Goal: Task Accomplishment & Management: Manage account settings

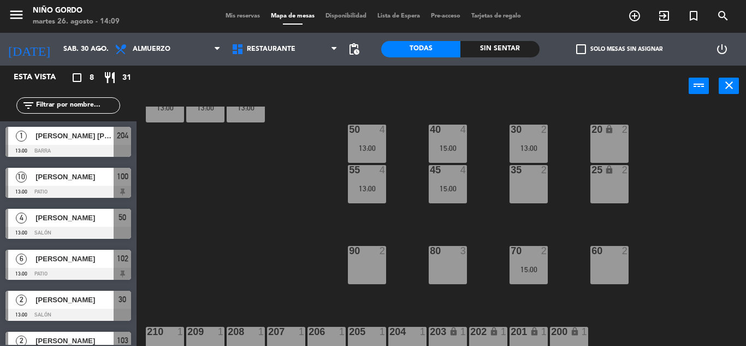
scroll to position [142, 0]
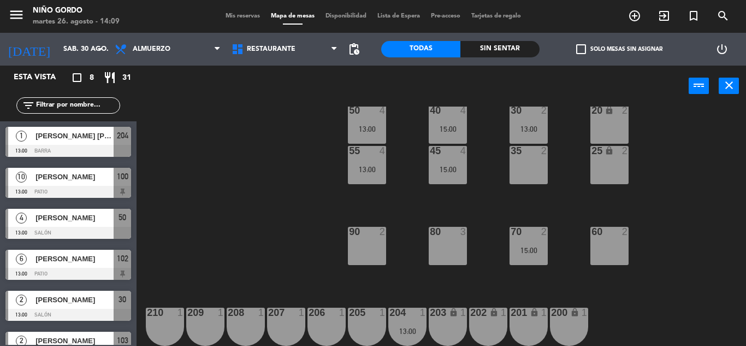
click at [324, 337] on div "206 1" at bounding box center [327, 327] width 38 height 38
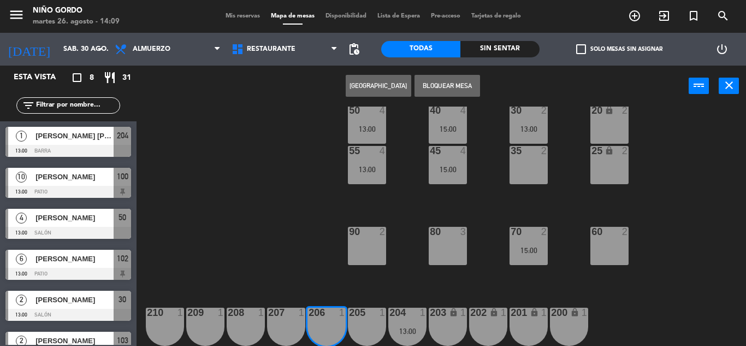
click at [294, 313] on div at bounding box center [286, 313] width 18 height 10
click at [366, 92] on button "[GEOGRAPHIC_DATA]" at bounding box center [379, 86] width 66 height 22
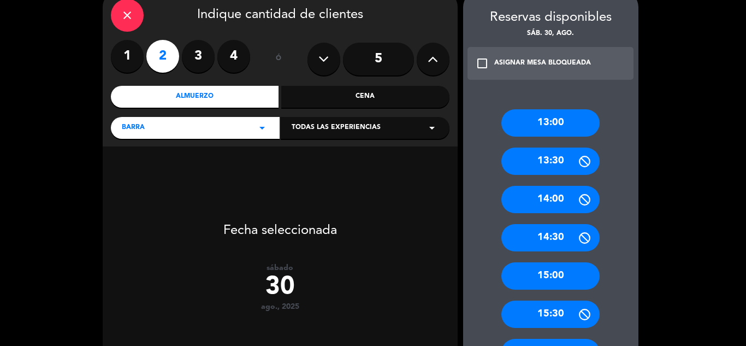
scroll to position [219, 0]
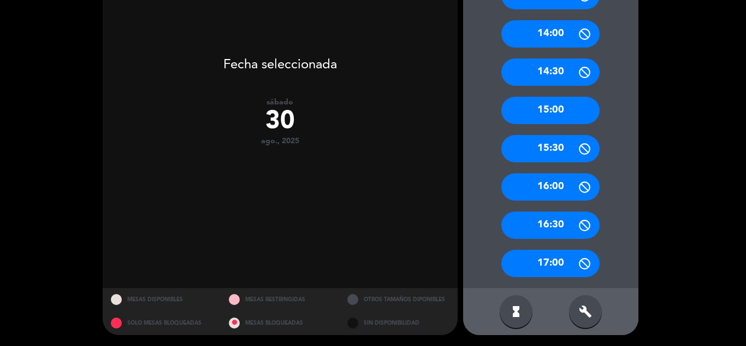
click at [562, 114] on div "15:00" at bounding box center [551, 110] width 98 height 27
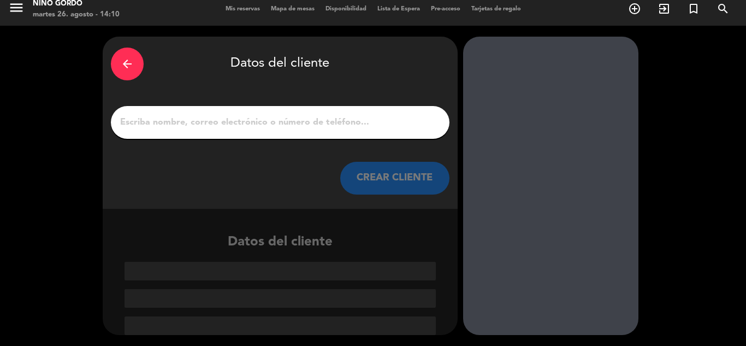
scroll to position [7, 0]
click at [331, 125] on input "1" at bounding box center [280, 122] width 322 height 15
paste input "~[PERSON_NAME]"
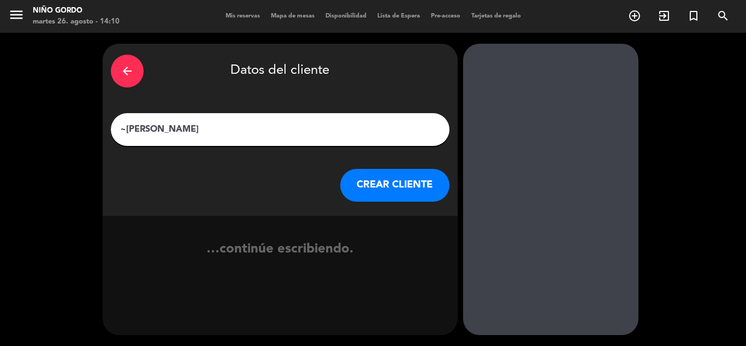
scroll to position [0, 0]
click at [128, 125] on input "~[PERSON_NAME]" at bounding box center [280, 129] width 322 height 15
type input "[PERSON_NAME]"
click at [376, 177] on button "CREAR CLIENTE" at bounding box center [394, 185] width 109 height 33
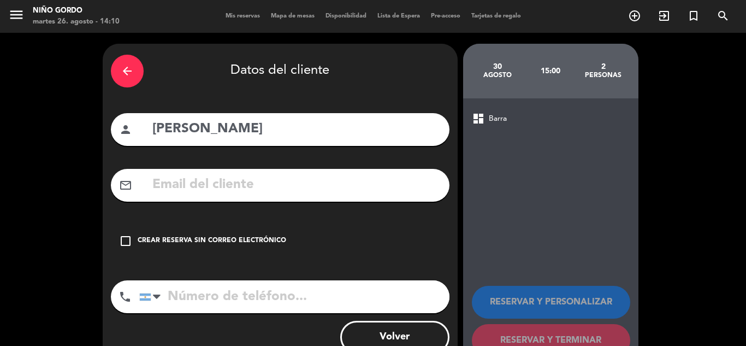
click at [350, 176] on input "text" at bounding box center [296, 185] width 290 height 22
click at [331, 297] on input "tel" at bounding box center [294, 296] width 310 height 33
paste input "[PHONE_NUMBER]"
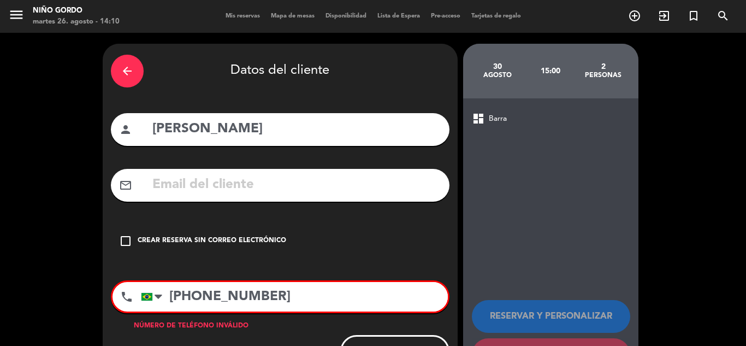
type input "[PHONE_NUMBER]"
click at [262, 245] on div "Crear reserva sin correo electrónico" at bounding box center [212, 240] width 149 height 11
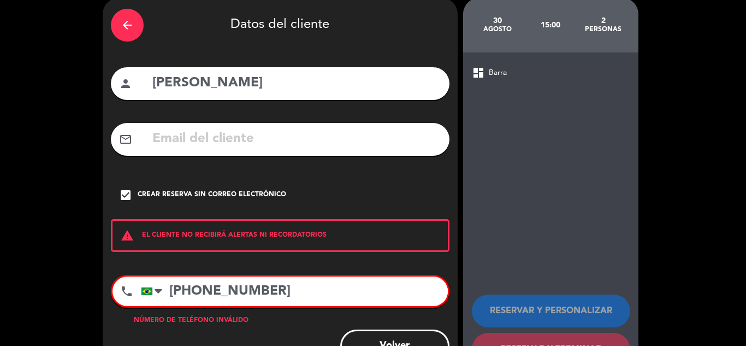
scroll to position [89, 0]
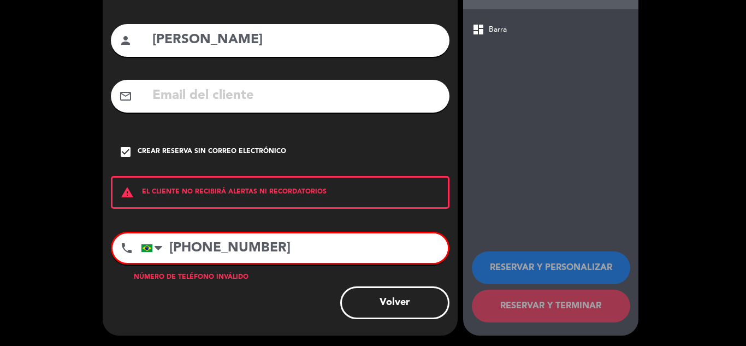
drag, startPoint x: 279, startPoint y: 229, endPoint x: 172, endPoint y: 238, distance: 107.4
click at [172, 238] on input "[PHONE_NUMBER]" at bounding box center [294, 248] width 307 height 30
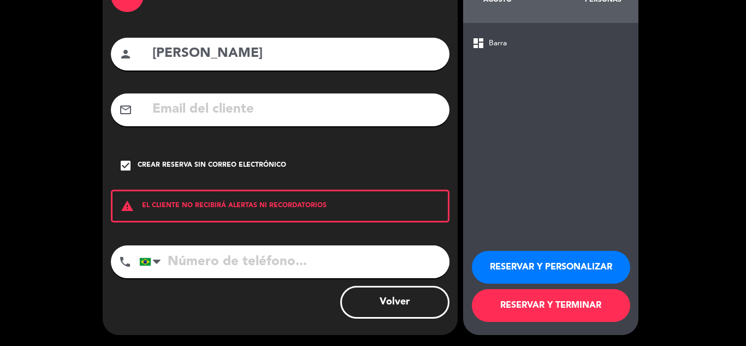
scroll to position [75, 0]
click at [546, 275] on button "RESERVAR Y PERSONALIZAR" at bounding box center [551, 267] width 158 height 33
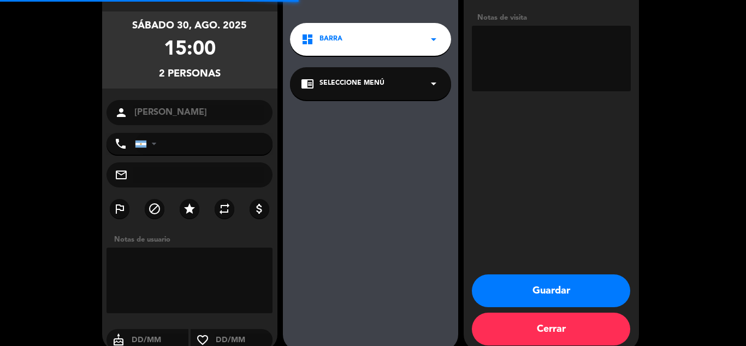
scroll to position [44, 0]
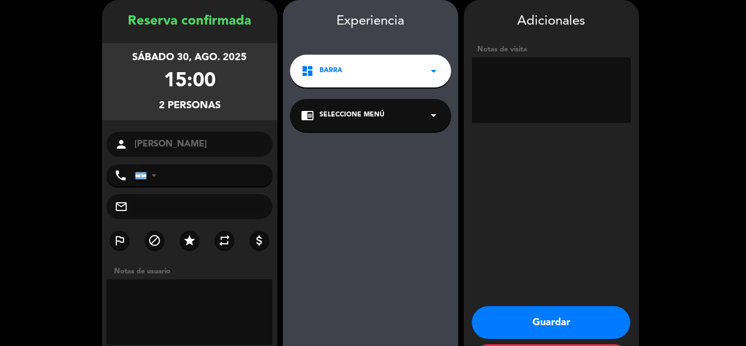
click at [392, 111] on div "chrome_reader_mode Seleccione Menú arrow_drop_down" at bounding box center [370, 115] width 161 height 33
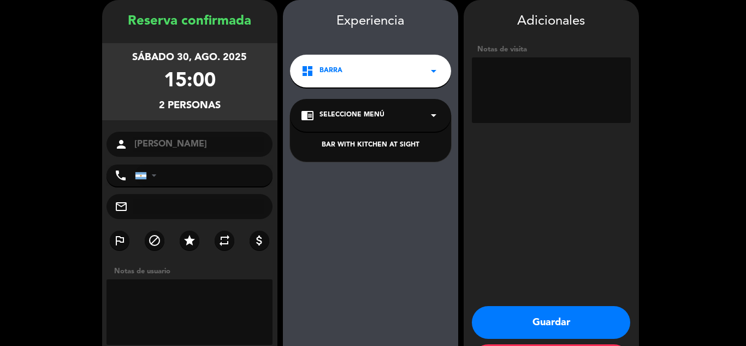
click at [382, 148] on div "BAR WITH KITCHEN AT SIGHT" at bounding box center [370, 145] width 139 height 11
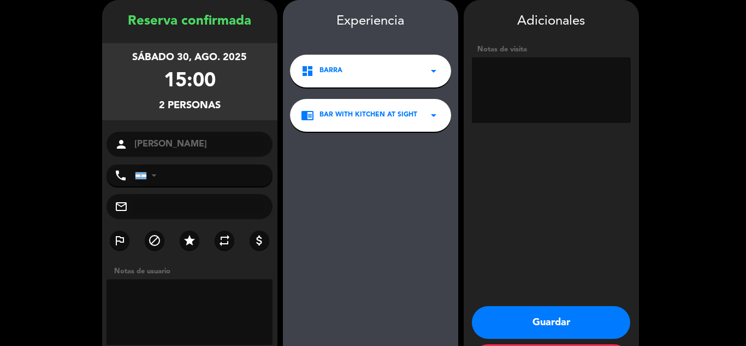
click at [569, 318] on button "Guardar" at bounding box center [551, 322] width 158 height 33
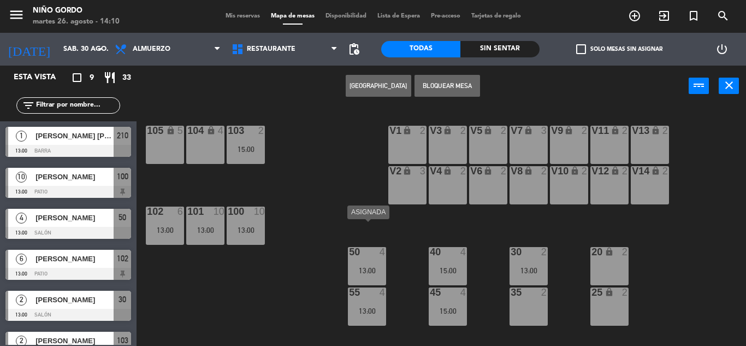
scroll to position [142, 0]
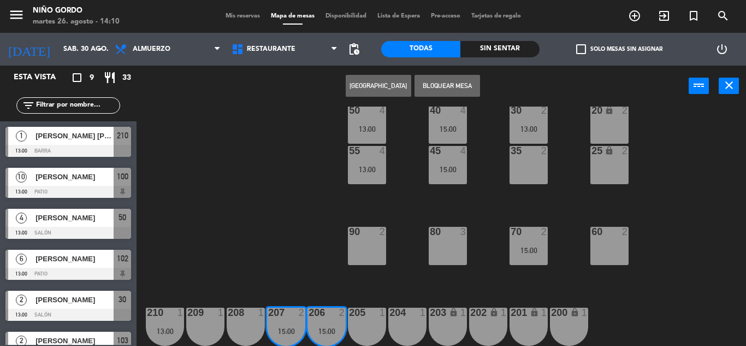
click at [316, 220] on div "105 lock 5 104 lock 4 103 2 15:00 V1 lock 2 V3 lock 2 V9 lock 2 V5 lock 2 V7 lo…" at bounding box center [445, 226] width 602 height 239
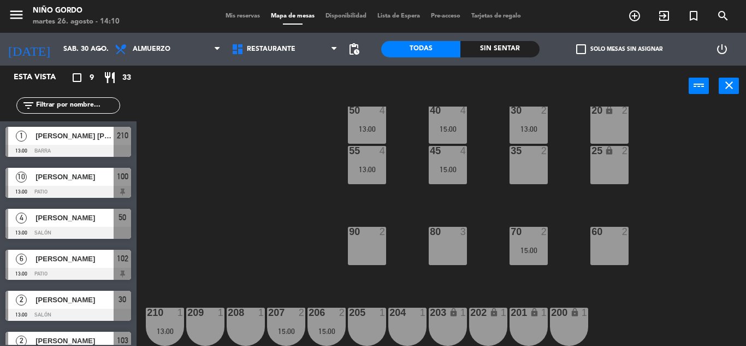
click at [316, 341] on div "206 2 15:00" at bounding box center [327, 327] width 38 height 38
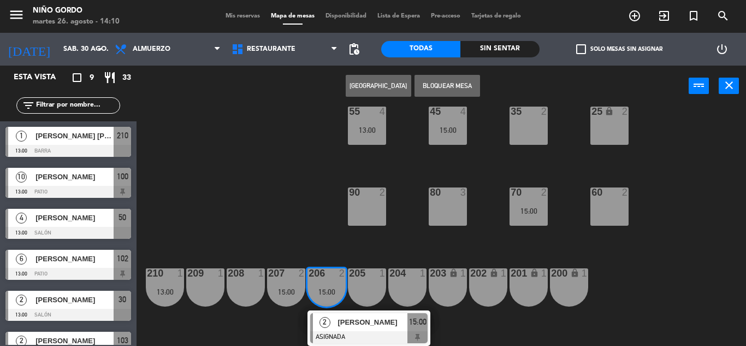
click at [335, 314] on div "2" at bounding box center [324, 322] width 23 height 18
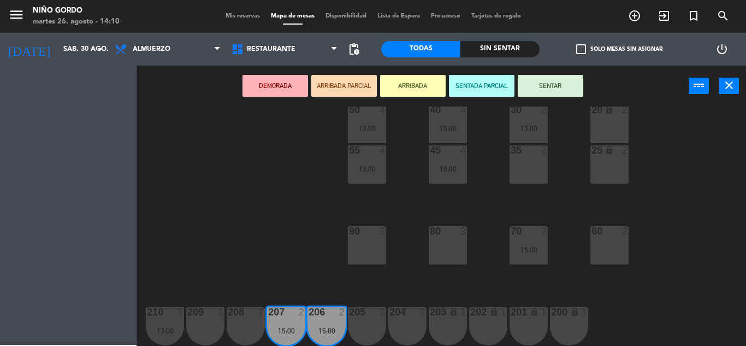
scroll to position [142, 0]
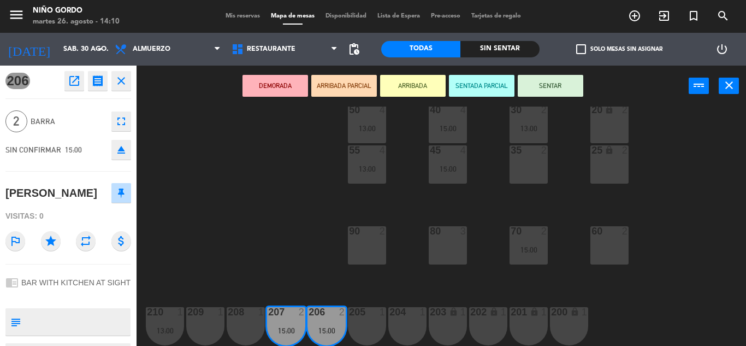
click at [75, 79] on icon "open_in_new" at bounding box center [74, 80] width 13 height 13
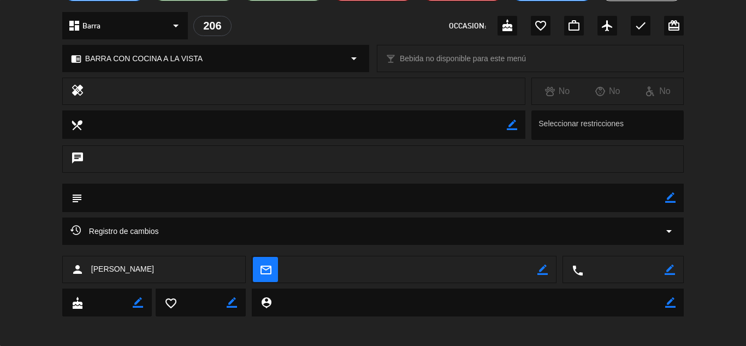
scroll to position [122, 0]
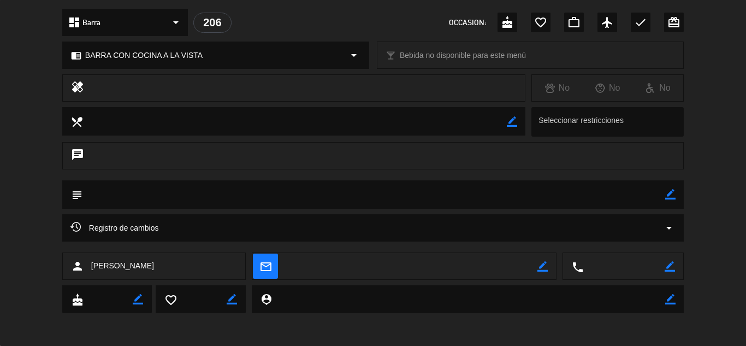
click at [670, 267] on icon "border_color" at bounding box center [670, 266] width 10 height 10
click at [646, 267] on textarea at bounding box center [624, 266] width 81 height 27
paste textarea "[PHONE_NUMBER]"
type textarea "[PHONE_NUMBER]"
click at [672, 264] on icon at bounding box center [670, 266] width 10 height 10
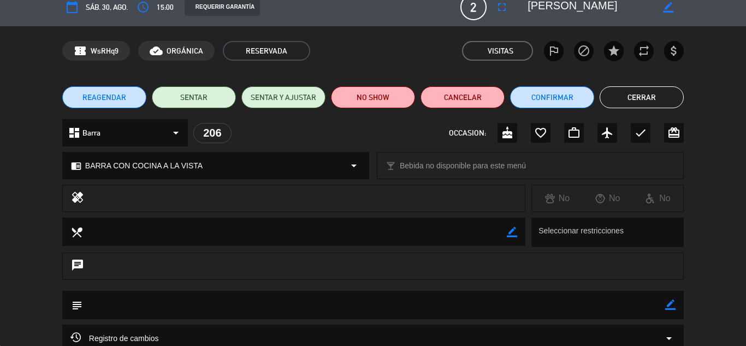
scroll to position [0, 0]
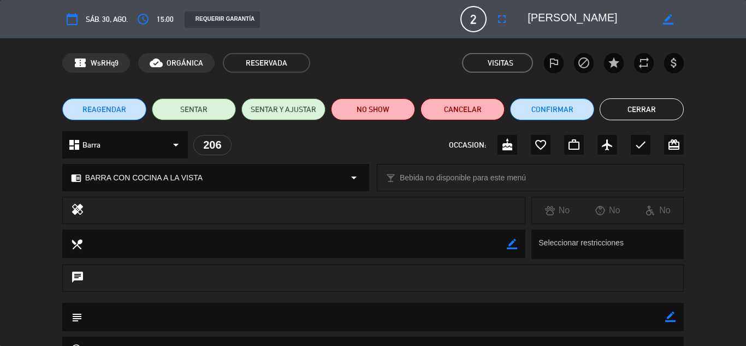
click at [640, 110] on button "Cerrar" at bounding box center [642, 109] width 84 height 22
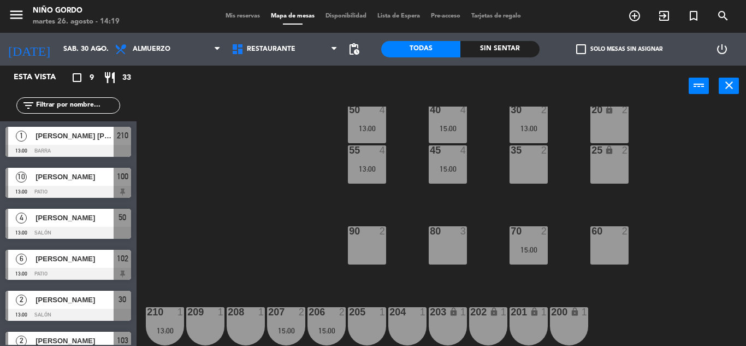
scroll to position [93, 0]
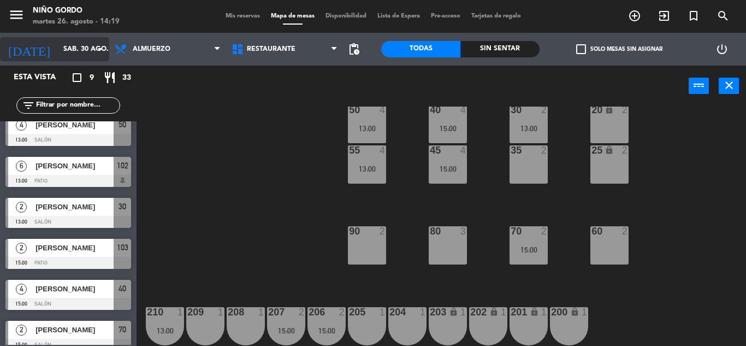
click at [108, 50] on input "sáb. 30 ago." at bounding box center [104, 49] width 92 height 19
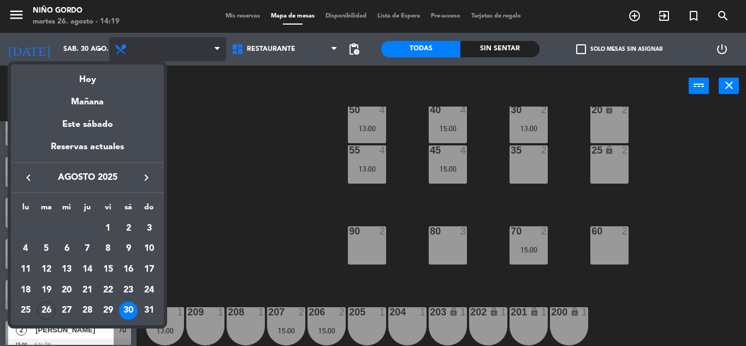
click at [163, 39] on div at bounding box center [373, 173] width 746 height 346
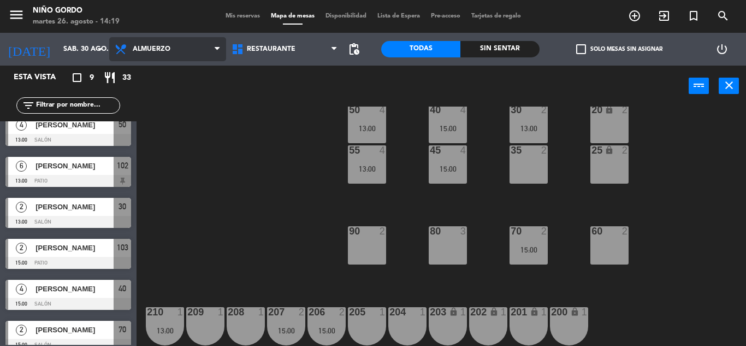
click at [163, 39] on span "Almuerzo" at bounding box center [167, 49] width 117 height 24
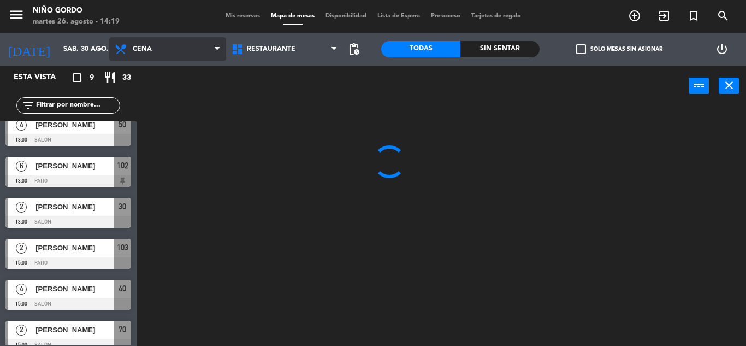
click at [187, 93] on ng-component "menu Niño Gordo martes 26. agosto - 14:19 Mis reservas Mapa de mesas Disponibil…" at bounding box center [373, 173] width 746 height 346
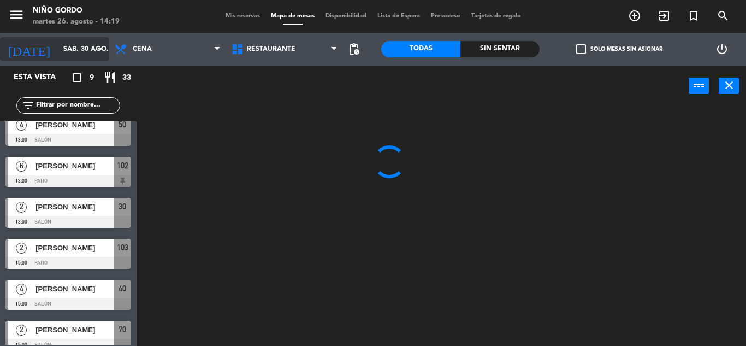
click at [109, 52] on span "Cena" at bounding box center [167, 49] width 117 height 24
click at [104, 49] on icon "arrow_drop_down" at bounding box center [99, 49] width 13 height 13
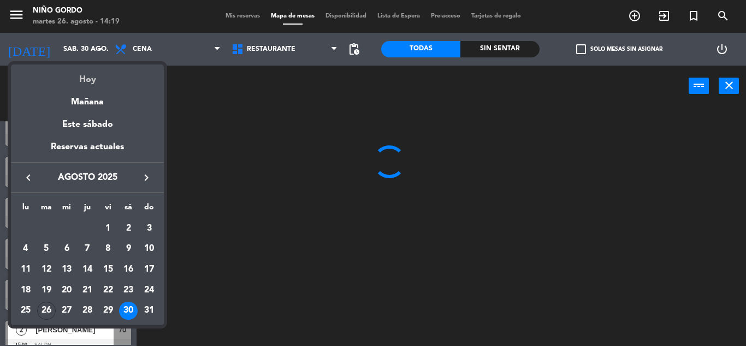
click at [92, 70] on div "Hoy" at bounding box center [87, 75] width 153 height 22
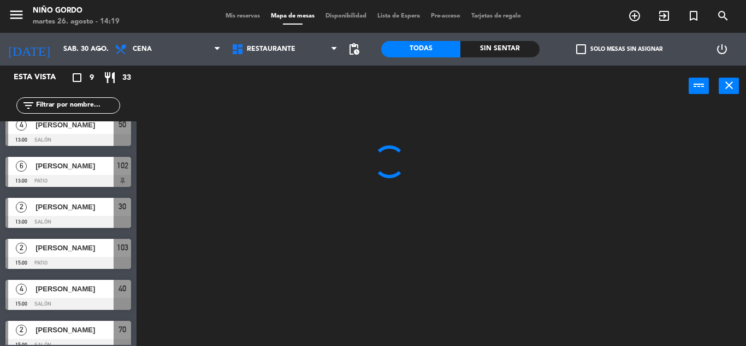
type input "[DATE] ago."
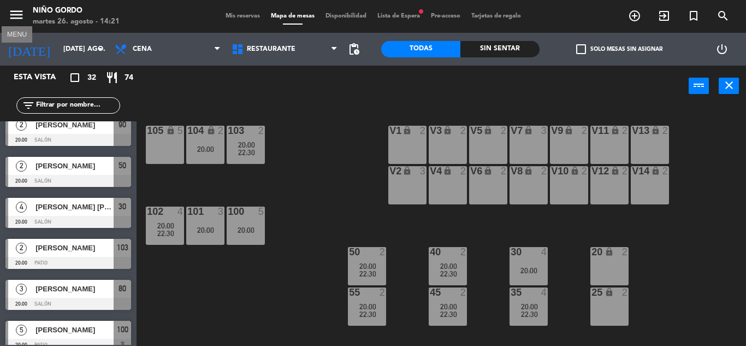
click at [16, 16] on icon "menu" at bounding box center [16, 15] width 16 height 16
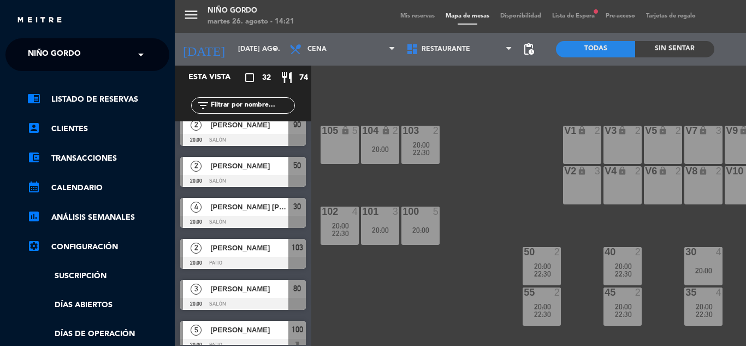
drag, startPoint x: 46, startPoint y: 51, endPoint x: 50, endPoint y: 56, distance: 5.8
click at [46, 52] on span "Niño Gordo" at bounding box center [54, 54] width 53 height 23
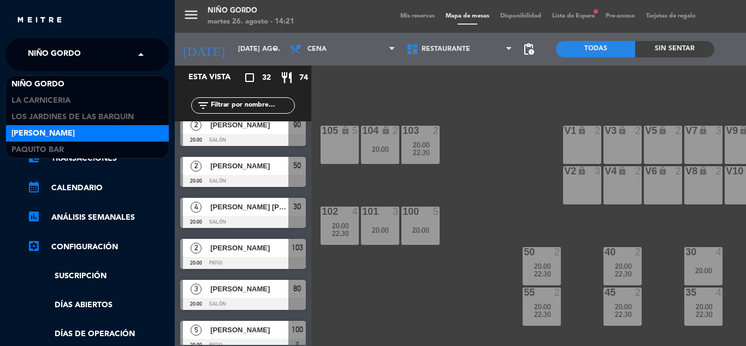
click at [75, 134] on span "[PERSON_NAME]" at bounding box center [42, 133] width 63 height 13
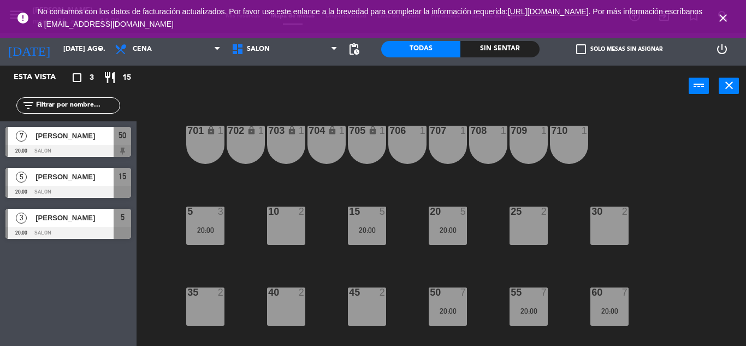
click at [727, 11] on icon "close" at bounding box center [723, 17] width 13 height 13
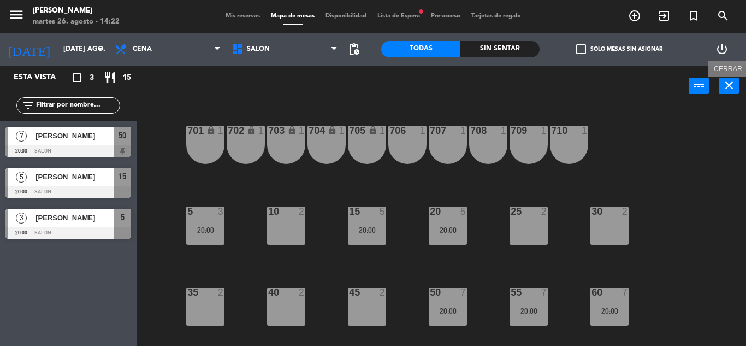
click at [728, 82] on icon "close" at bounding box center [729, 85] width 13 height 13
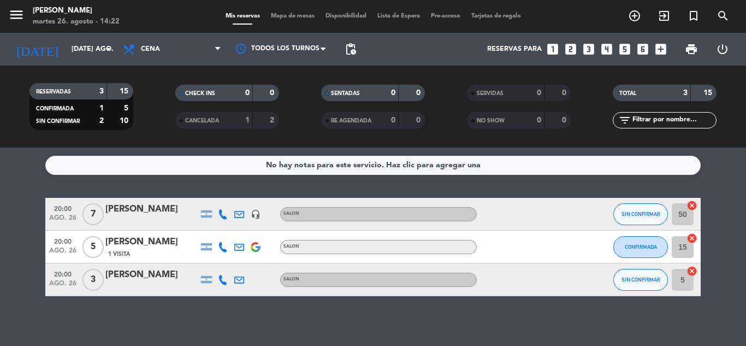
click at [221, 217] on icon at bounding box center [223, 214] width 10 height 10
click at [244, 194] on span at bounding box center [248, 196] width 9 height 9
click at [185, 321] on div "No hay notas para este servicio. Haz clic para agregar una 20:00 ago. 26 7 [PER…" at bounding box center [373, 247] width 746 height 198
click at [223, 243] on icon at bounding box center [223, 247] width 10 height 10
click at [245, 229] on span at bounding box center [246, 229] width 9 height 9
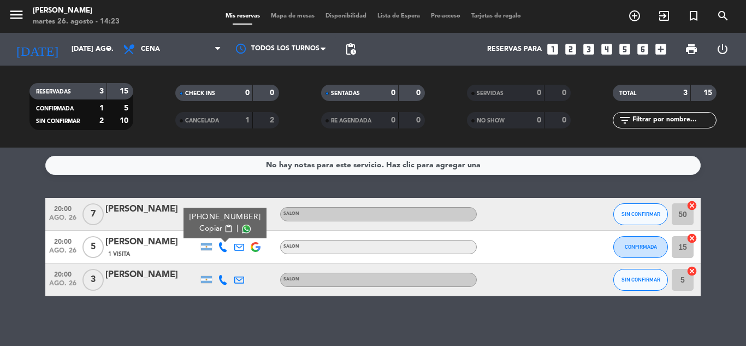
click at [224, 223] on button "Copiar content_paste" at bounding box center [215, 228] width 33 height 11
click at [220, 284] on icon at bounding box center [223, 280] width 10 height 10
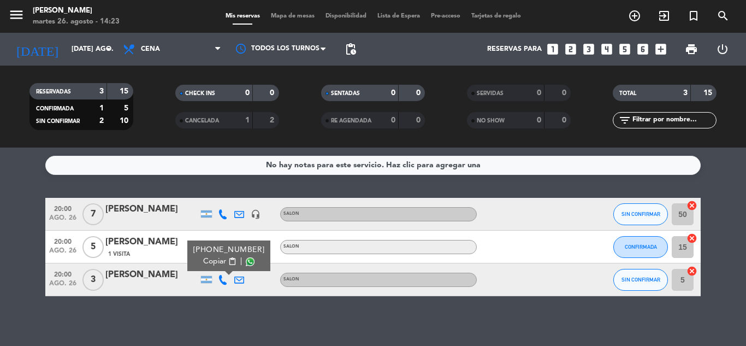
click at [246, 263] on span at bounding box center [250, 261] width 9 height 9
click at [321, 328] on div "No hay notas para este servicio. Haz clic para agregar una 20:00 ago. 26 7 [PER…" at bounding box center [373, 247] width 746 height 198
click at [171, 313] on div "No hay notas para este servicio. Haz clic para agregar una 20:00 ago. 26 7 [PER…" at bounding box center [373, 247] width 746 height 198
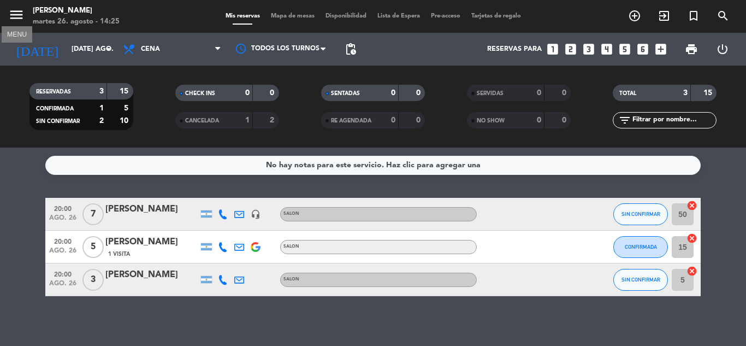
drag, startPoint x: 18, startPoint y: 12, endPoint x: 13, endPoint y: 16, distance: 6.7
click at [16, 13] on icon "menu" at bounding box center [16, 15] width 16 height 16
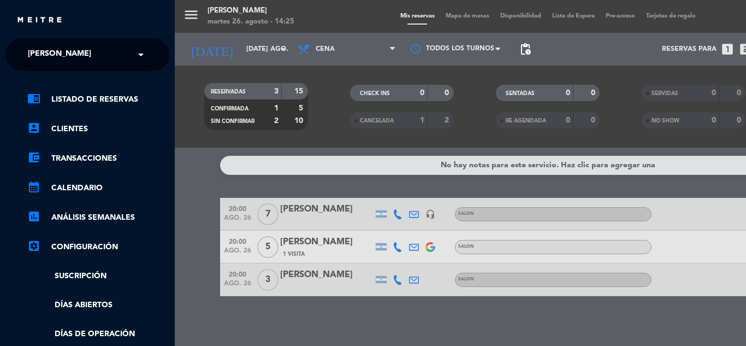
drag, startPoint x: 35, startPoint y: 42, endPoint x: 46, endPoint y: 58, distance: 20.2
click at [36, 42] on ng-select "× [PERSON_NAME] ×" at bounding box center [87, 54] width 164 height 33
drag, startPoint x: 52, startPoint y: 52, endPoint x: 58, endPoint y: 75, distance: 23.9
click at [52, 52] on span "[PERSON_NAME]" at bounding box center [59, 54] width 63 height 23
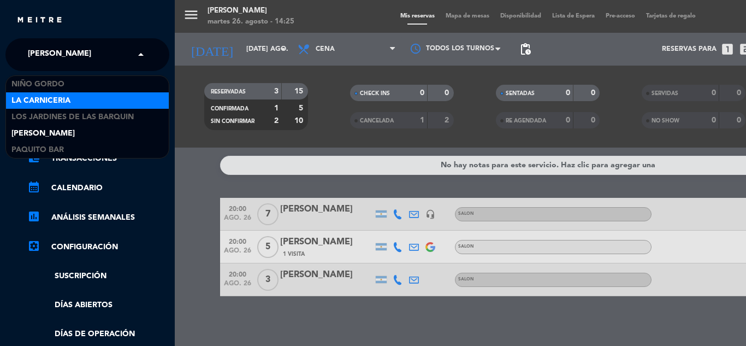
click at [63, 95] on span "La Carniceria" at bounding box center [40, 101] width 59 height 13
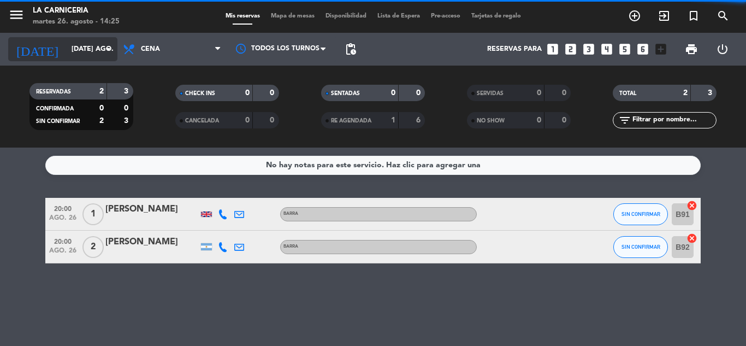
click at [70, 45] on input "[DATE] ago." at bounding box center [112, 49] width 92 height 19
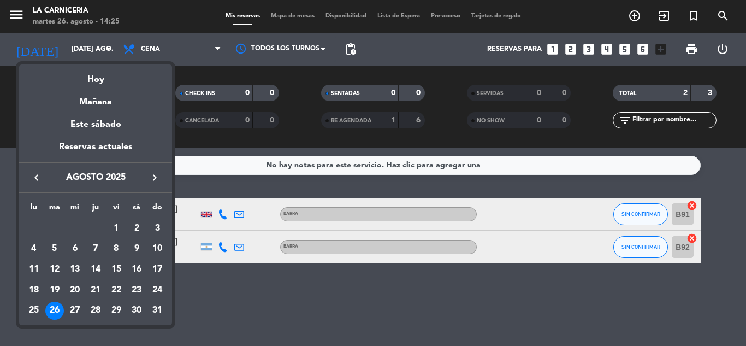
click at [38, 307] on div "25" at bounding box center [34, 311] width 19 height 19
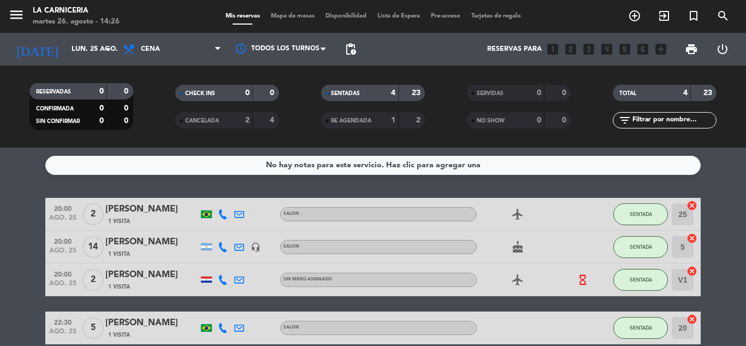
scroll to position [53, 0]
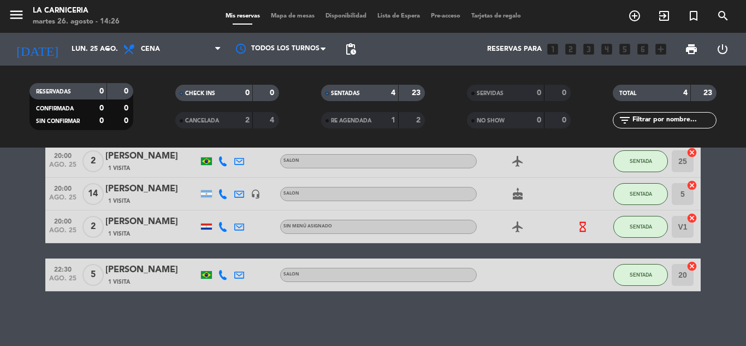
click at [149, 183] on div "[PERSON_NAME]" at bounding box center [151, 189] width 93 height 14
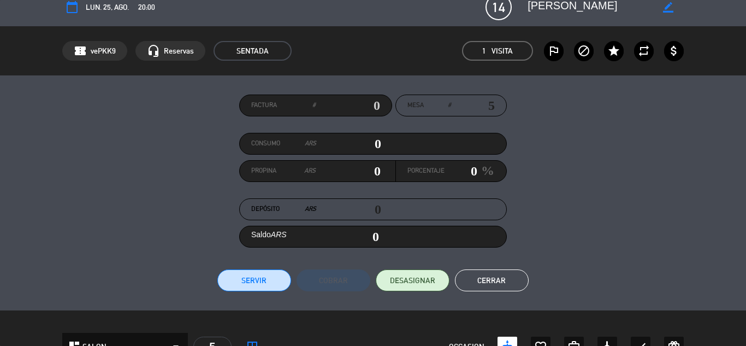
scroll to position [0, 0]
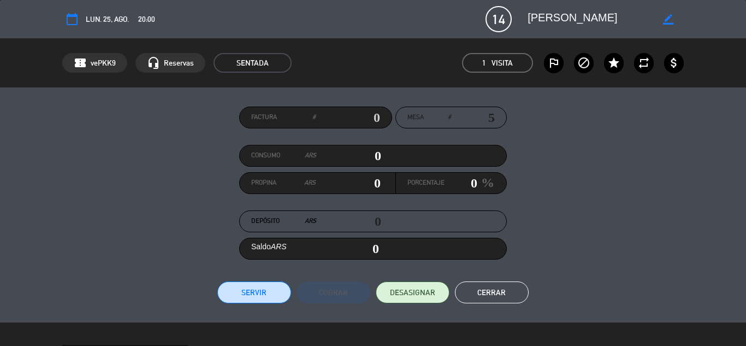
click at [514, 286] on button "Cerrar" at bounding box center [492, 292] width 74 height 22
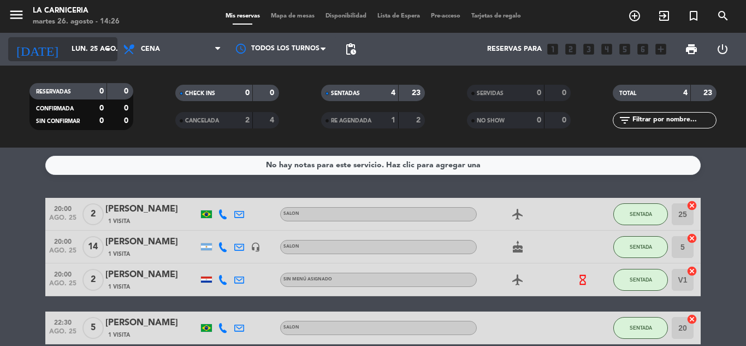
click at [90, 52] on input "lun. 25 ago." at bounding box center [112, 49] width 92 height 19
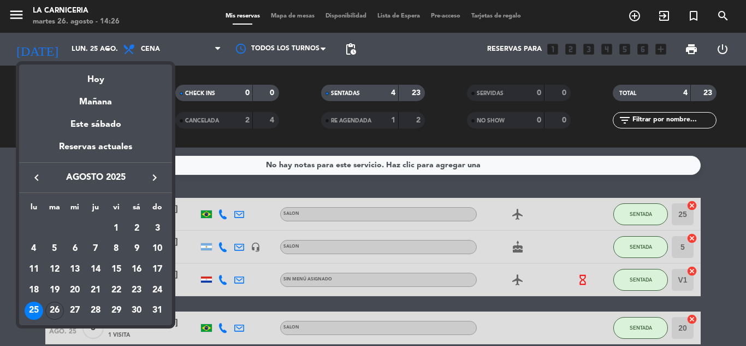
click at [100, 80] on div "Hoy" at bounding box center [95, 75] width 153 height 22
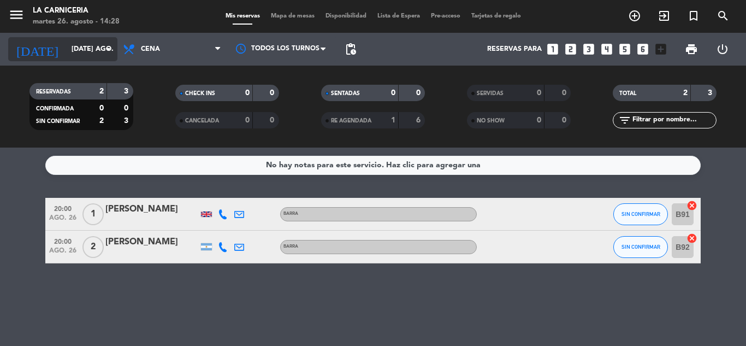
click at [101, 50] on input "[DATE] ago." at bounding box center [112, 49] width 92 height 19
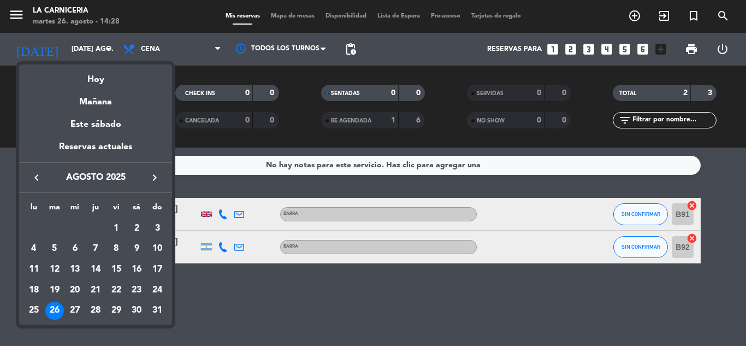
click at [10, 16] on div at bounding box center [373, 173] width 746 height 346
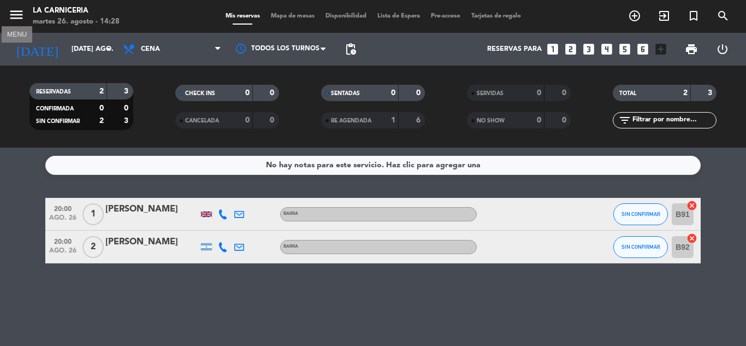
click at [10, 16] on icon "menu" at bounding box center [16, 15] width 16 height 16
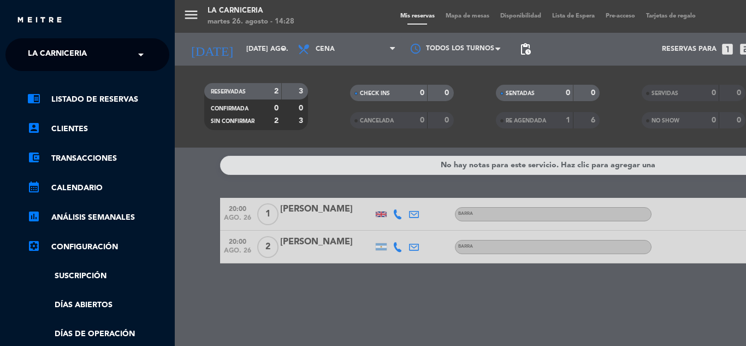
drag, startPoint x: 48, startPoint y: 51, endPoint x: 52, endPoint y: 56, distance: 7.0
click at [49, 53] on span "La Carniceria" at bounding box center [57, 54] width 59 height 23
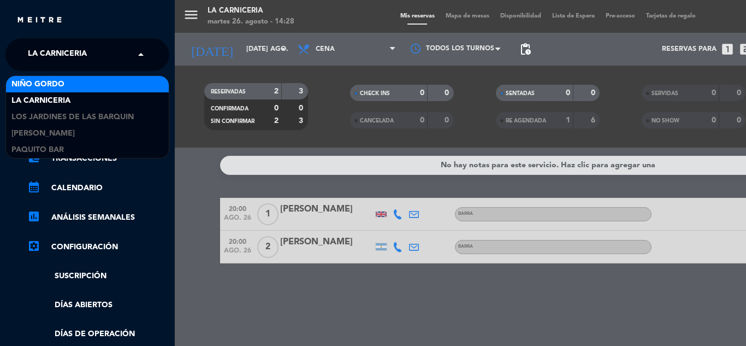
click at [62, 78] on span "Niño Gordo" at bounding box center [37, 84] width 53 height 13
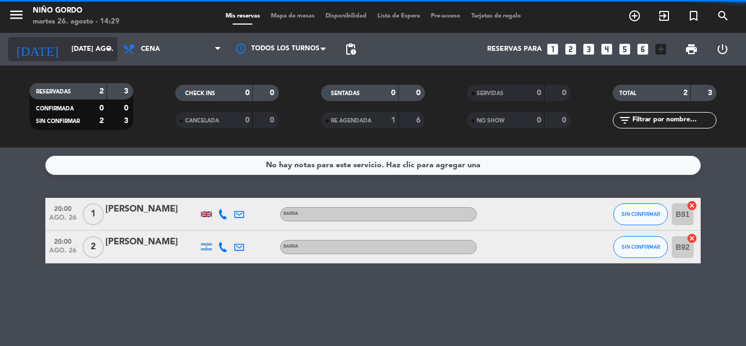
click at [74, 47] on input "[DATE] ago." at bounding box center [112, 49] width 92 height 19
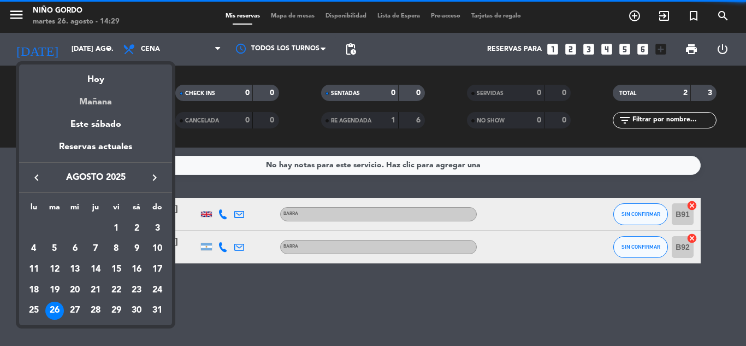
click at [88, 98] on div "Mañana" at bounding box center [95, 98] width 153 height 22
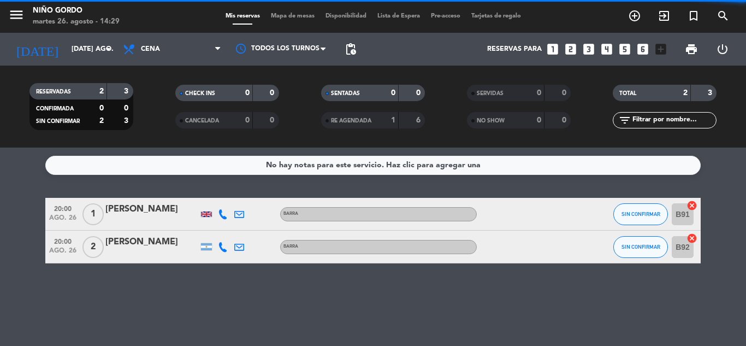
type input "mié. 27 ago."
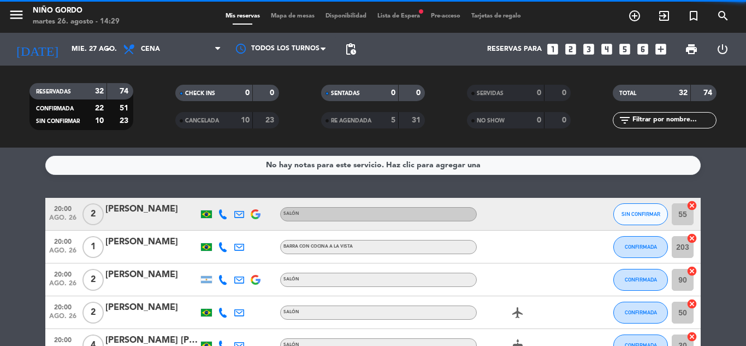
click at [391, 15] on span "Lista de Espera fiber_manual_record" at bounding box center [399, 16] width 54 height 6
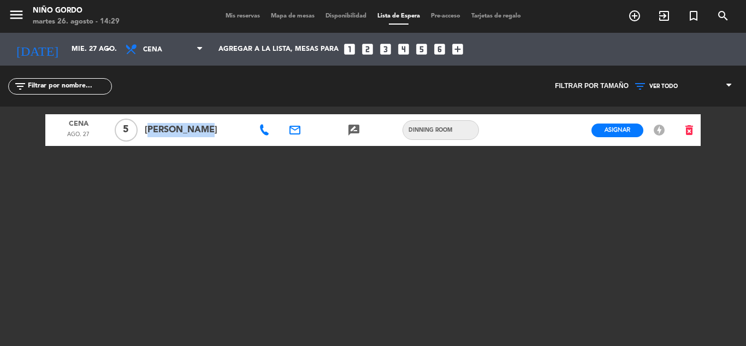
drag, startPoint x: 192, startPoint y: 126, endPoint x: 142, endPoint y: 129, distance: 50.4
click at [142, 129] on div "[PERSON_NAME]" at bounding box center [196, 130] width 110 height 32
copy span "[PERSON_NAME]"
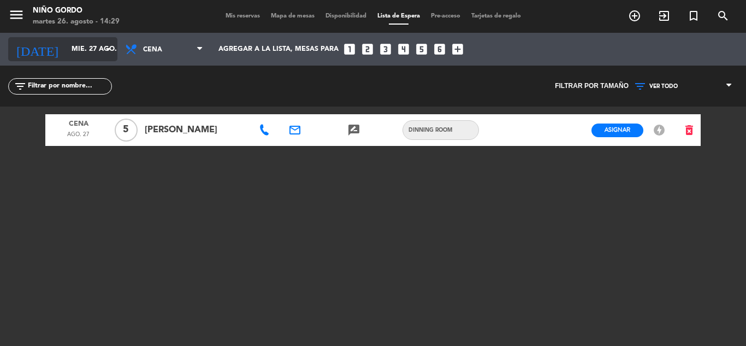
click at [81, 44] on input "mié. 27 ago." at bounding box center [112, 49] width 92 height 19
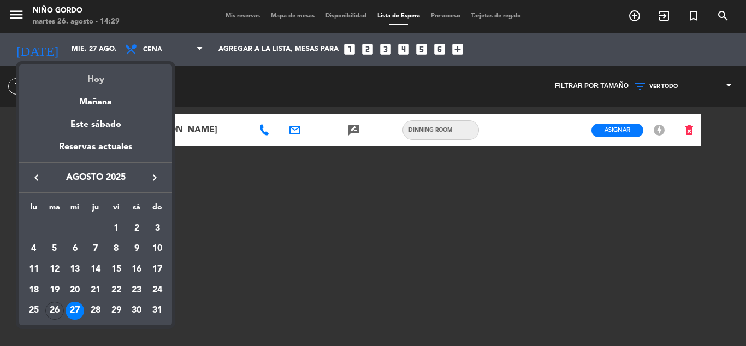
click at [97, 82] on div "Hoy" at bounding box center [95, 75] width 153 height 22
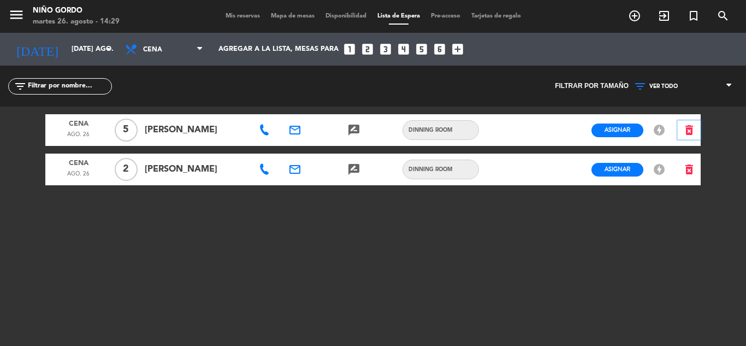
click at [693, 127] on icon "delete_forever" at bounding box center [689, 129] width 13 height 13
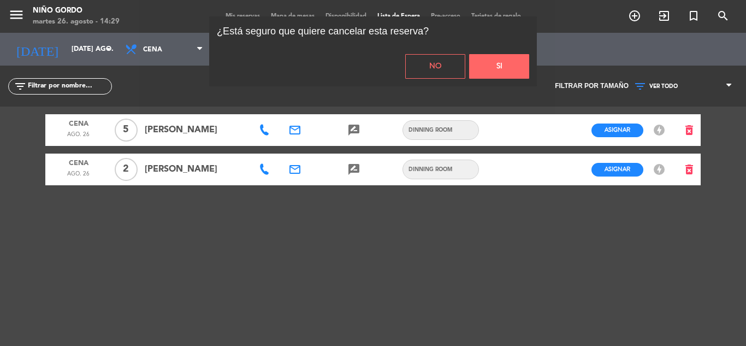
click at [496, 61] on button "Si" at bounding box center [499, 66] width 60 height 25
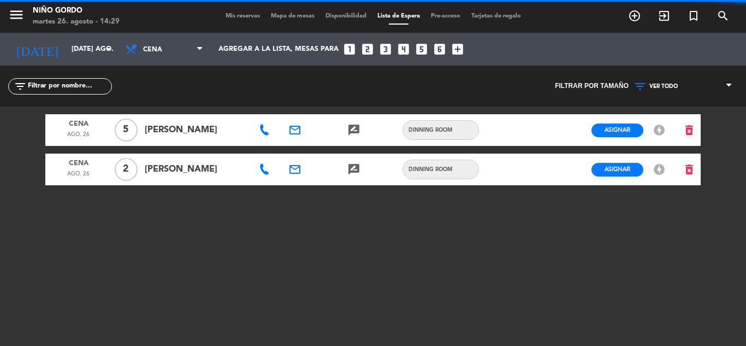
click at [101, 44] on input "[DATE] ago." at bounding box center [112, 49] width 92 height 19
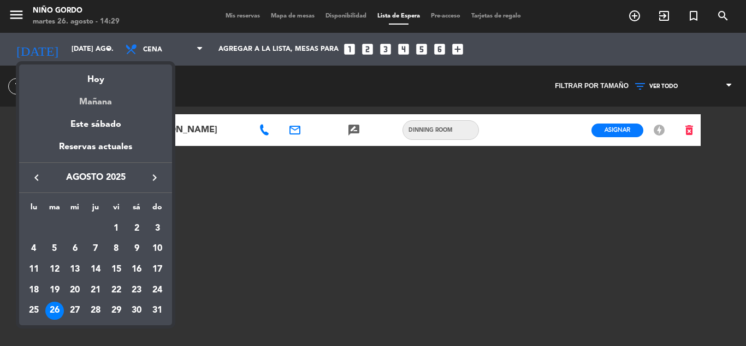
click at [99, 104] on div "Mañana" at bounding box center [95, 98] width 153 height 22
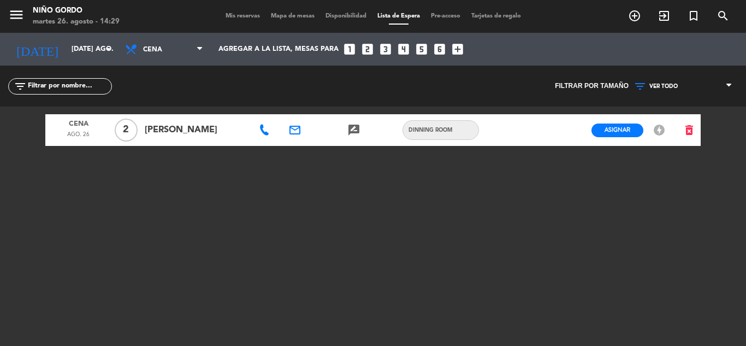
type input "mié. 27 ago."
click at [275, 14] on span "Mapa de mesas" at bounding box center [293, 16] width 55 height 6
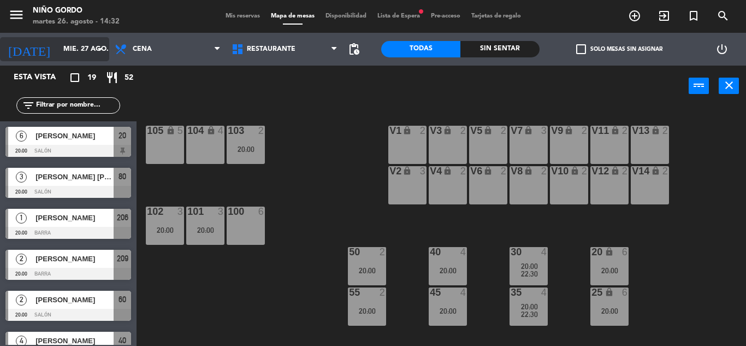
click at [67, 37] on div "[DATE] mié. 27 ago. arrow_drop_down" at bounding box center [54, 49] width 109 height 33
click at [74, 54] on input "mié. 27 ago." at bounding box center [104, 49] width 92 height 19
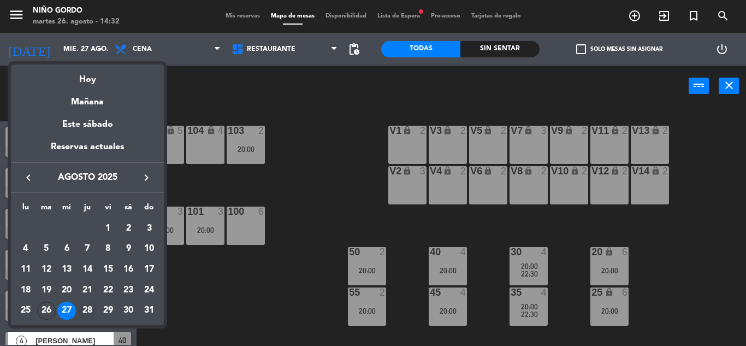
click at [91, 310] on div "28" at bounding box center [87, 311] width 19 height 19
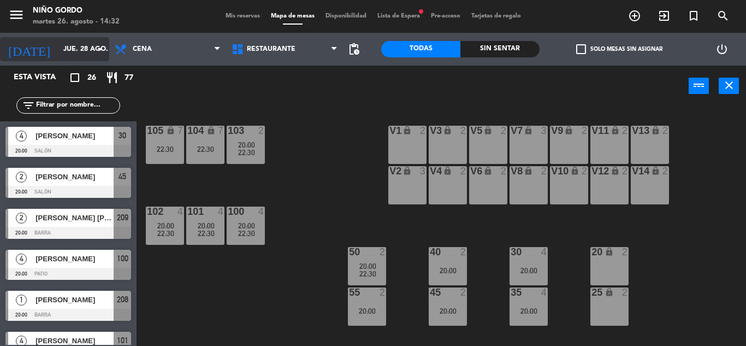
click at [68, 49] on input "jue. 28 ago." at bounding box center [104, 49] width 92 height 19
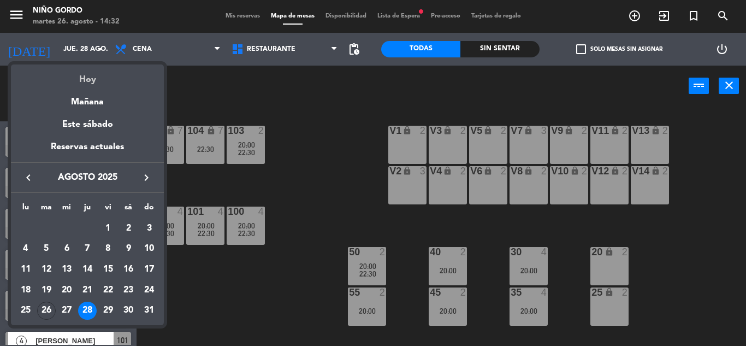
click at [94, 78] on div "Hoy" at bounding box center [87, 75] width 153 height 22
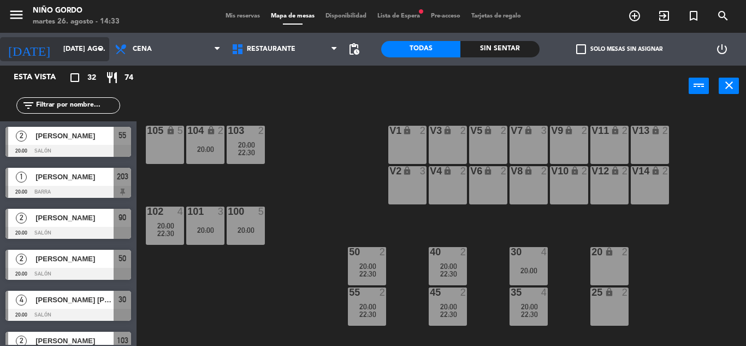
click at [86, 48] on input "[DATE] ago." at bounding box center [104, 49] width 92 height 19
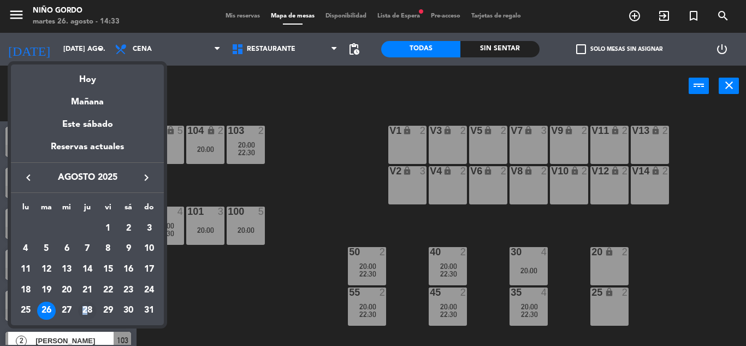
click at [85, 303] on div "28" at bounding box center [87, 311] width 19 height 19
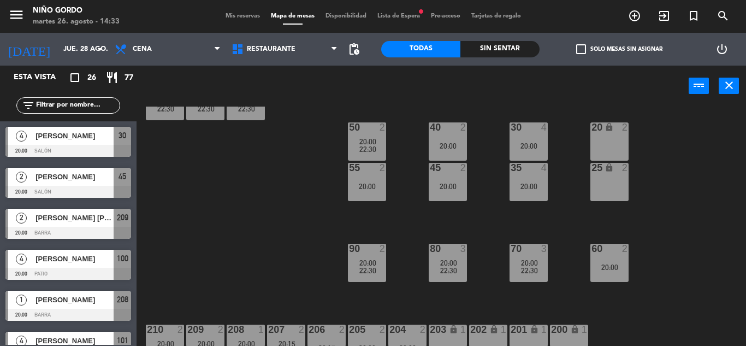
scroll to position [142, 0]
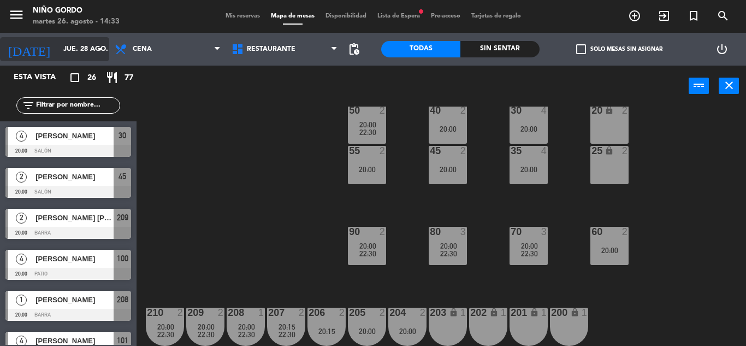
click at [76, 46] on input "jue. 28 ago." at bounding box center [104, 49] width 92 height 19
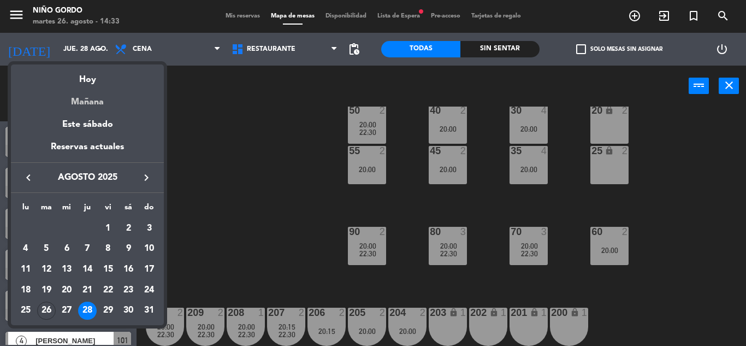
click at [91, 102] on div "Mañana" at bounding box center [87, 98] width 153 height 22
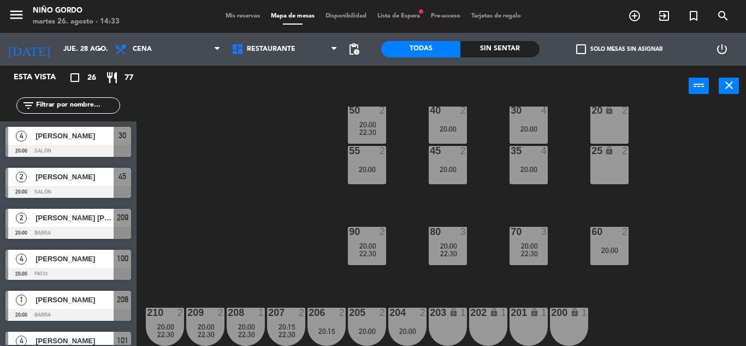
type input "mié. 27 ago."
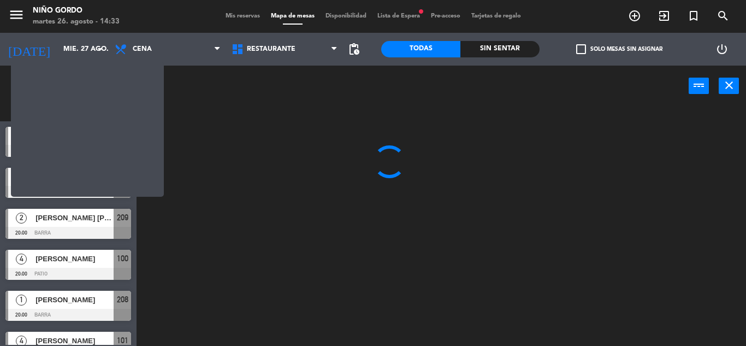
scroll to position [0, 0]
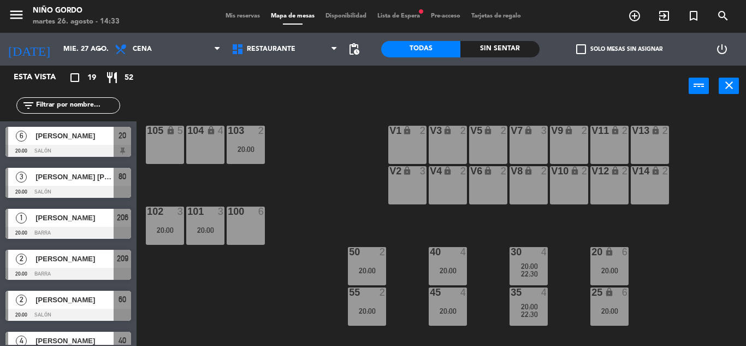
click at [396, 17] on span "Lista de Espera fiber_manual_record" at bounding box center [399, 16] width 54 height 6
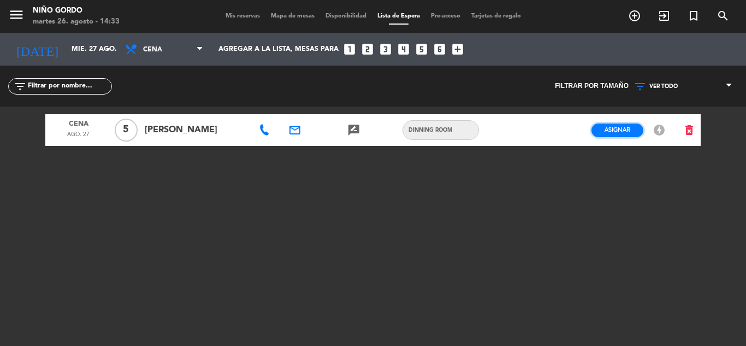
click at [621, 127] on span "Asignar" at bounding box center [618, 130] width 26 height 8
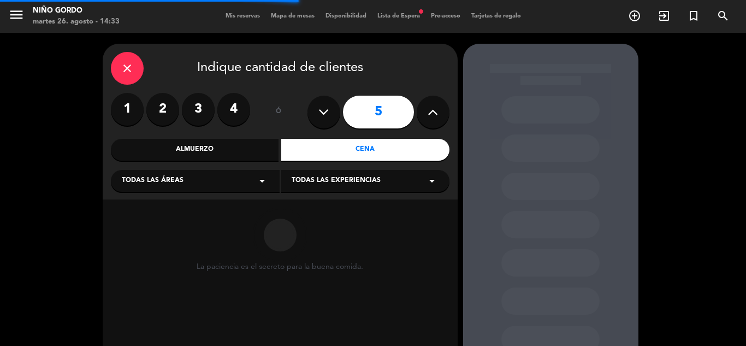
click at [207, 184] on div "Todas las áreas arrow_drop_down" at bounding box center [195, 181] width 169 height 22
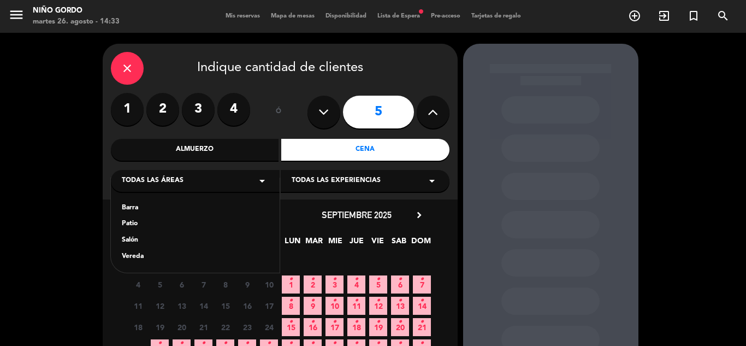
click at [132, 231] on div "Barra Patio Salón Vereda" at bounding box center [195, 225] width 169 height 95
click at [132, 239] on div "Salón" at bounding box center [195, 240] width 147 height 11
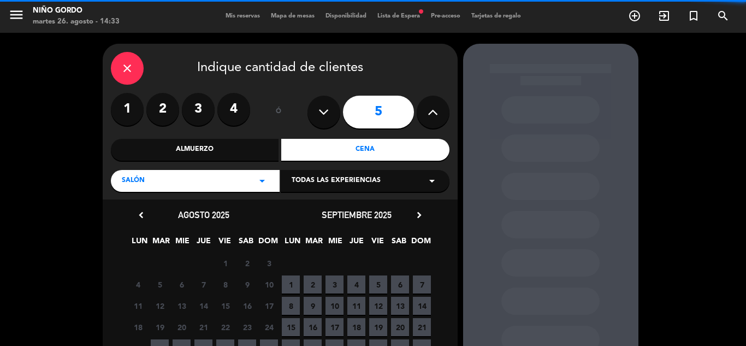
scroll to position [100, 0]
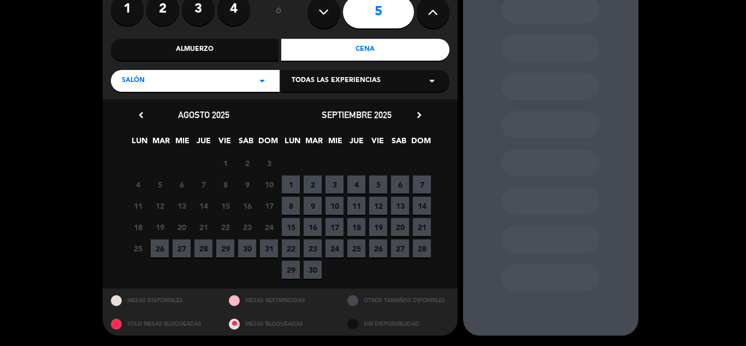
click at [202, 76] on div "Salón arrow_drop_down" at bounding box center [195, 81] width 169 height 22
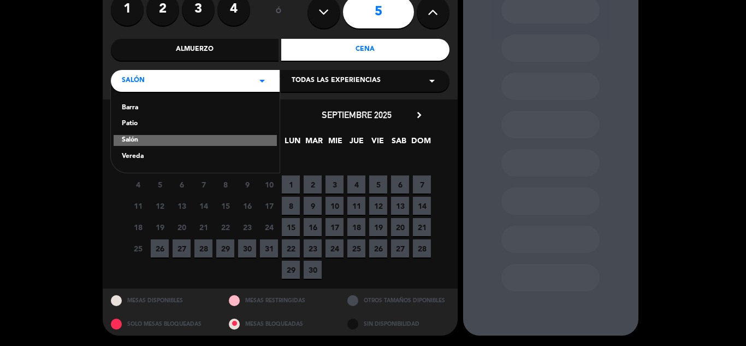
click at [131, 123] on div "Patio" at bounding box center [195, 124] width 147 height 11
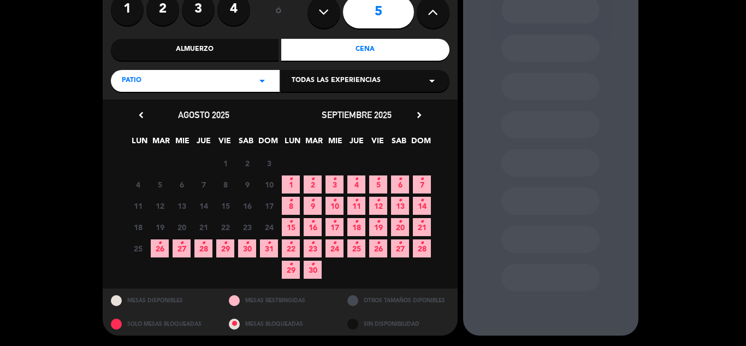
click at [158, 245] on icon "•" at bounding box center [160, 242] width 4 height 17
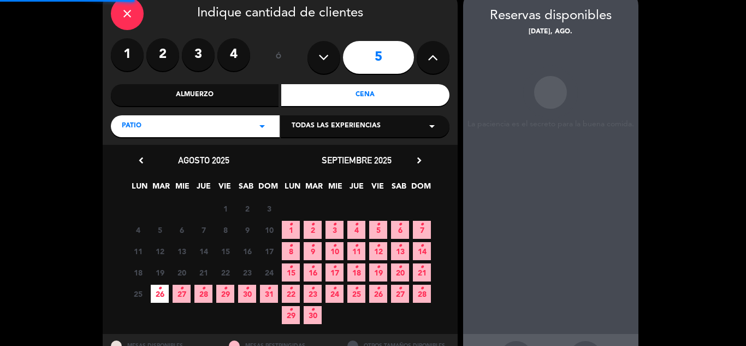
scroll to position [44, 0]
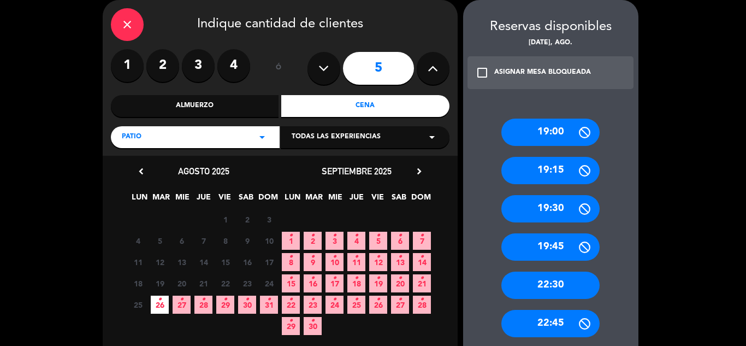
click at [484, 73] on icon "check_box_outline_blank" at bounding box center [482, 72] width 13 height 13
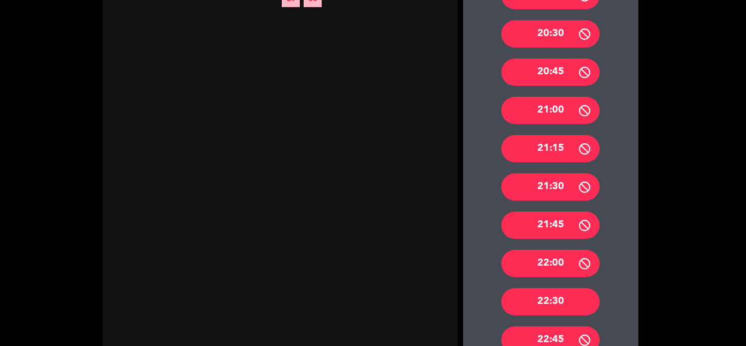
click at [576, 300] on div "22:30" at bounding box center [551, 301] width 98 height 27
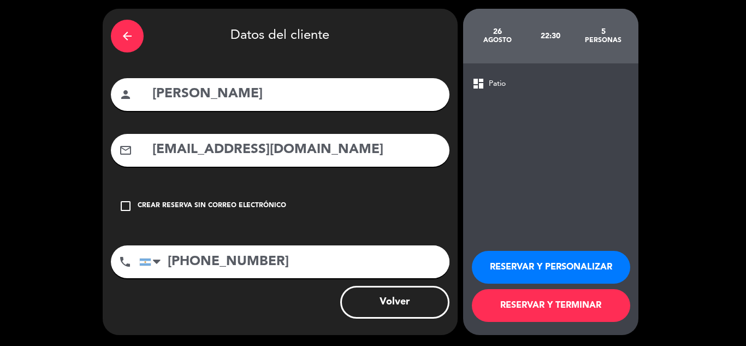
click at [527, 260] on button "RESERVAR Y PERSONALIZAR" at bounding box center [551, 267] width 158 height 33
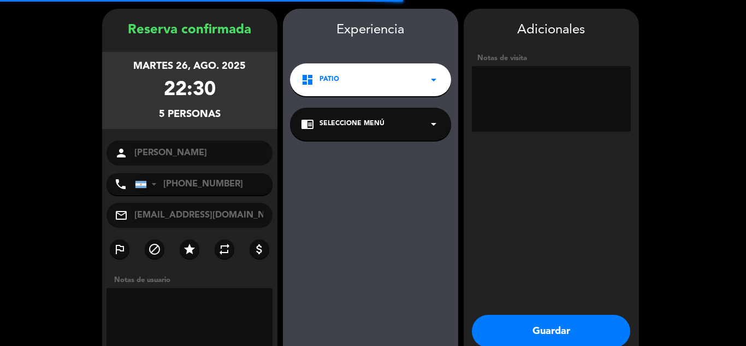
scroll to position [44, 0]
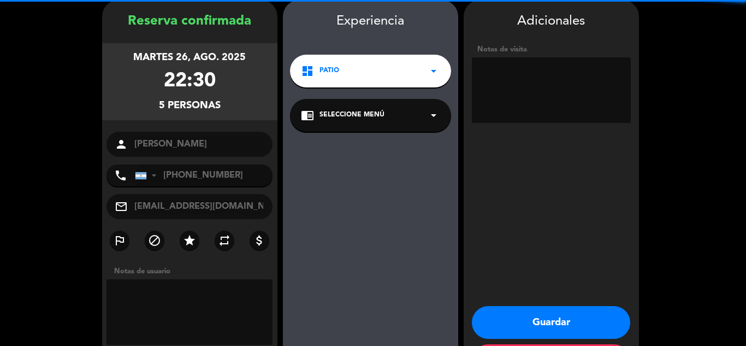
click at [363, 116] on span "Seleccione Menú" at bounding box center [352, 115] width 65 height 11
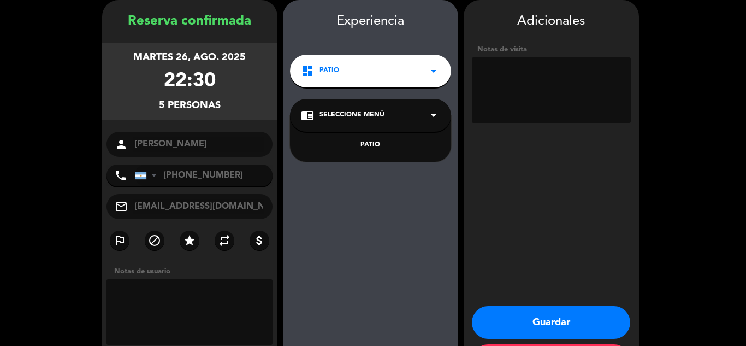
click at [371, 141] on div "PATIO" at bounding box center [370, 145] width 139 height 11
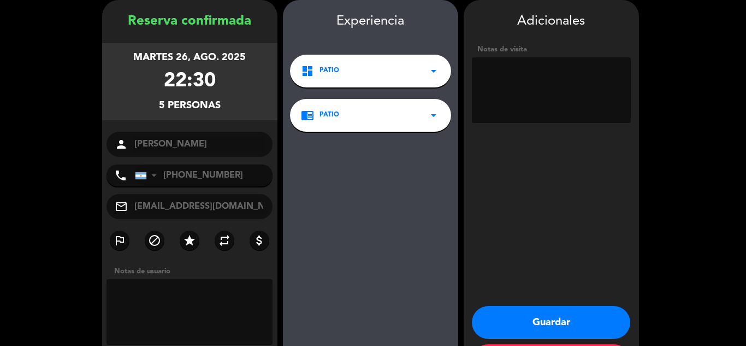
click at [536, 318] on button "Guardar" at bounding box center [551, 322] width 158 height 33
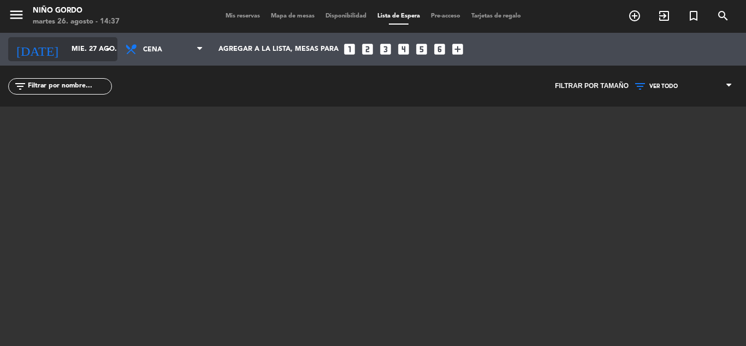
click at [101, 46] on input "mié. 27 ago." at bounding box center [112, 49] width 92 height 19
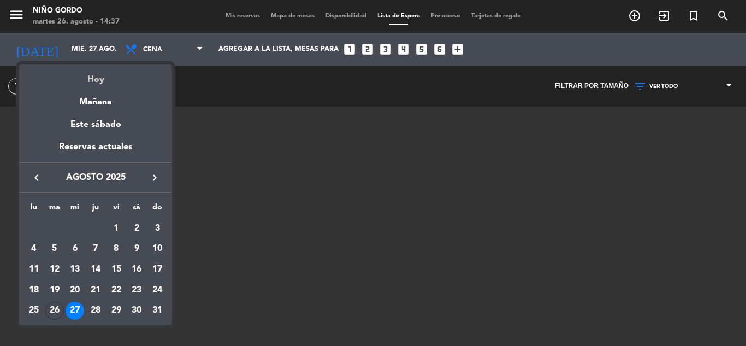
click at [92, 76] on div "Hoy" at bounding box center [95, 75] width 153 height 22
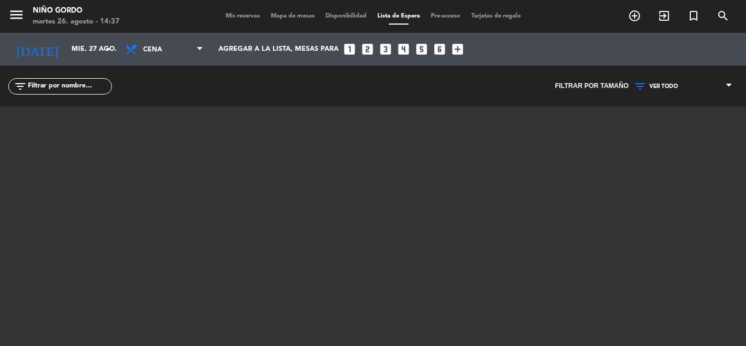
type input "[DATE] ago."
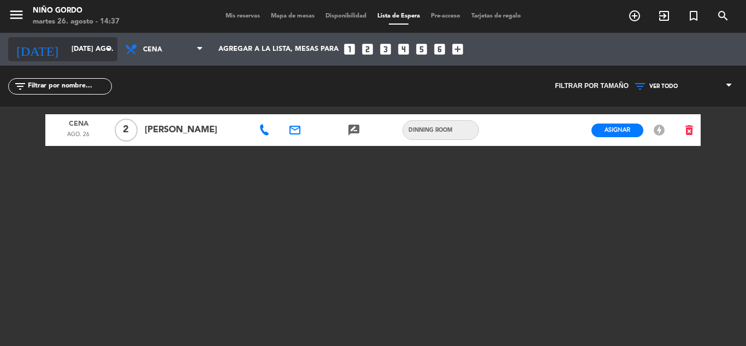
click at [82, 46] on input "[DATE] ago." at bounding box center [112, 49] width 92 height 19
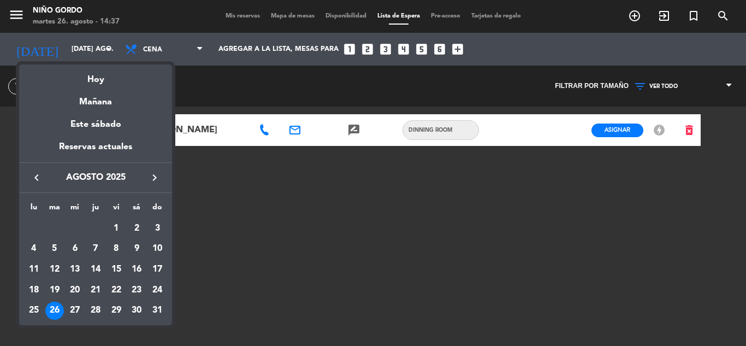
drag, startPoint x: 258, startPoint y: 7, endPoint x: 237, endPoint y: 16, distance: 23.7
click at [257, 8] on div at bounding box center [373, 173] width 746 height 346
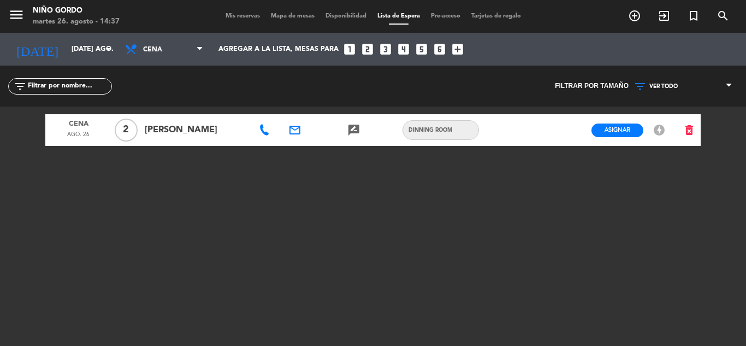
click at [236, 16] on span "Mis reservas" at bounding box center [242, 16] width 45 height 6
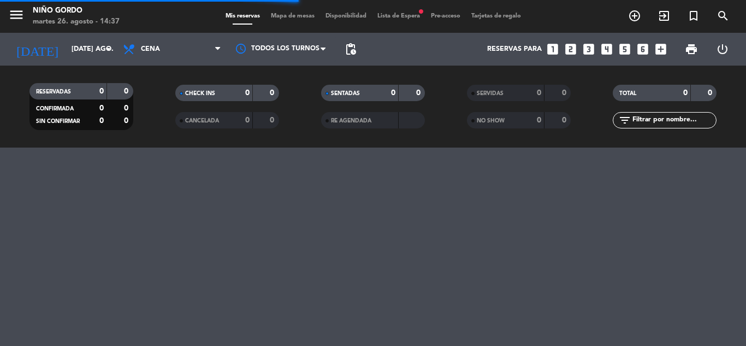
click at [291, 18] on span "Mapa de mesas" at bounding box center [293, 16] width 55 height 6
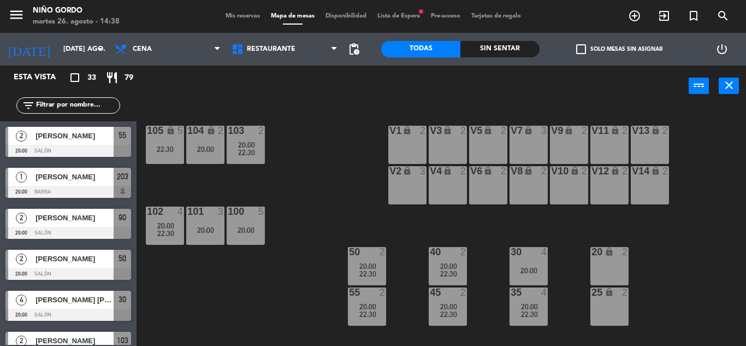
click at [92, 101] on input "text" at bounding box center [77, 105] width 85 height 12
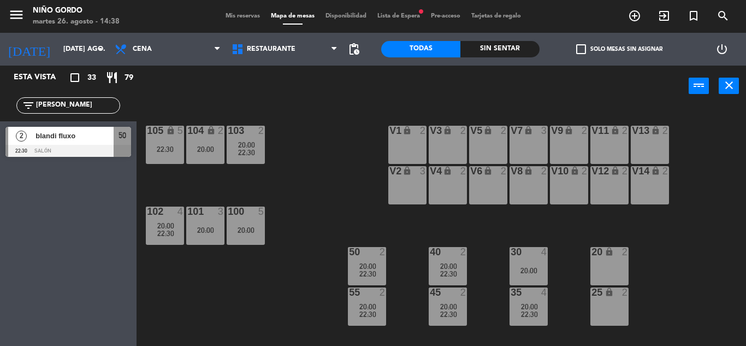
type input "[PERSON_NAME]"
click at [103, 134] on span "blandi fluxo" at bounding box center [75, 135] width 78 height 11
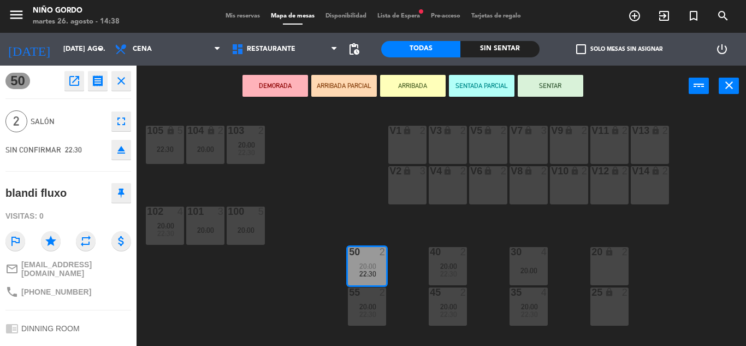
click at [74, 74] on button "open_in_new" at bounding box center [74, 81] width 20 height 20
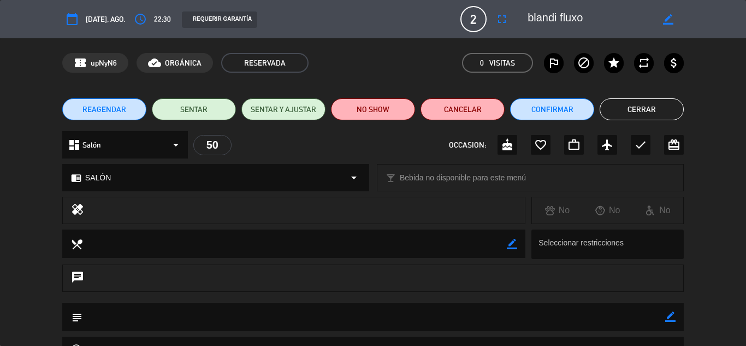
click at [103, 104] on span "REAGENDAR" at bounding box center [104, 109] width 44 height 11
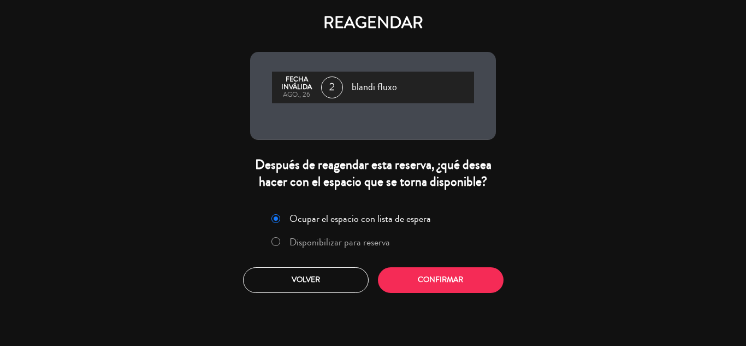
click at [348, 252] on div "Ocupar el espacio con lista de espera Disponibilizar para reserva" at bounding box center [373, 232] width 232 height 46
click at [352, 242] on label "Disponibilizar para reserva" at bounding box center [340, 242] width 101 height 10
click at [428, 279] on button "Confirmar" at bounding box center [441, 280] width 126 height 26
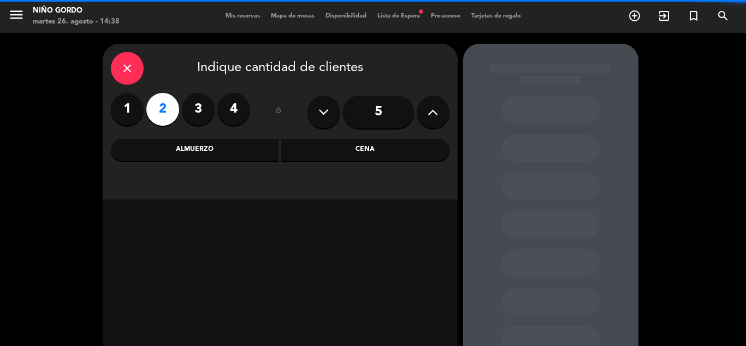
click at [329, 149] on div "Cena" at bounding box center [365, 150] width 168 height 22
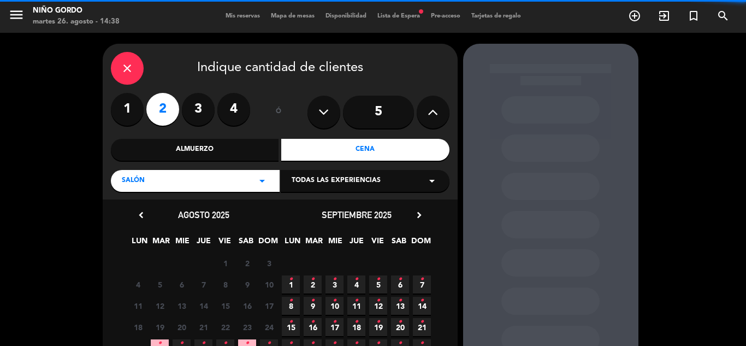
scroll to position [78, 0]
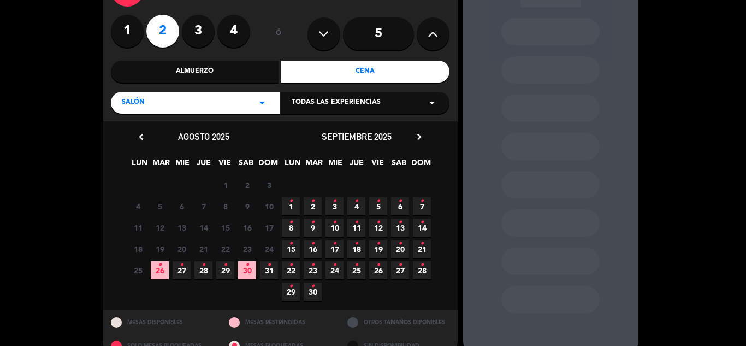
click at [200, 266] on span "28 •" at bounding box center [204, 270] width 18 height 18
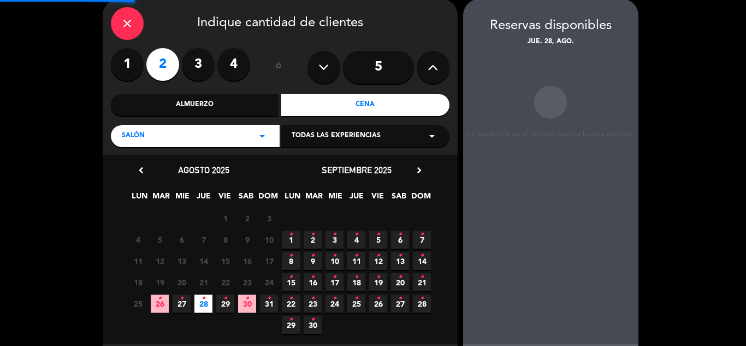
scroll to position [44, 0]
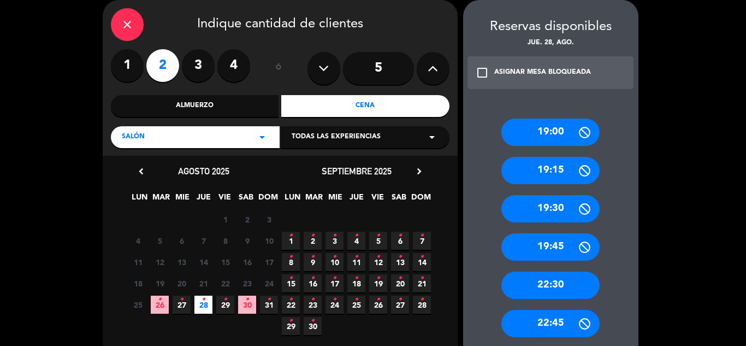
click at [212, 134] on div "Salón arrow_drop_down" at bounding box center [195, 137] width 169 height 22
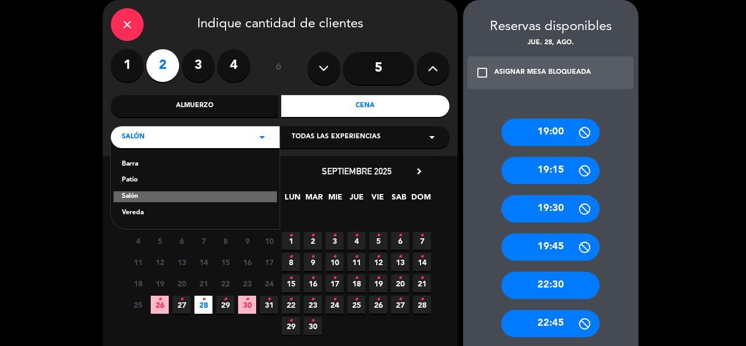
click at [132, 178] on div "Patio" at bounding box center [195, 180] width 147 height 11
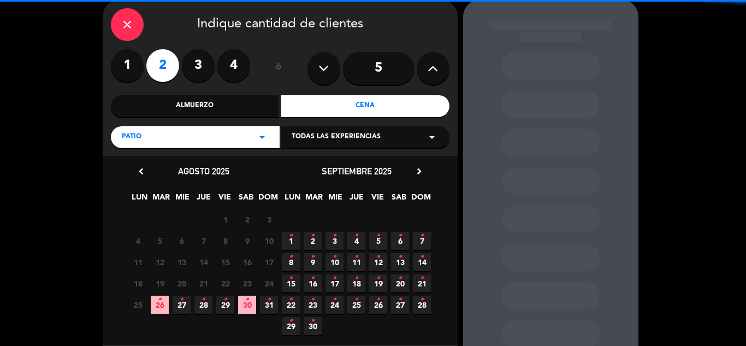
click at [203, 304] on icon "•" at bounding box center [204, 299] width 4 height 17
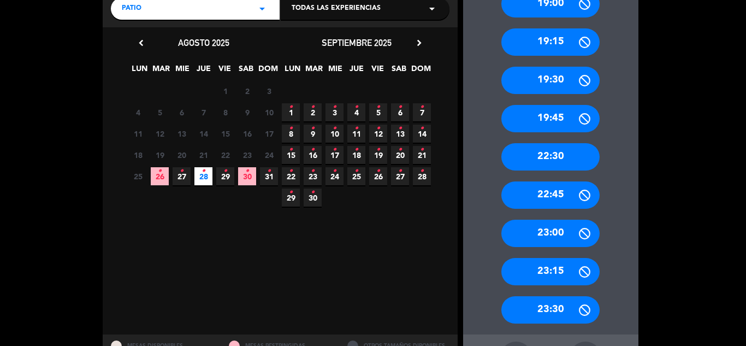
scroll to position [208, 0]
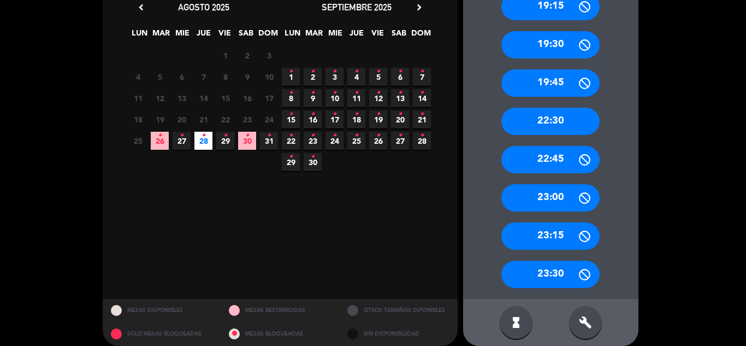
click at [569, 111] on div "22:30" at bounding box center [551, 121] width 98 height 27
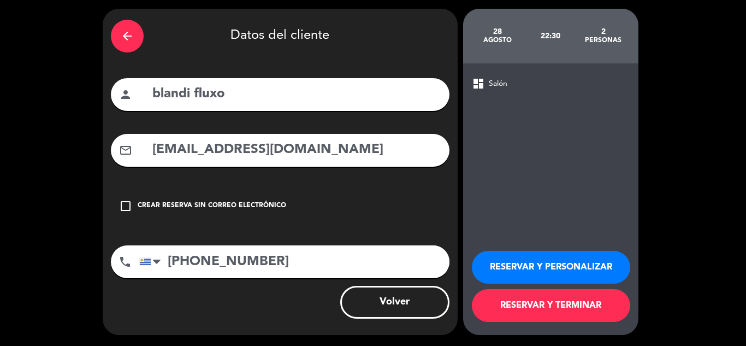
scroll to position [35, 0]
click at [555, 258] on button "RESERVAR Y PERSONALIZAR" at bounding box center [551, 267] width 158 height 33
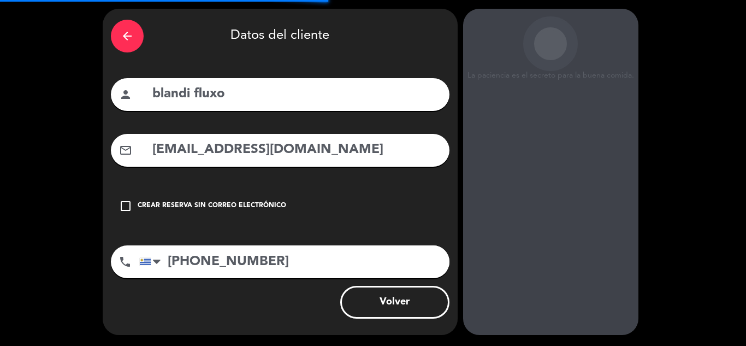
scroll to position [44, 0]
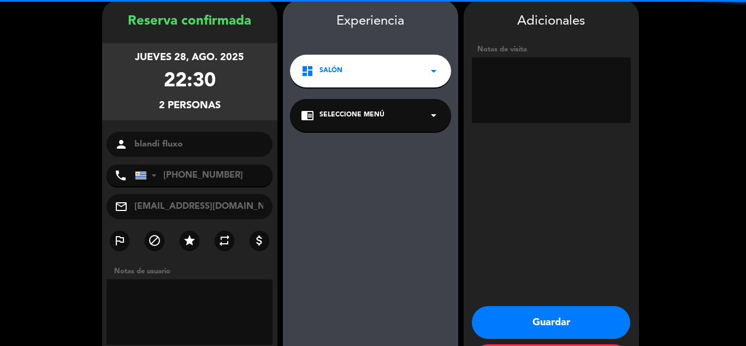
click at [345, 122] on div "chrome_reader_mode Seleccione Menú arrow_drop_down" at bounding box center [370, 115] width 161 height 33
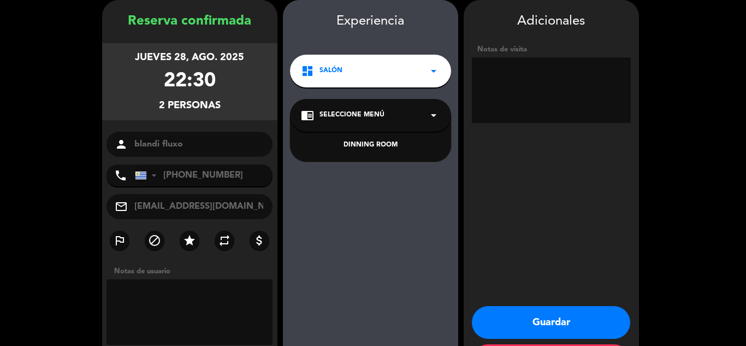
click at [363, 146] on div "DINNING ROOM" at bounding box center [370, 145] width 139 height 11
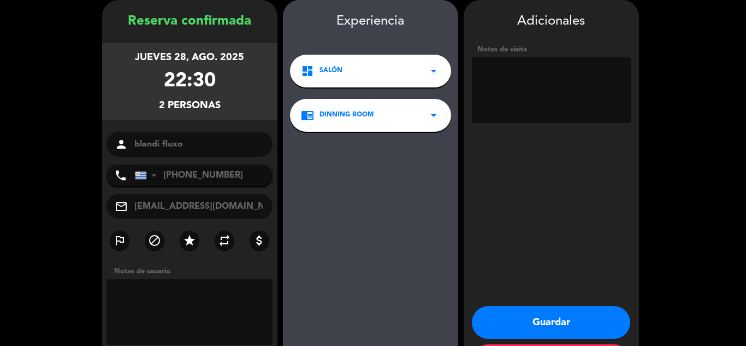
click at [559, 318] on button "Guardar" at bounding box center [551, 322] width 158 height 33
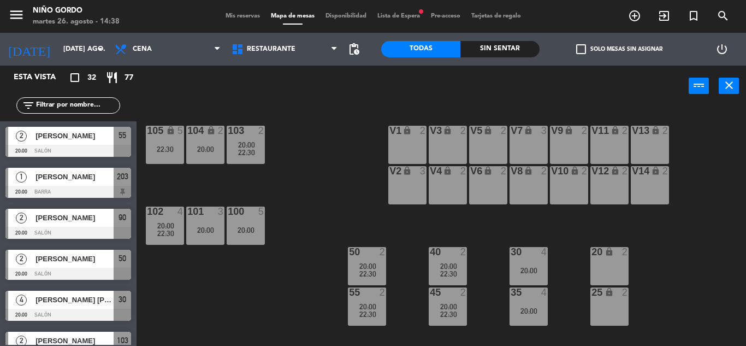
click at [281, 183] on div "105 lock 5 22:30 104 lock 2 20:00 103 2 20:00 22:30 V1 lock 2 V3 lock 2 V9 lock…" at bounding box center [445, 226] width 602 height 239
click at [60, 40] on input "[DATE] ago." at bounding box center [104, 49] width 92 height 19
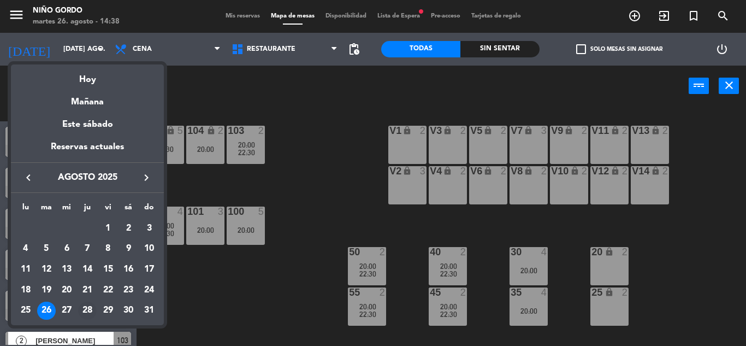
click at [90, 311] on div "28" at bounding box center [87, 311] width 19 height 19
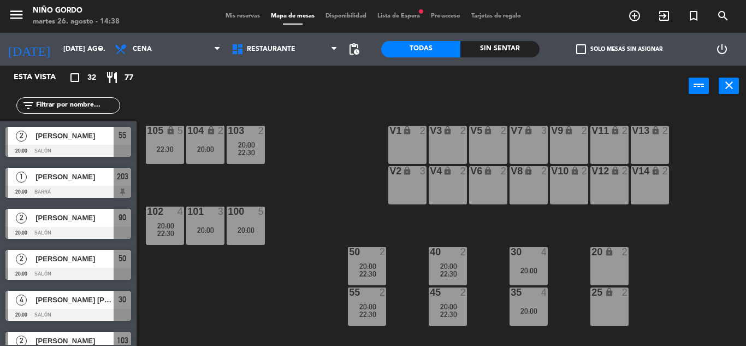
type input "jue. 28 ago."
click at [577, 52] on span "check_box_outline_blank" at bounding box center [581, 49] width 10 height 10
click at [620, 49] on input "check_box_outline_blank Solo mesas sin asignar" at bounding box center [620, 49] width 0 height 0
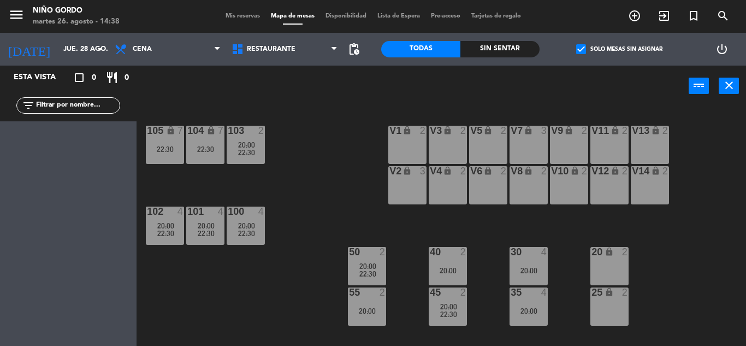
click at [583, 48] on span "check_box" at bounding box center [581, 49] width 10 height 10
click at [620, 49] on input "check_box Solo mesas sin asignar" at bounding box center [620, 49] width 0 height 0
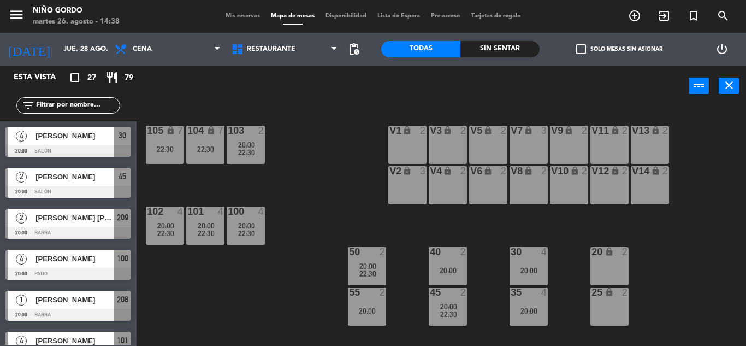
click at [81, 102] on input "text" at bounding box center [77, 105] width 85 height 12
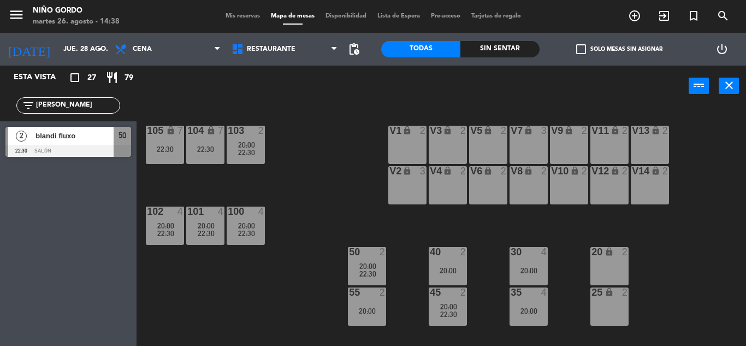
type input "[PERSON_NAME]"
click at [39, 137] on div "2 blandi fluxo 22:30 Salón 50 2 blandi fluxo 22:30 Salón 50" at bounding box center [68, 143] width 137 height 44
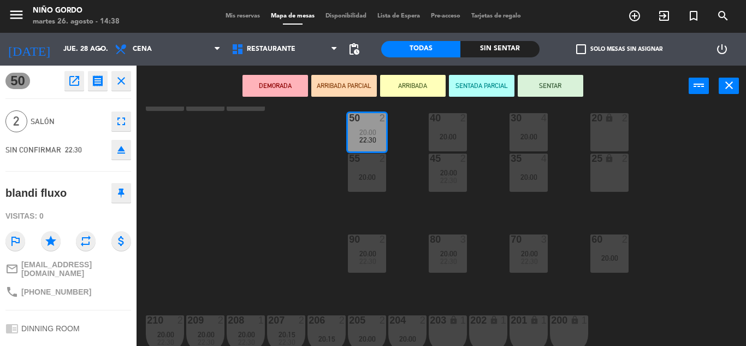
scroll to position [142, 0]
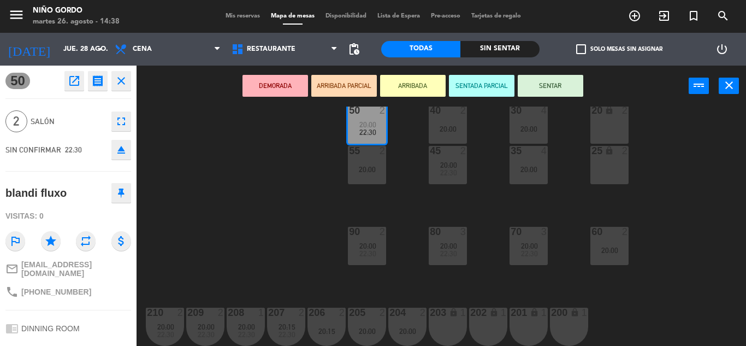
click at [310, 235] on div "105 lock 7 22:30 104 lock 7 22:30 103 2 20:00 22:30 V1 lock 2 V3 lock 2 V9 lock…" at bounding box center [445, 226] width 602 height 239
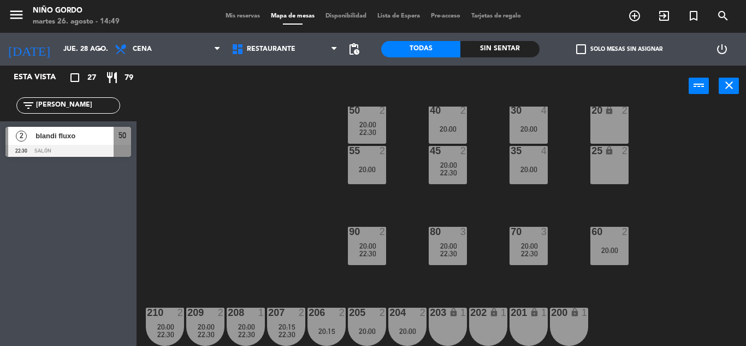
click at [97, 99] on input "[PERSON_NAME]" at bounding box center [77, 105] width 85 height 12
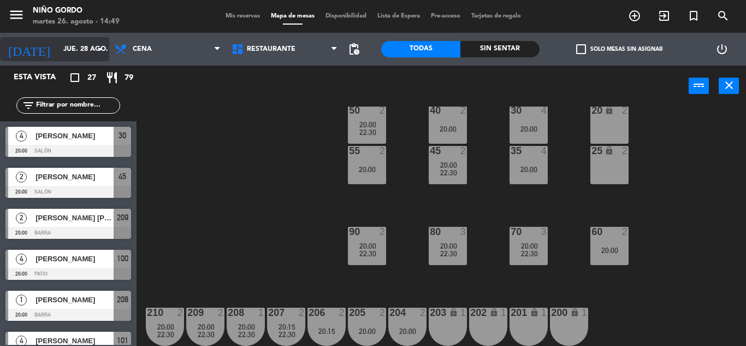
click at [97, 44] on icon "arrow_drop_down" at bounding box center [99, 49] width 13 height 13
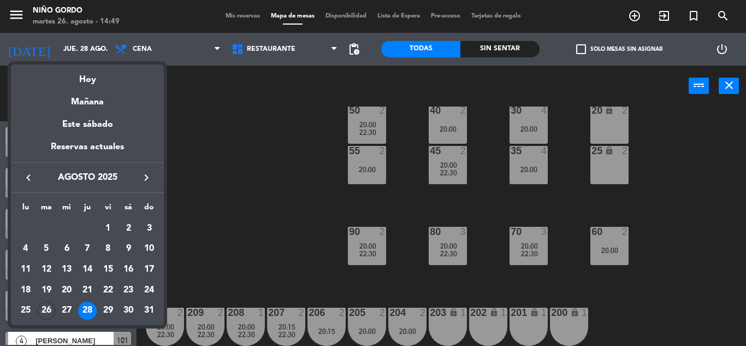
click at [89, 79] on div "Hoy" at bounding box center [87, 75] width 153 height 22
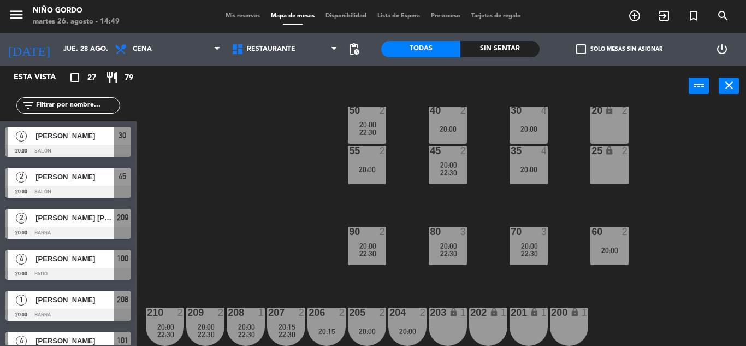
type input "[DATE] ago."
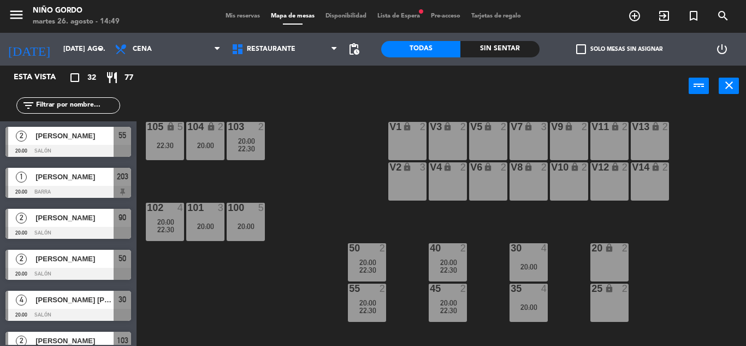
scroll to position [0, 0]
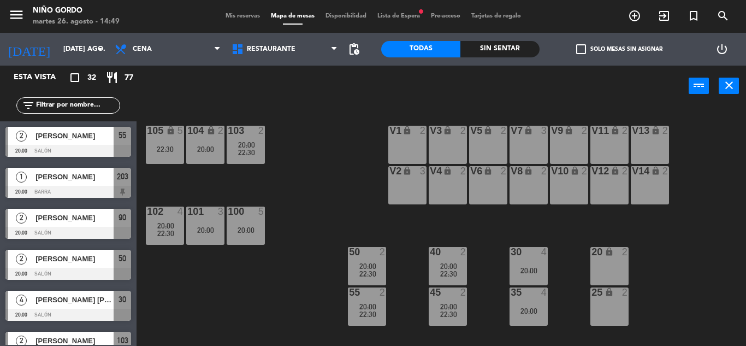
click at [289, 252] on div "105 lock 5 22:30 104 lock 2 20:00 103 2 20:00 22:30 V1 lock 2 V3 lock 2 V9 lock…" at bounding box center [445, 226] width 602 height 239
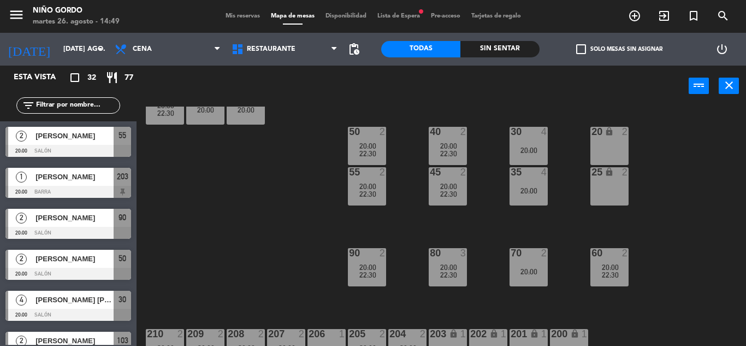
scroll to position [142, 0]
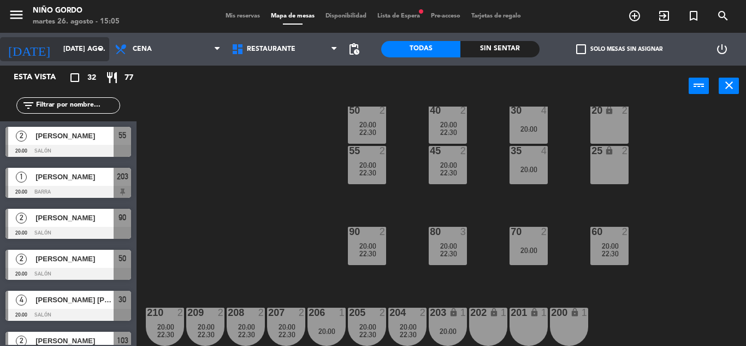
click at [75, 55] on input "[DATE] ago." at bounding box center [104, 49] width 92 height 19
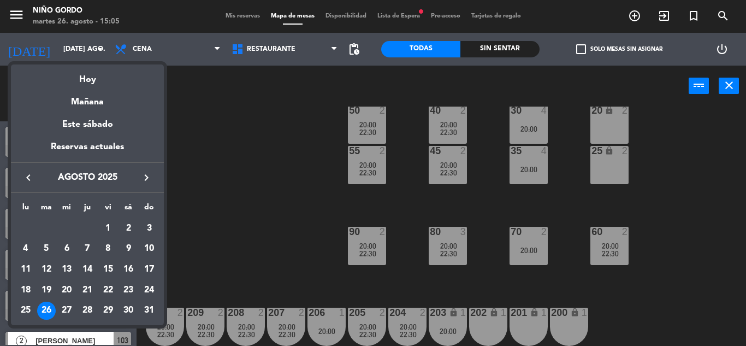
click at [73, 73] on div "Hoy" at bounding box center [87, 75] width 153 height 22
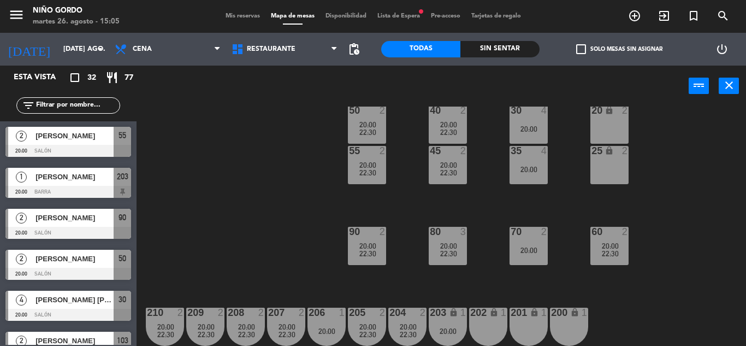
click at [72, 114] on div "filter_list" at bounding box center [68, 106] width 137 height 32
click at [72, 104] on input "text" at bounding box center [77, 105] width 85 height 12
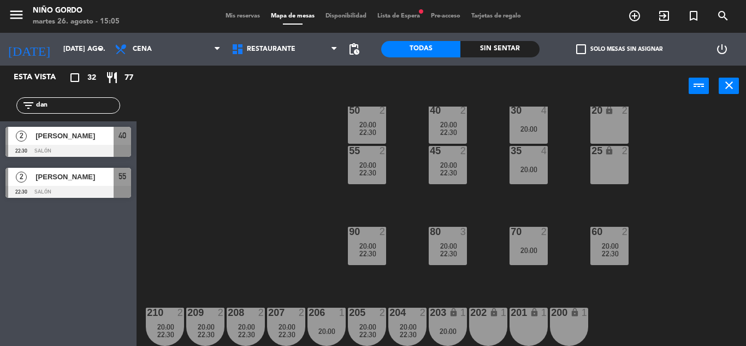
type input "dan"
click at [97, 186] on div at bounding box center [68, 192] width 126 height 12
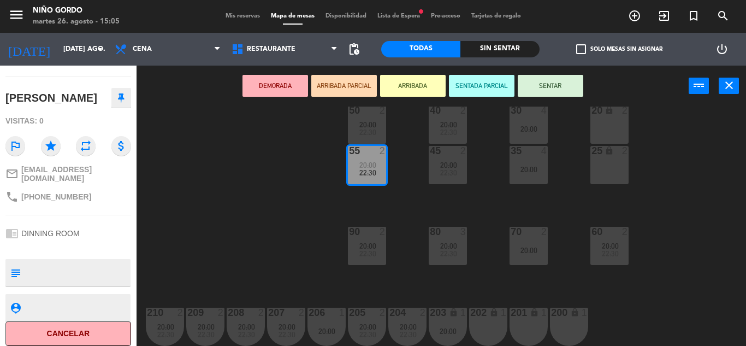
scroll to position [96, 0]
click at [72, 330] on button "Cancelar" at bounding box center [68, 332] width 126 height 25
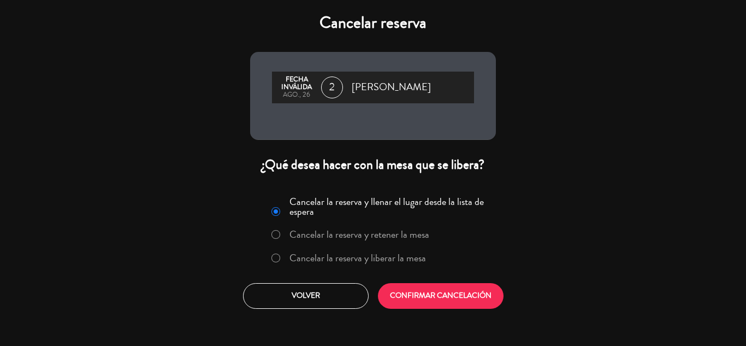
click at [410, 255] on label "Cancelar la reserva y liberar la mesa" at bounding box center [358, 258] width 137 height 10
click at [435, 293] on button "CONFIRMAR CANCELACIÓN" at bounding box center [441, 296] width 126 height 26
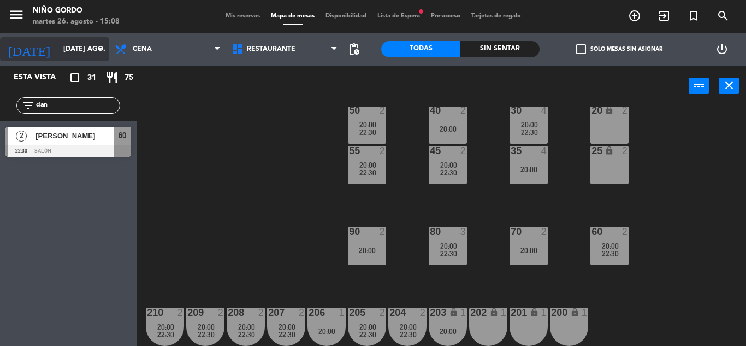
click at [79, 56] on input "[DATE] ago." at bounding box center [104, 49] width 92 height 19
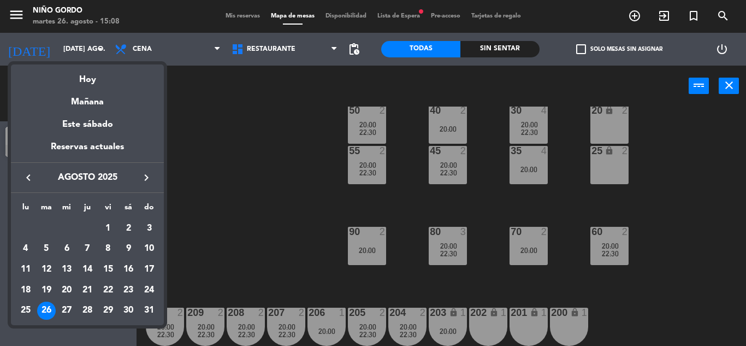
click at [100, 311] on div "29" at bounding box center [108, 311] width 19 height 19
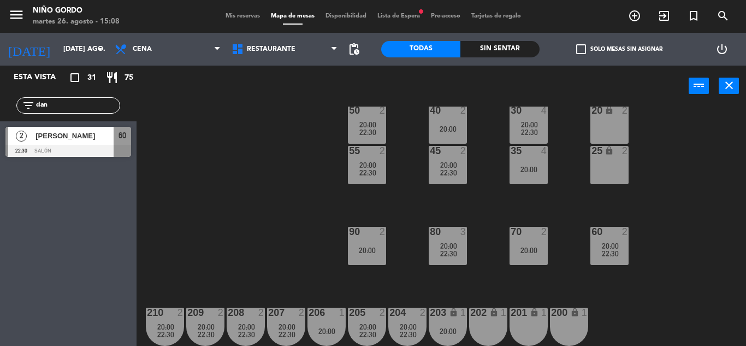
type input "vie. 29 ago."
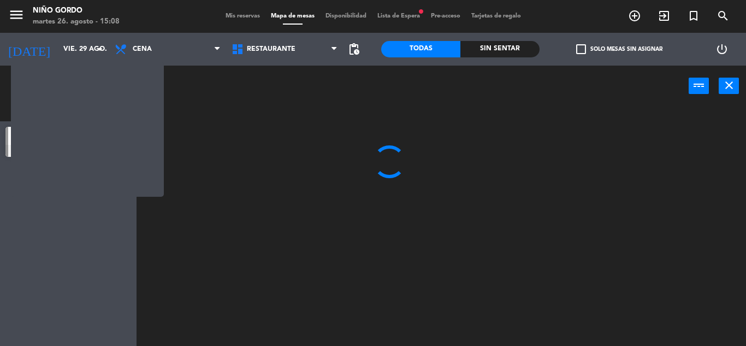
scroll to position [0, 0]
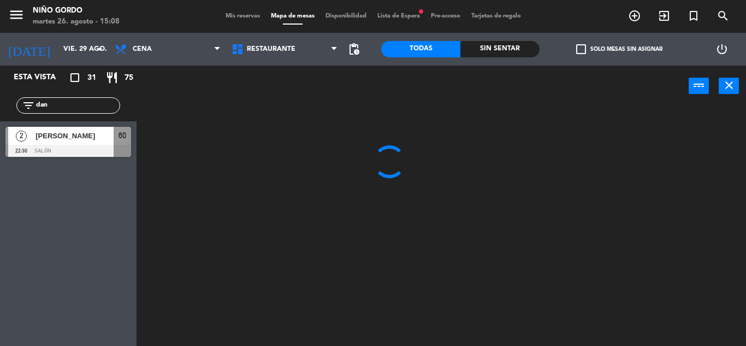
click at [97, 99] on input "dan" at bounding box center [77, 105] width 85 height 12
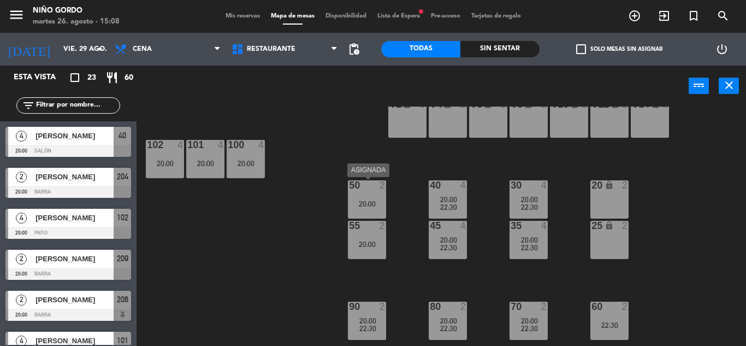
scroll to position [142, 0]
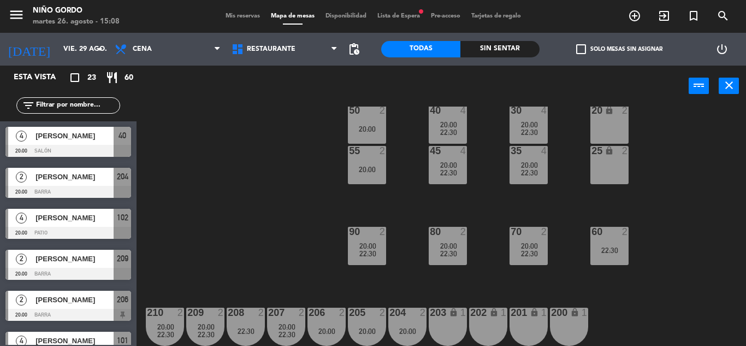
click at [300, 195] on div "105 lock 5 104 lock 4 103 2 20:00 22:30 V1 lock 2 V3 lock 2 V9 lock 2 V5 lock 2…" at bounding box center [445, 226] width 602 height 239
drag, startPoint x: 267, startPoint y: 132, endPoint x: 256, endPoint y: 121, distance: 15.8
click at [270, 135] on div "105 lock 5 104 lock 4 103 2 20:00 22:30 V1 lock 2 V3 lock 2 V9 lock 2 V5 lock 2…" at bounding box center [445, 226] width 602 height 239
click at [58, 50] on input "vie. 29 ago." at bounding box center [104, 49] width 92 height 19
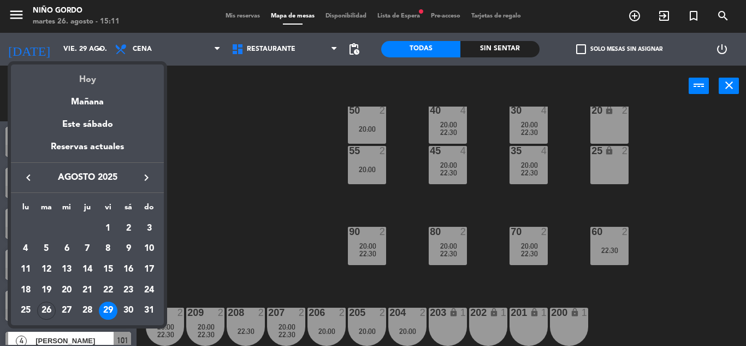
click at [91, 66] on div "Hoy" at bounding box center [87, 75] width 153 height 22
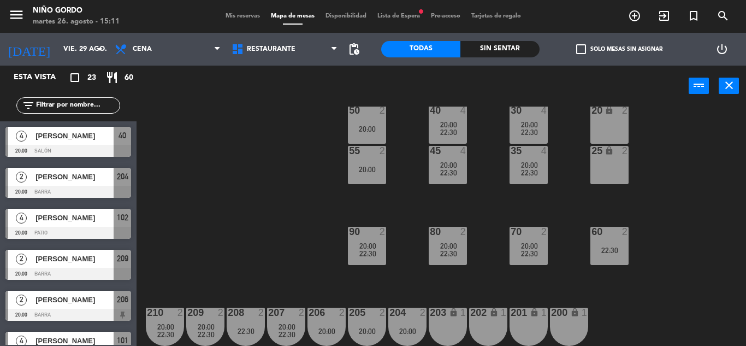
type input "[DATE] ago."
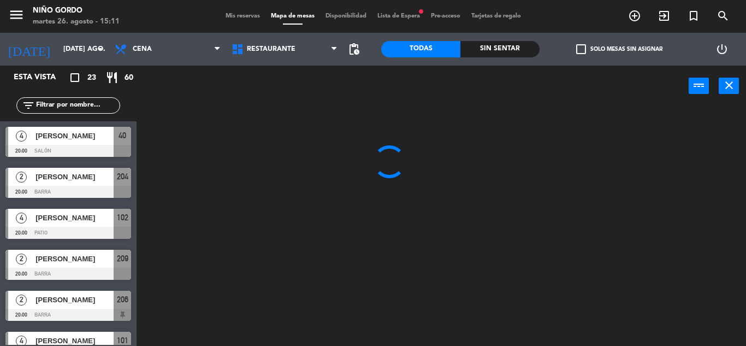
scroll to position [0, 0]
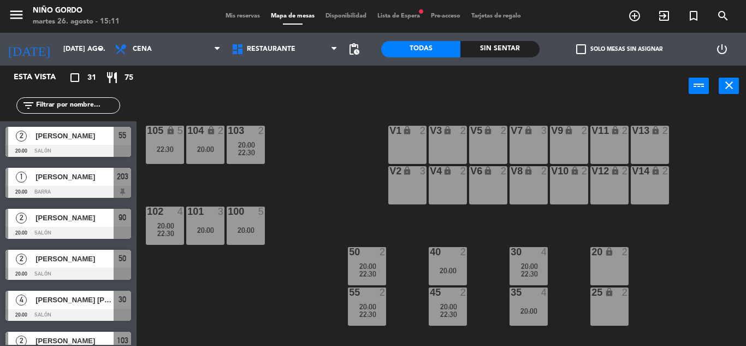
click at [112, 103] on input "text" at bounding box center [77, 105] width 85 height 12
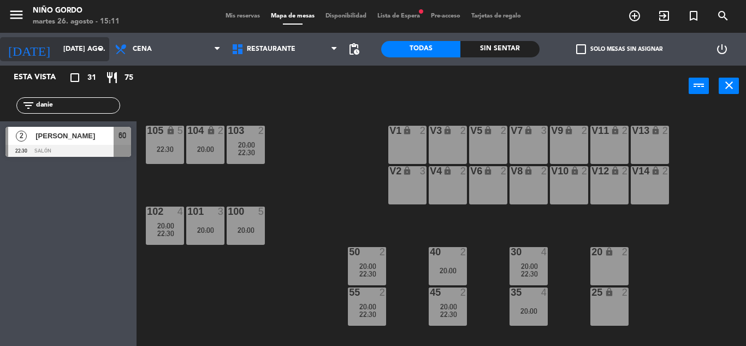
type input "danie"
click at [58, 53] on input "[DATE] ago." at bounding box center [104, 49] width 92 height 19
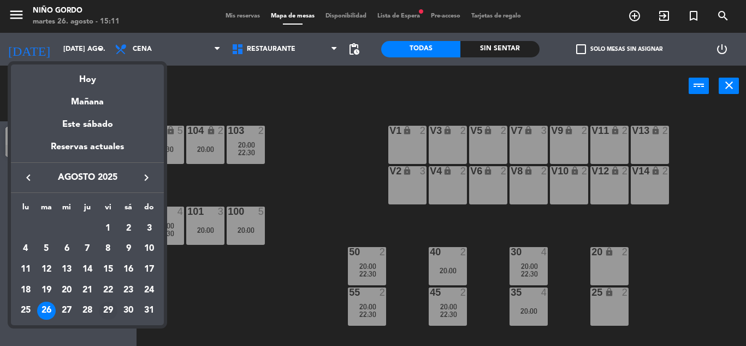
click at [104, 313] on div "29" at bounding box center [108, 311] width 19 height 19
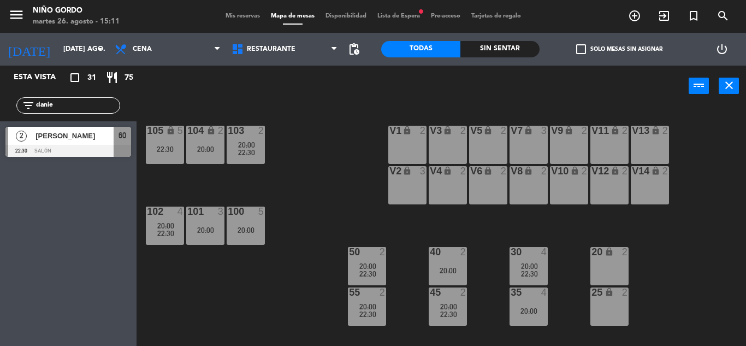
type input "vie. 29 ago."
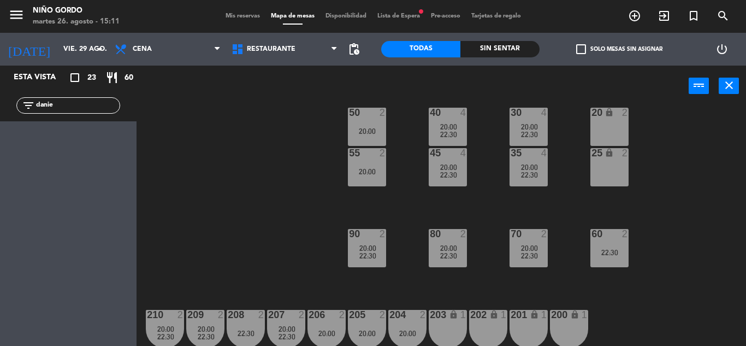
scroll to position [142, 0]
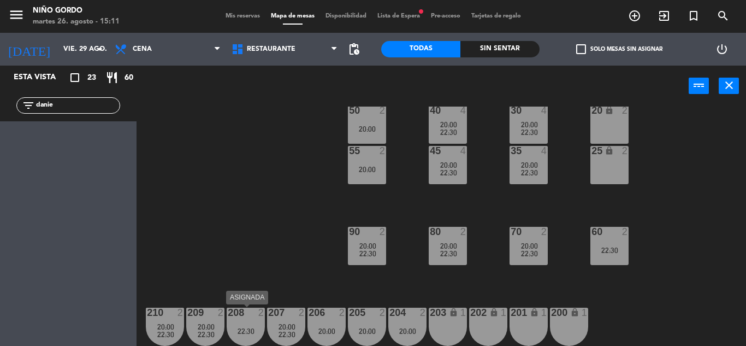
click at [257, 332] on div "22:30" at bounding box center [246, 331] width 38 height 8
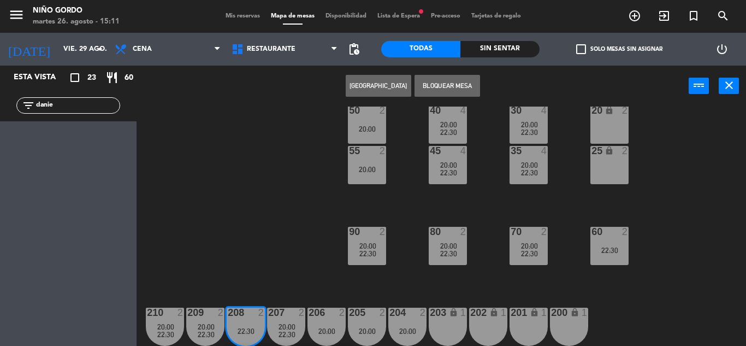
click at [388, 72] on div "Crear Reserva Bloquear Mesa power_input close" at bounding box center [413, 87] width 552 height 42
click at [384, 84] on button "[GEOGRAPHIC_DATA]" at bounding box center [379, 86] width 66 height 22
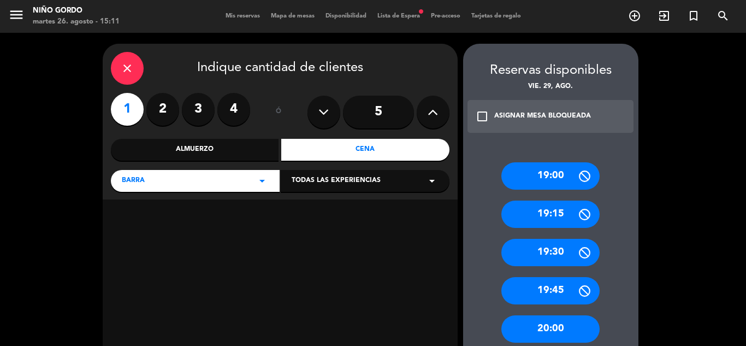
click at [556, 322] on div "20:00" at bounding box center [551, 328] width 98 height 27
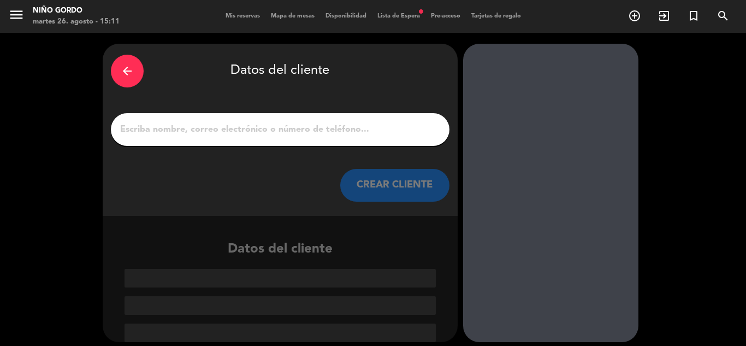
drag, startPoint x: 243, startPoint y: 144, endPoint x: 233, endPoint y: 131, distance: 16.0
click at [241, 141] on div at bounding box center [280, 129] width 339 height 33
click at [233, 130] on input "1" at bounding box center [280, 129] width 322 height 15
paste input "[PERSON_NAME]"
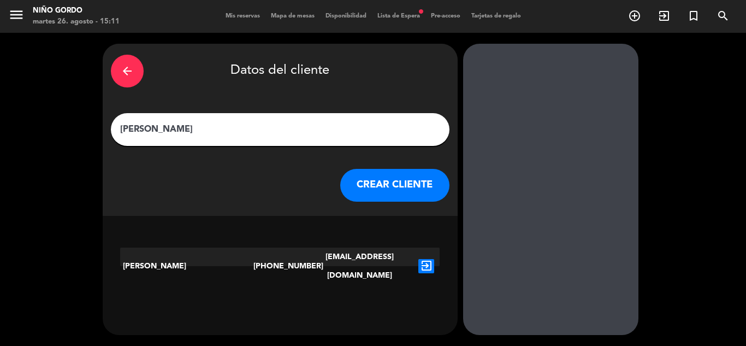
type input "[PERSON_NAME]"
click at [426, 261] on icon "exit_to_app" at bounding box center [427, 266] width 16 height 14
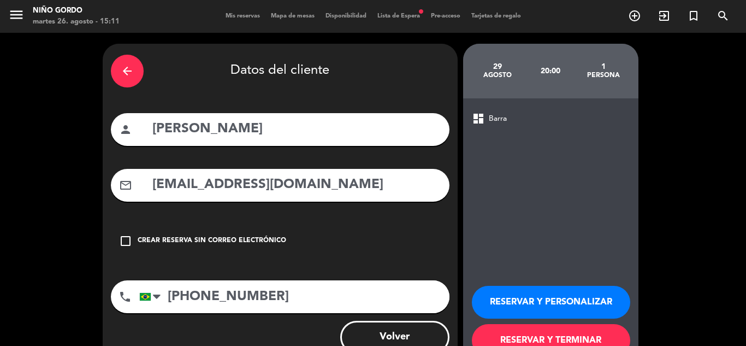
drag, startPoint x: 514, startPoint y: 281, endPoint x: 518, endPoint y: 286, distance: 5.8
click at [515, 282] on div "RESERVAR Y PERSONALIZAR RESERVAR Y TERMINAR" at bounding box center [551, 316] width 158 height 107
click at [524, 294] on button "RESERVAR Y PERSONALIZAR" at bounding box center [551, 302] width 158 height 33
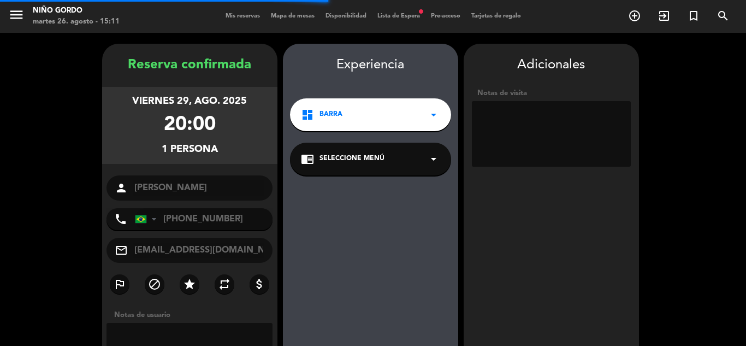
scroll to position [44, 0]
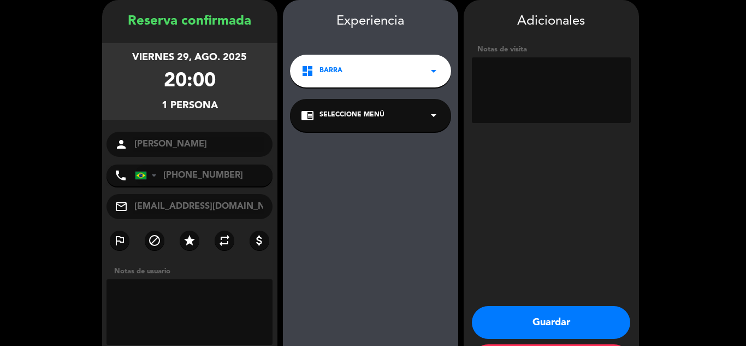
click at [378, 75] on div "dashboard Barra arrow_drop_down" at bounding box center [370, 71] width 161 height 33
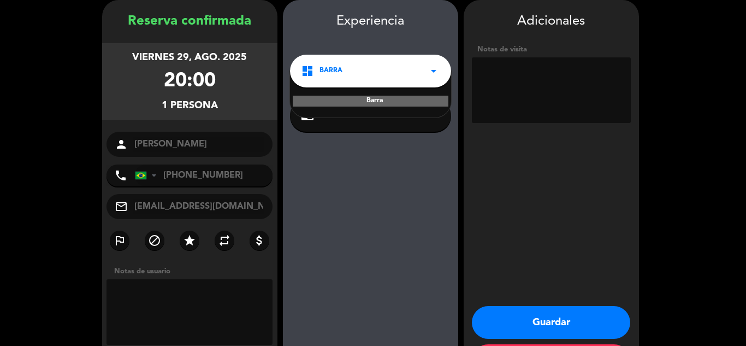
click at [399, 98] on div "Barra" at bounding box center [371, 101] width 156 height 11
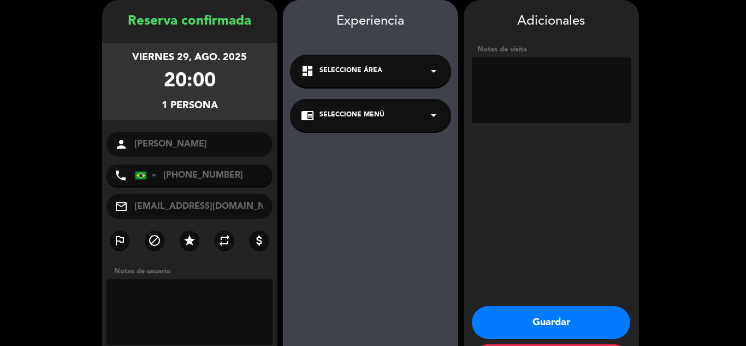
click at [397, 113] on div "chrome_reader_mode Seleccione Menú arrow_drop_down" at bounding box center [370, 115] width 161 height 33
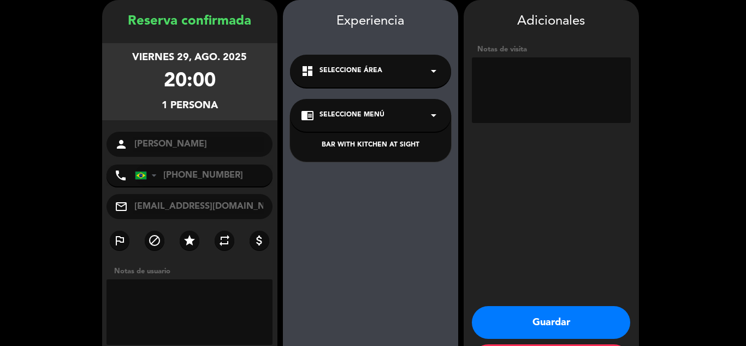
drag, startPoint x: 375, startPoint y: 142, endPoint x: 385, endPoint y: 148, distance: 11.5
click at [375, 142] on div "BAR WITH KITCHEN AT SIGHT" at bounding box center [370, 145] width 139 height 11
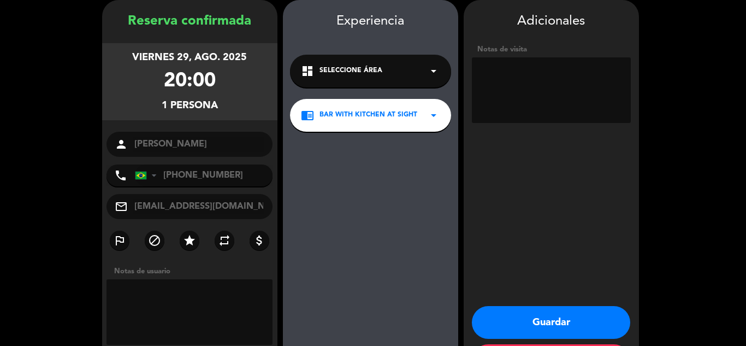
click at [539, 317] on button "Guardar" at bounding box center [551, 322] width 158 height 33
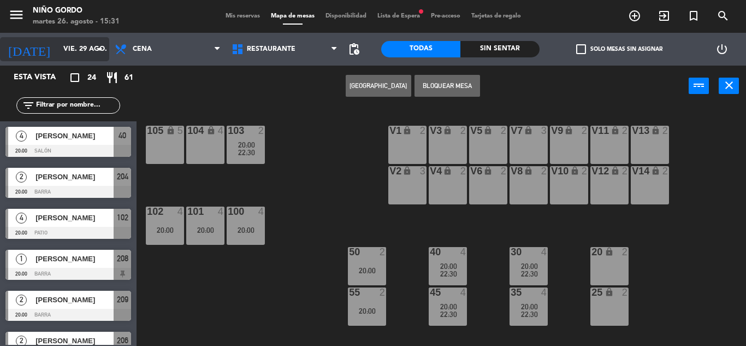
click at [88, 50] on input "vie. 29 ago." at bounding box center [104, 49] width 92 height 19
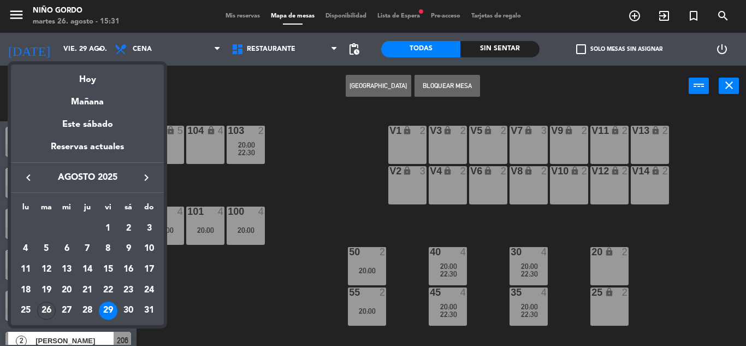
click at [110, 120] on div "Este sábado" at bounding box center [87, 124] width 153 height 31
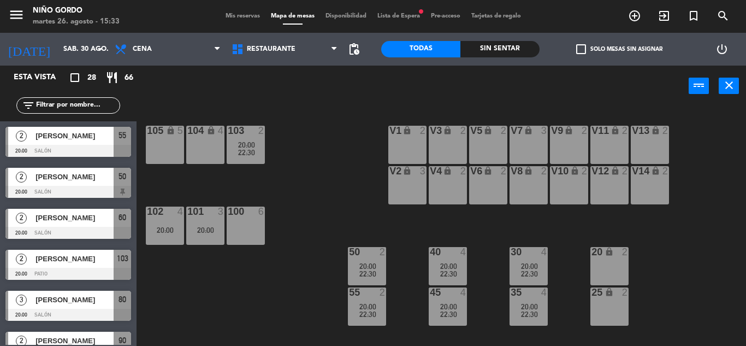
click at [321, 143] on div "105 lock 5 104 lock 4 103 2 20:00 22:30 V1 lock 2 V3 lock 2 V9 lock 2 V5 lock 2…" at bounding box center [445, 226] width 602 height 239
click at [58, 51] on input "sáb. 30 ago." at bounding box center [104, 49] width 92 height 19
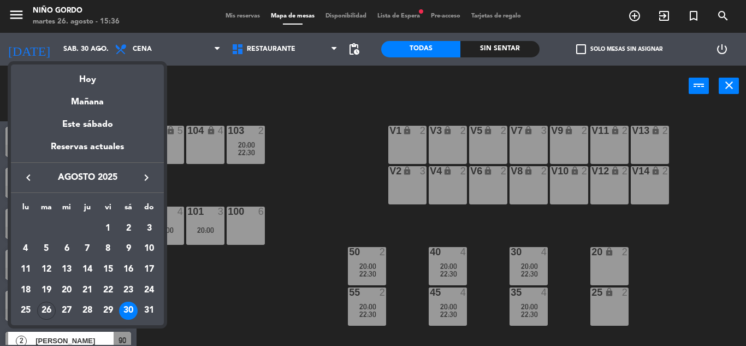
click at [79, 74] on div "Hoy" at bounding box center [87, 75] width 153 height 22
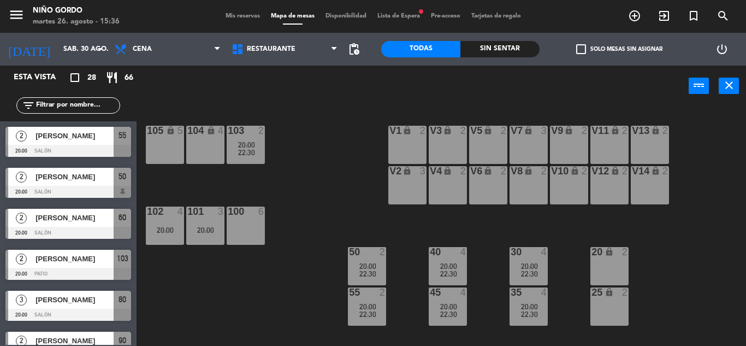
type input "[DATE] ago."
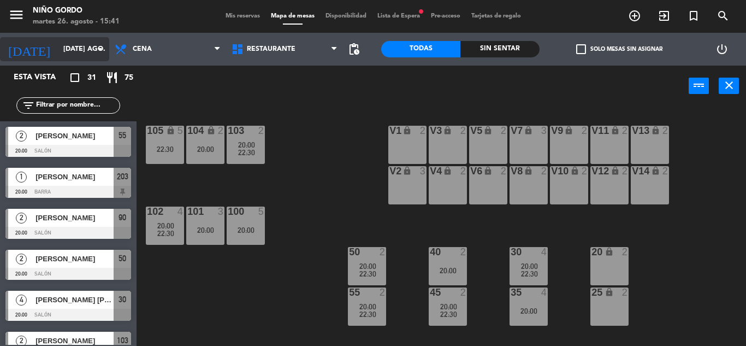
click at [58, 40] on input "[DATE] ago." at bounding box center [104, 49] width 92 height 19
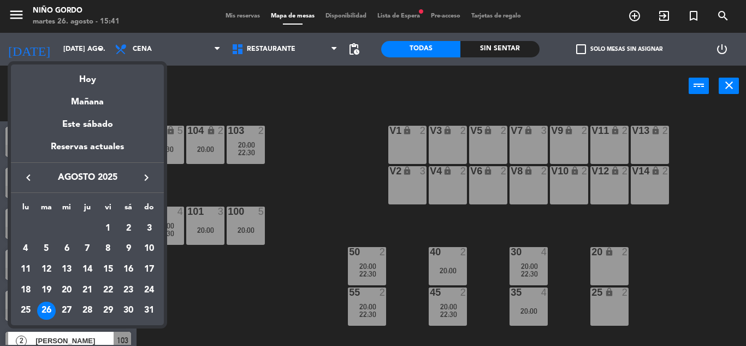
drag, startPoint x: 90, startPoint y: 78, endPoint x: 84, endPoint y: 72, distance: 8.1
click at [89, 78] on div "Hoy" at bounding box center [87, 75] width 153 height 22
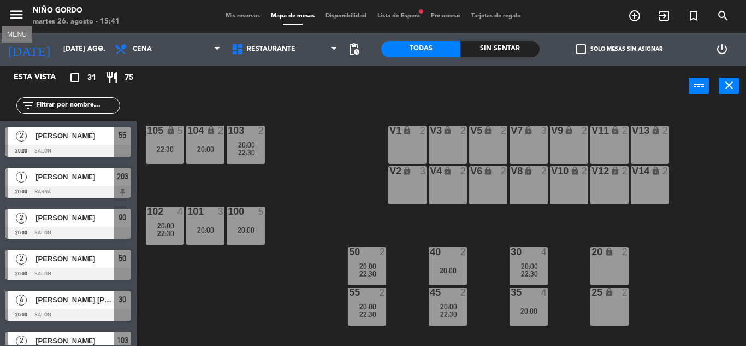
click at [22, 16] on icon "menu" at bounding box center [16, 15] width 16 height 16
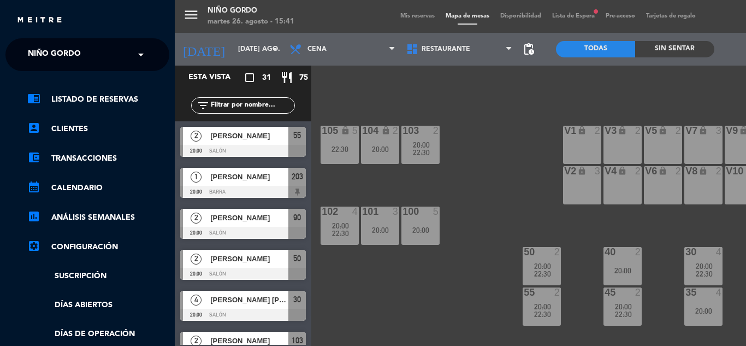
click at [68, 48] on span "Niño Gordo" at bounding box center [54, 54] width 53 height 23
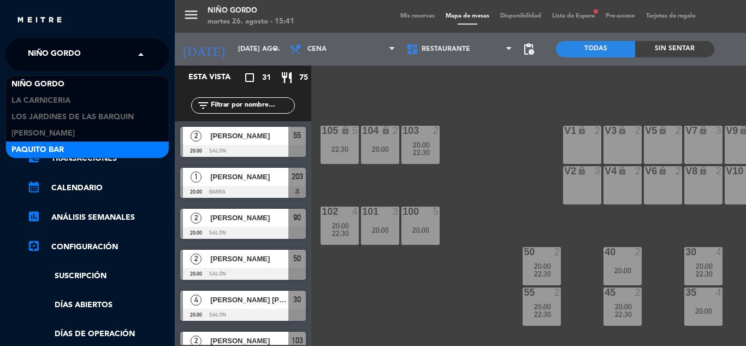
click at [99, 145] on div "Paquito Bar" at bounding box center [87, 150] width 163 height 16
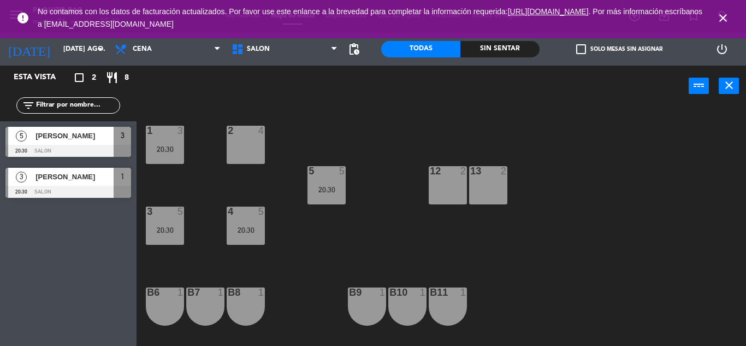
click at [721, 19] on icon "close" at bounding box center [723, 17] width 13 height 13
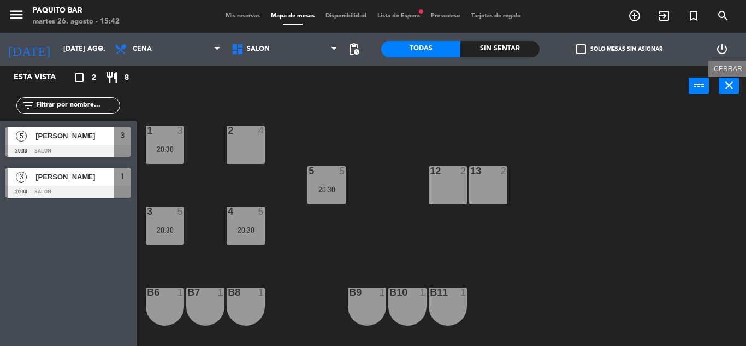
click at [740, 87] on div "power_input close Cerrar" at bounding box center [442, 87] width 610 height 42
click at [735, 86] on icon "close" at bounding box center [729, 85] width 13 height 13
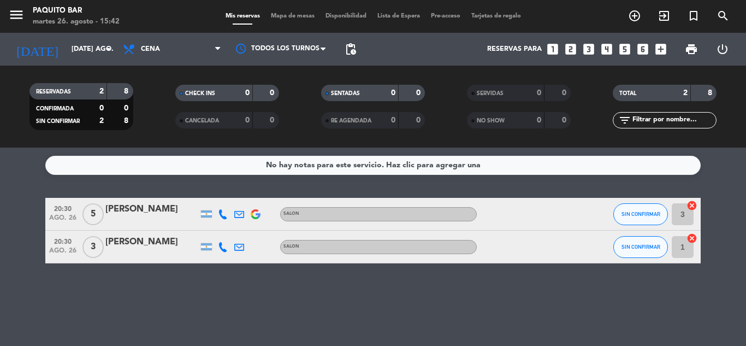
click at [224, 209] on icon at bounding box center [223, 214] width 10 height 10
click at [245, 192] on span at bounding box center [246, 196] width 9 height 9
click at [244, 188] on div "[PHONE_NUMBER]" at bounding box center [226, 184] width 72 height 11
click at [243, 197] on span at bounding box center [246, 196] width 9 height 9
click at [217, 193] on span "Copiar" at bounding box center [210, 195] width 23 height 11
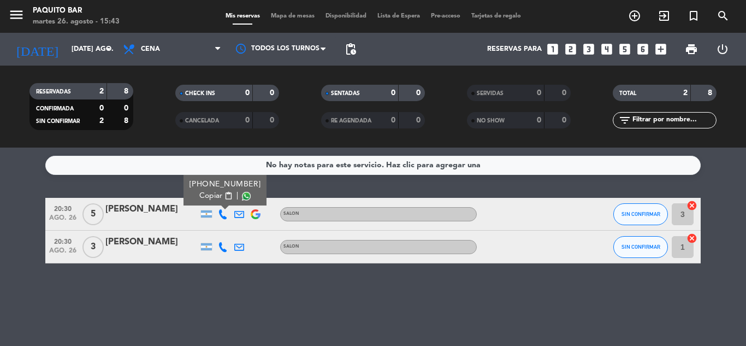
click at [222, 249] on icon at bounding box center [223, 247] width 10 height 10
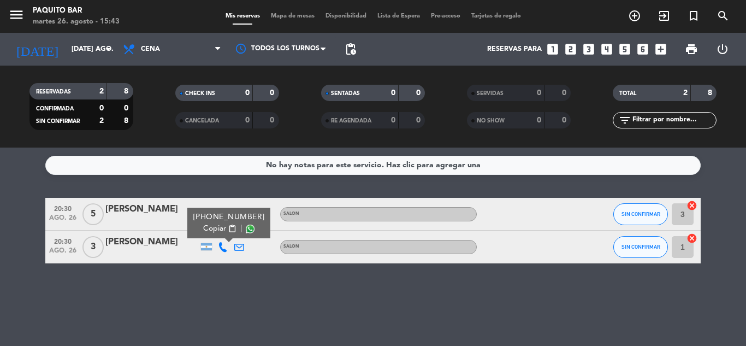
click at [246, 229] on span at bounding box center [250, 229] width 9 height 9
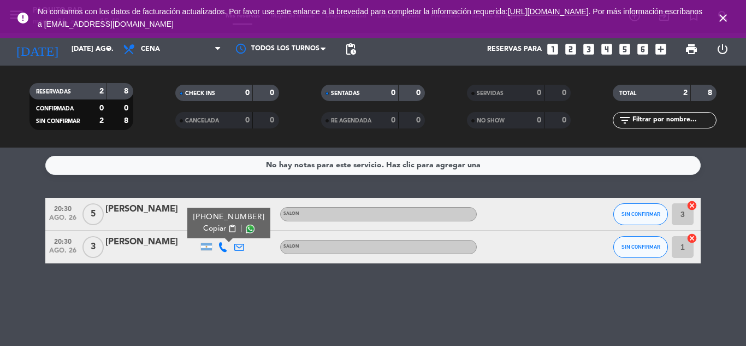
click at [722, 13] on icon "close" at bounding box center [723, 17] width 13 height 13
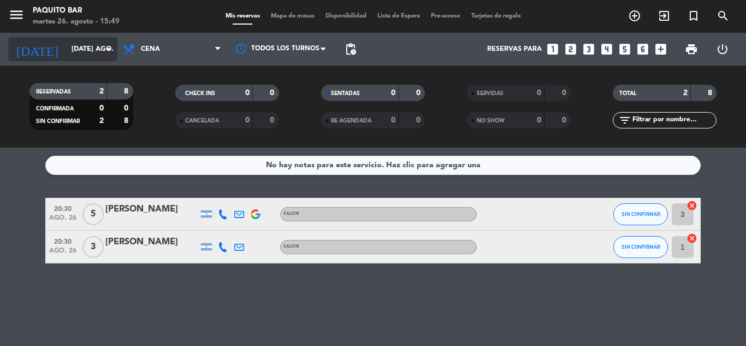
click at [66, 50] on input "[DATE] ago." at bounding box center [112, 49] width 92 height 19
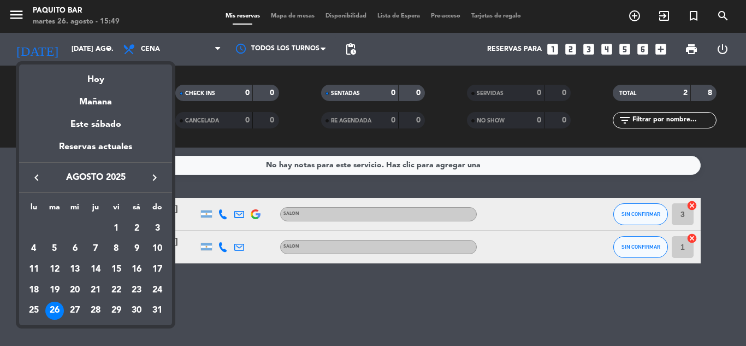
drag, startPoint x: 155, startPoint y: 175, endPoint x: 111, endPoint y: 195, distance: 47.9
click at [154, 175] on icon "keyboard_arrow_right" at bounding box center [154, 177] width 13 height 13
click at [99, 43] on div at bounding box center [373, 173] width 746 height 346
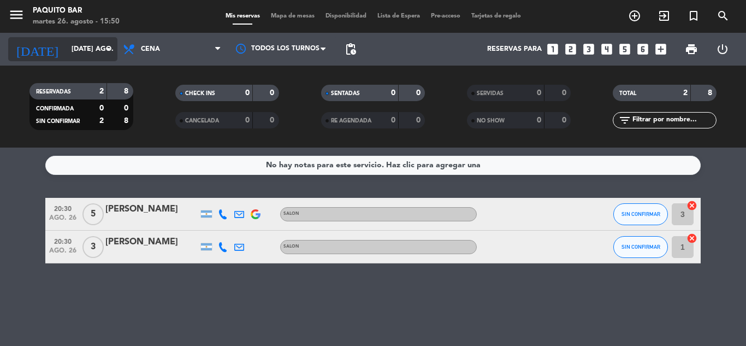
click at [93, 50] on input "[DATE] ago." at bounding box center [112, 49] width 92 height 19
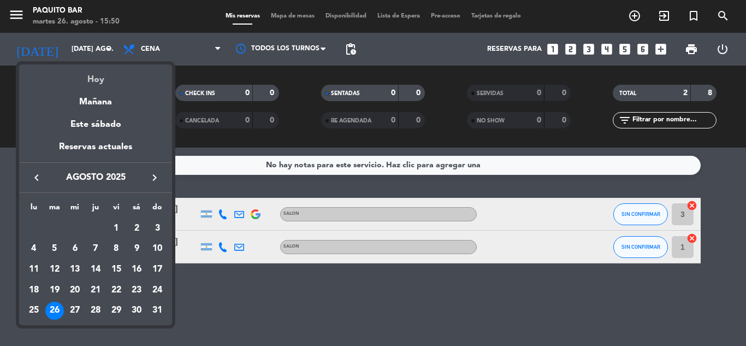
click at [92, 74] on div "Hoy" at bounding box center [95, 75] width 153 height 22
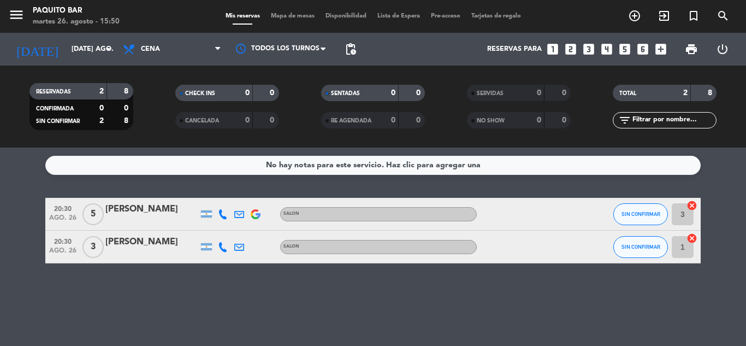
click at [27, 12] on span "menu" at bounding box center [20, 17] width 25 height 26
click at [25, 13] on span "menu" at bounding box center [20, 17] width 25 height 26
click at [66, 46] on input "[DATE] ago." at bounding box center [112, 49] width 92 height 19
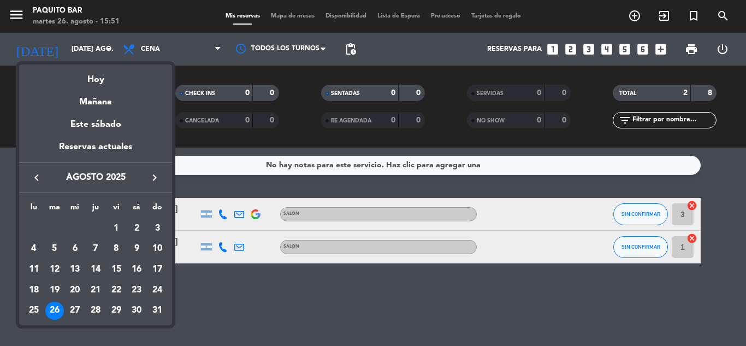
click at [156, 173] on icon "keyboard_arrow_right" at bounding box center [154, 177] width 13 height 13
click at [58, 241] on div "2" at bounding box center [54, 248] width 19 height 19
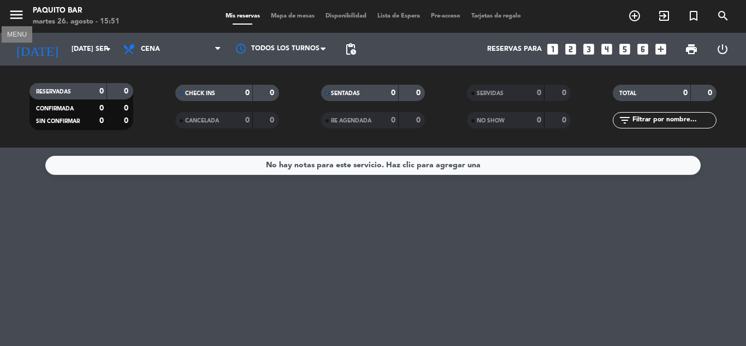
drag, startPoint x: 11, startPoint y: 7, endPoint x: 14, endPoint y: 13, distance: 6.1
click at [12, 7] on icon "menu" at bounding box center [16, 15] width 16 height 16
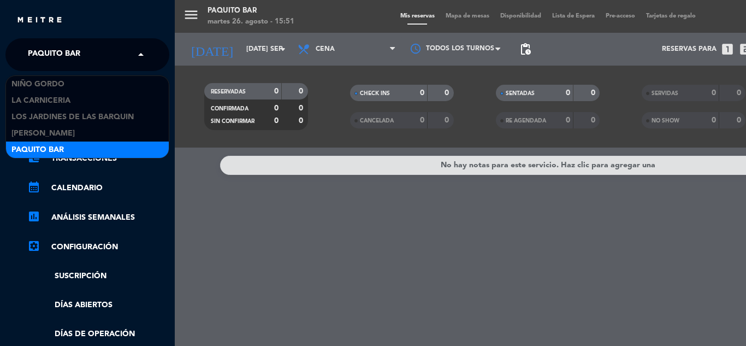
drag, startPoint x: 37, startPoint y: 45, endPoint x: 49, endPoint y: 69, distance: 26.6
click at [37, 46] on span "Paquito Bar" at bounding box center [54, 54] width 52 height 23
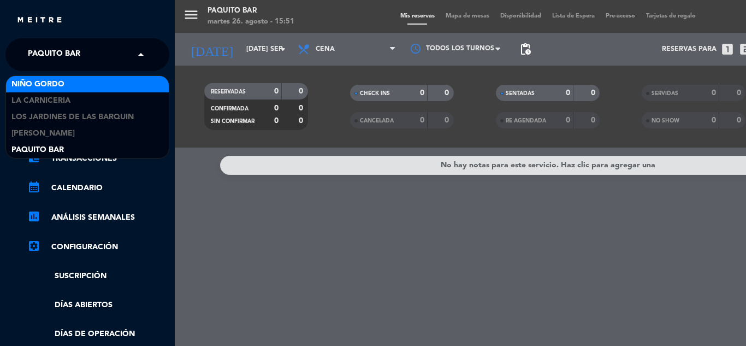
click at [56, 89] on span "Niño Gordo" at bounding box center [37, 84] width 53 height 13
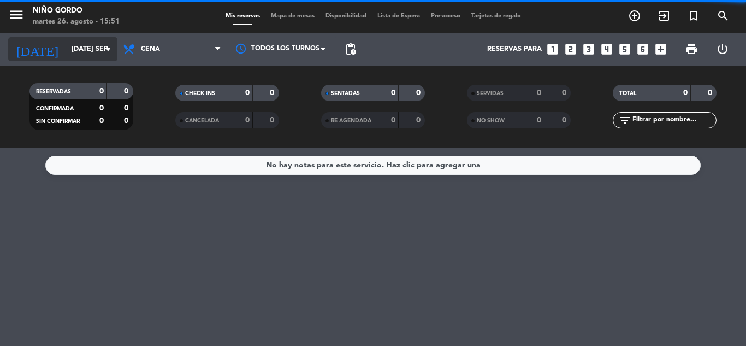
click at [90, 54] on input "[DATE] sep." at bounding box center [112, 49] width 92 height 19
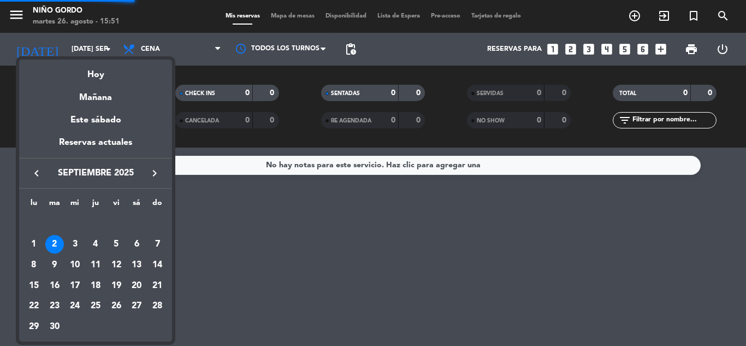
click at [93, 72] on div "Hoy" at bounding box center [95, 71] width 153 height 22
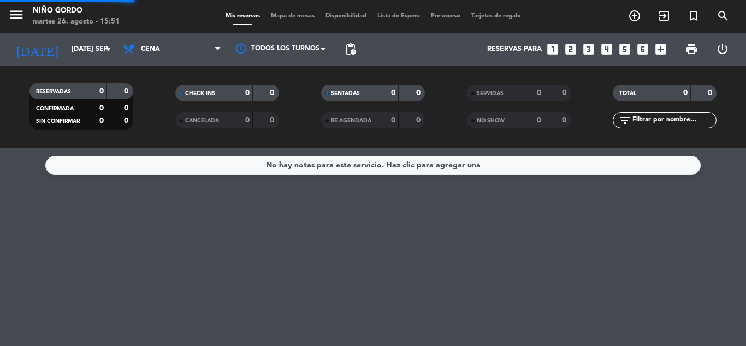
type input "[DATE] ago."
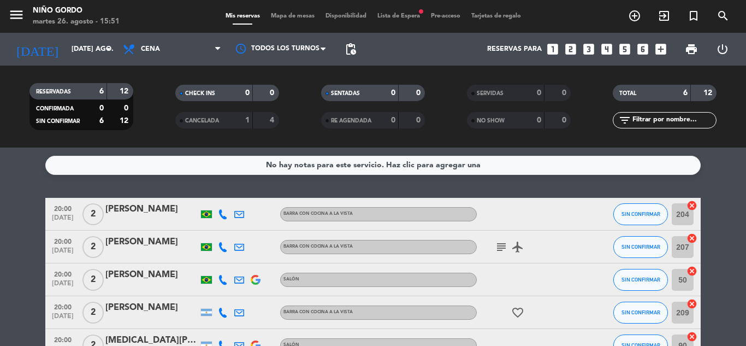
click at [304, 18] on span "Mapa de mesas" at bounding box center [293, 16] width 55 height 6
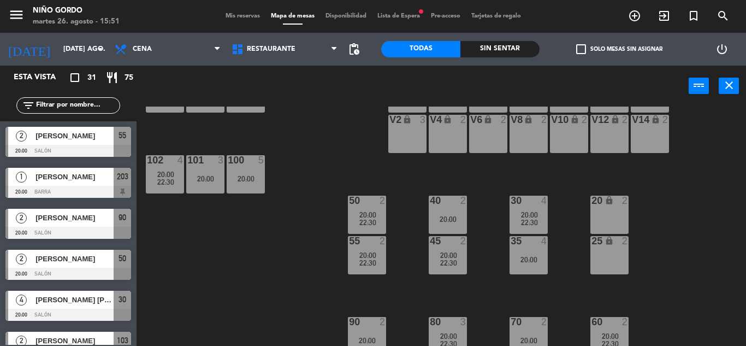
scroll to position [142, 0]
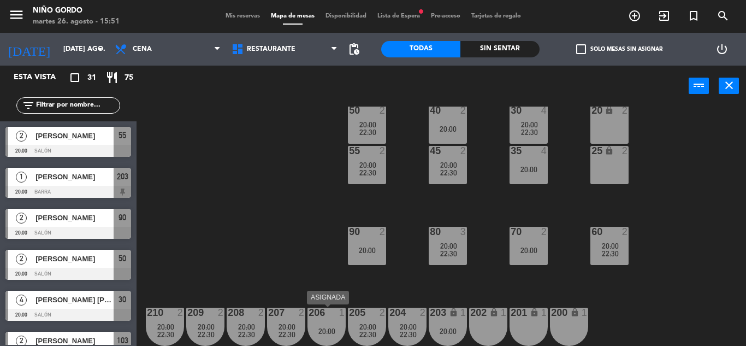
click at [340, 318] on div "206 1" at bounding box center [327, 313] width 38 height 11
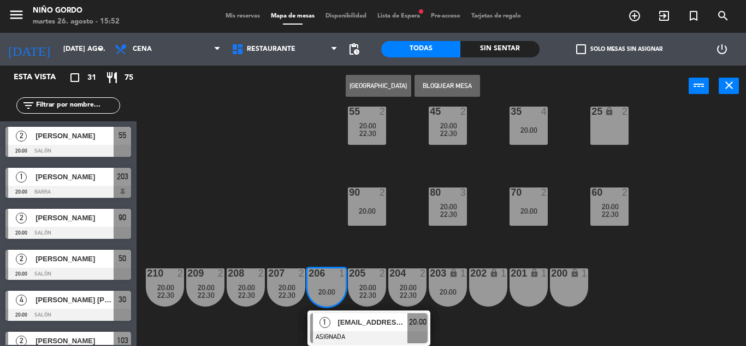
click at [342, 318] on span "[EMAIL_ADDRESS][DOMAIN_NAME]" at bounding box center [373, 321] width 70 height 11
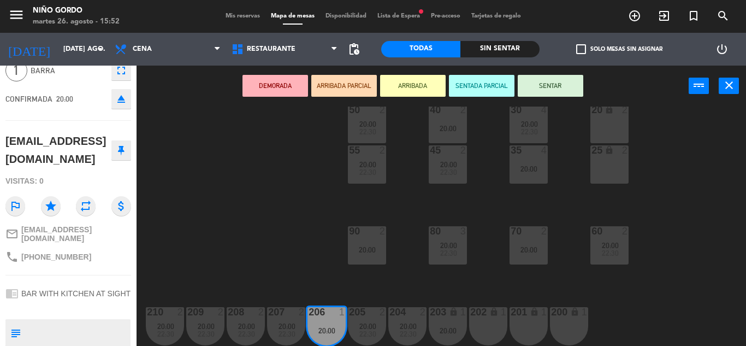
scroll to position [96, 0]
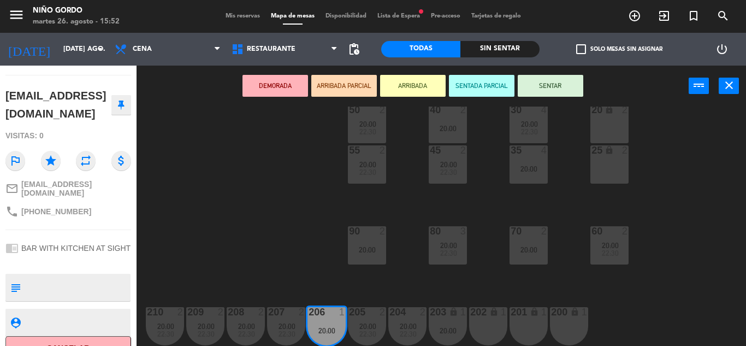
click at [89, 336] on button "Cancelar" at bounding box center [68, 348] width 126 height 25
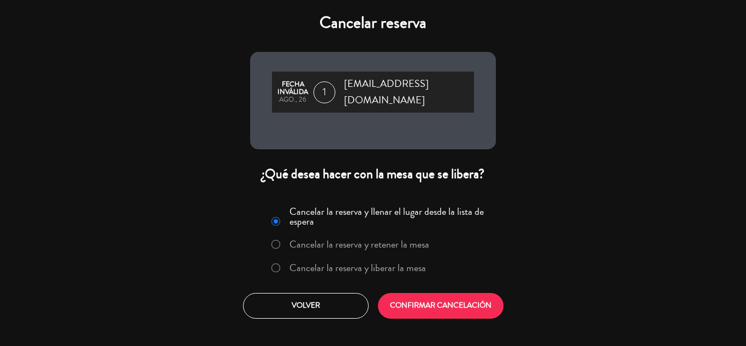
click at [421, 263] on label "Cancelar la reserva y liberar la mesa" at bounding box center [358, 268] width 137 height 10
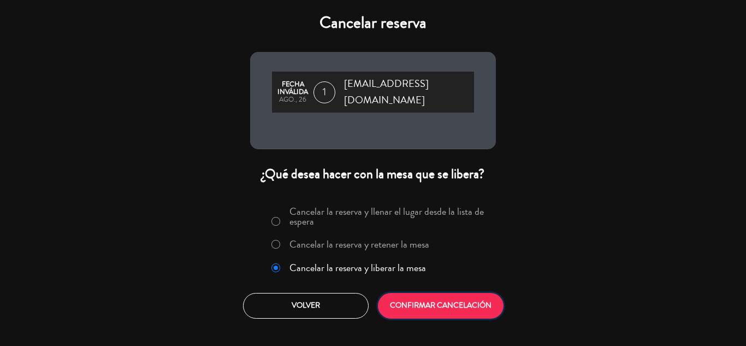
click at [443, 293] on button "CONFIRMAR CANCELACIÓN" at bounding box center [441, 306] width 126 height 26
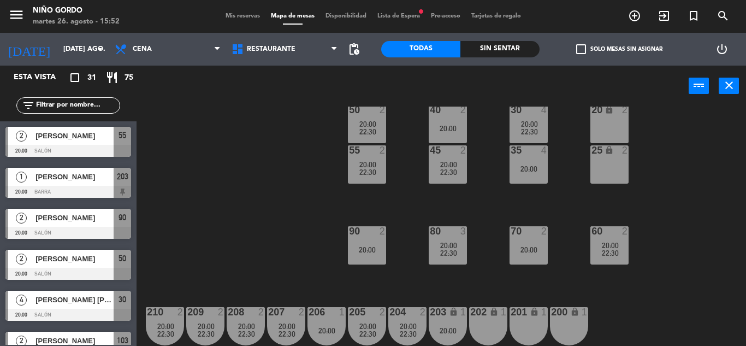
scroll to position [0, 0]
click at [438, 327] on div "20:00" at bounding box center [448, 331] width 38 height 8
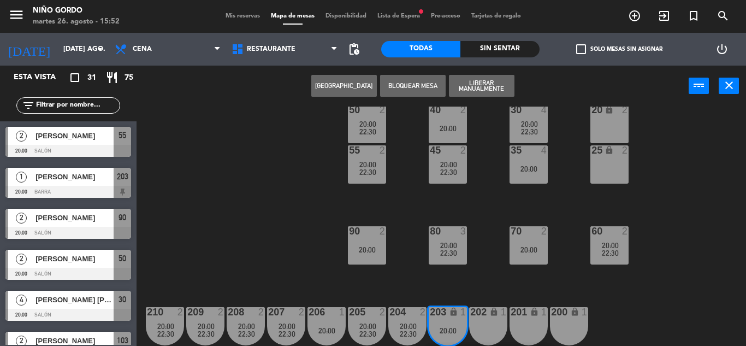
scroll to position [181, 0]
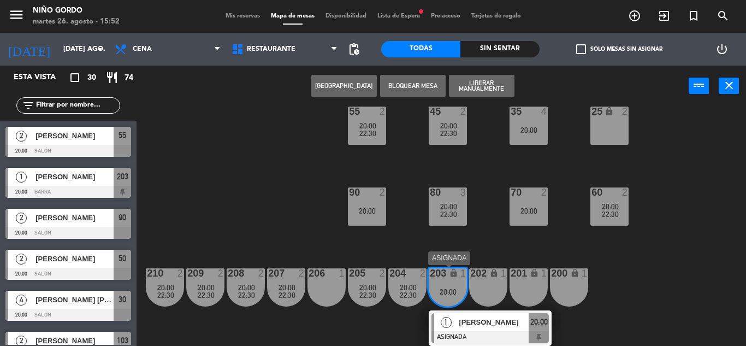
click at [445, 321] on span "1" at bounding box center [446, 322] width 11 height 11
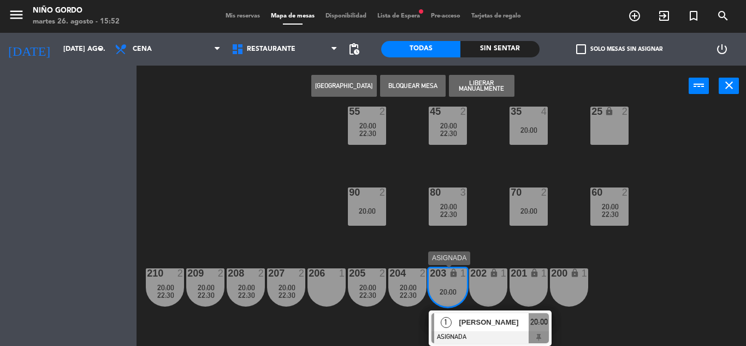
scroll to position [142, 0]
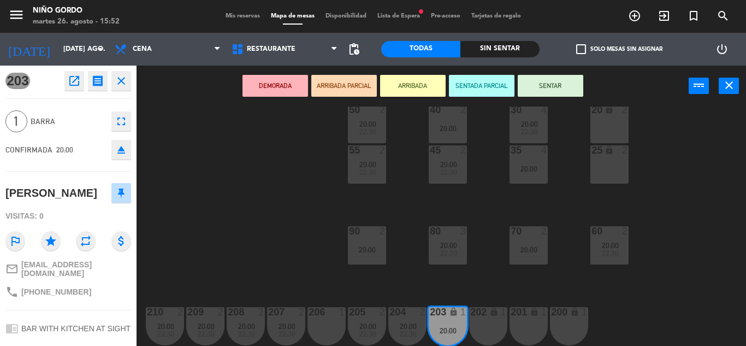
click at [325, 326] on div "206 1" at bounding box center [327, 326] width 38 height 38
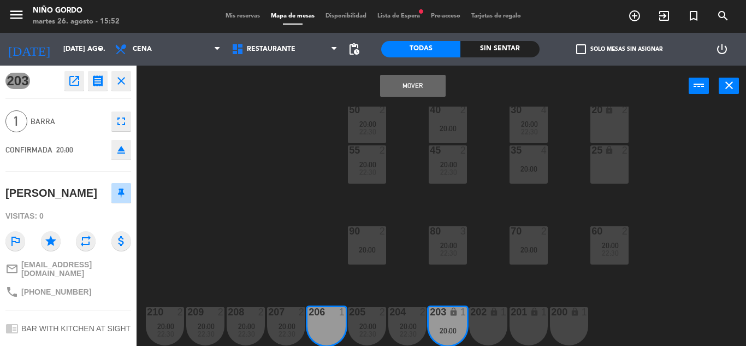
click at [387, 92] on button "Mover" at bounding box center [413, 86] width 66 height 22
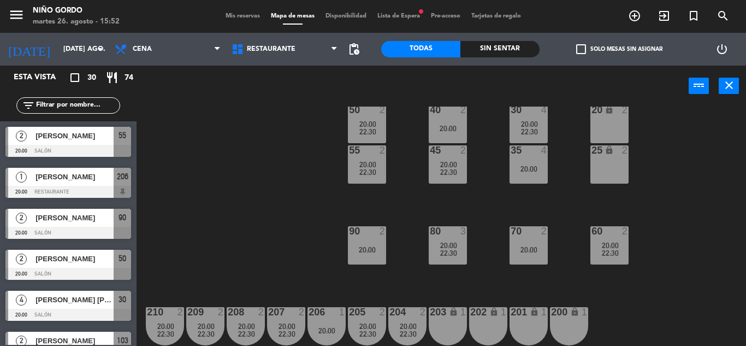
click at [284, 188] on div "105 lock 5 22:30 104 lock 2 20:00 103 2 20:00 22:30 V1 lock 2 V3 lock 2 V9 lock…" at bounding box center [445, 226] width 602 height 239
click at [95, 102] on input "text" at bounding box center [77, 105] width 85 height 12
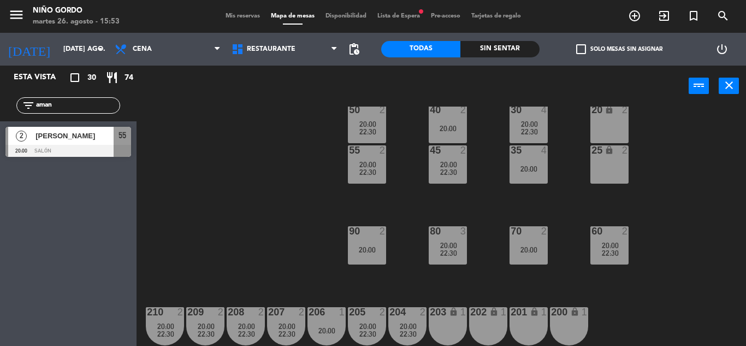
type input "aman"
click at [78, 127] on div "[PERSON_NAME]" at bounding box center [73, 136] width 79 height 18
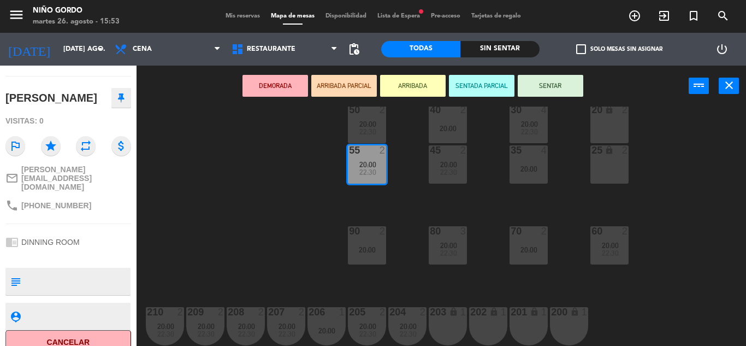
scroll to position [96, 0]
click at [68, 313] on div at bounding box center [77, 315] width 104 height 27
click at [76, 332] on button "Cancelar" at bounding box center [68, 341] width 126 height 25
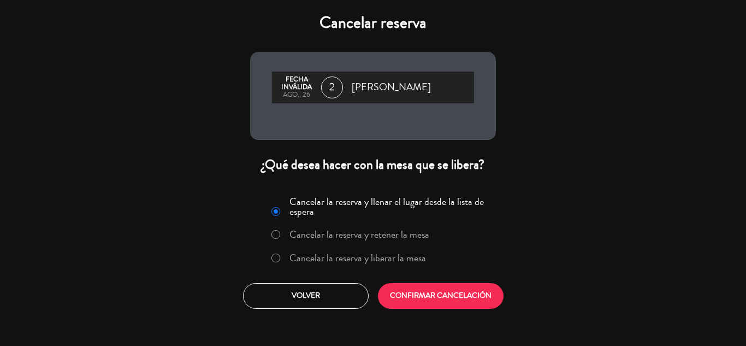
drag, startPoint x: 344, startPoint y: 260, endPoint x: 372, endPoint y: 273, distance: 30.6
click at [345, 260] on label "Cancelar la reserva y liberar la mesa" at bounding box center [358, 258] width 137 height 10
drag, startPoint x: 417, startPoint y: 289, endPoint x: 394, endPoint y: 278, distance: 25.4
click at [417, 288] on button "CONFIRMAR CANCELACIÓN" at bounding box center [441, 296] width 126 height 26
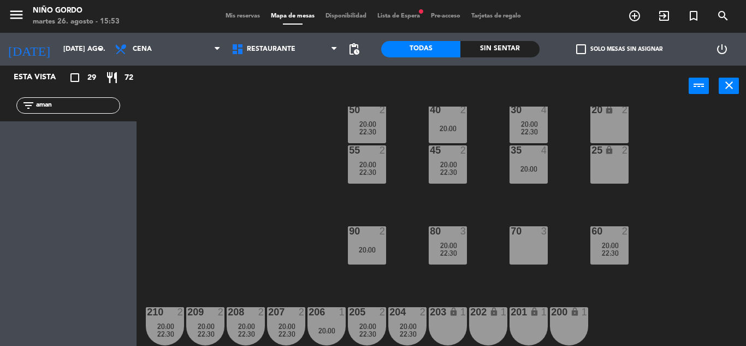
click at [84, 108] on div "filter_list aman" at bounding box center [68, 105] width 104 height 16
click at [83, 106] on input "aman" at bounding box center [77, 105] width 85 height 12
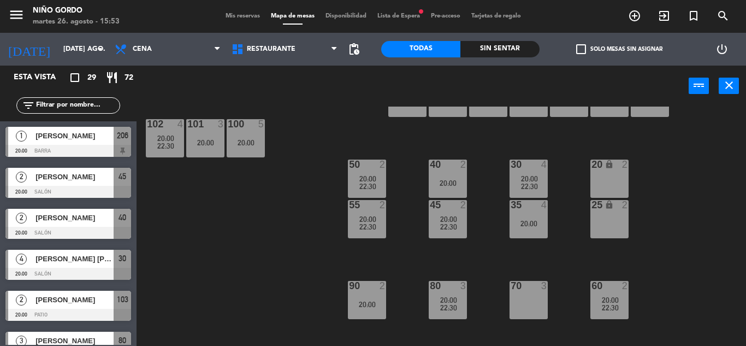
scroll to position [0, 0]
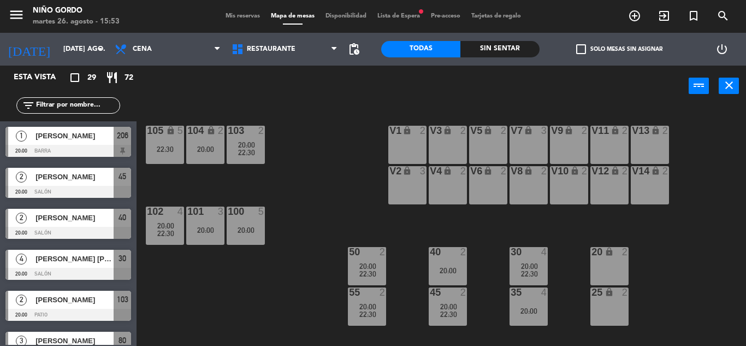
click at [299, 183] on div "105 lock 5 22:30 104 lock 2 20:00 103 2 20:00 22:30 V1 lock 2 V3 lock 2 V9 lock…" at bounding box center [445, 226] width 602 height 239
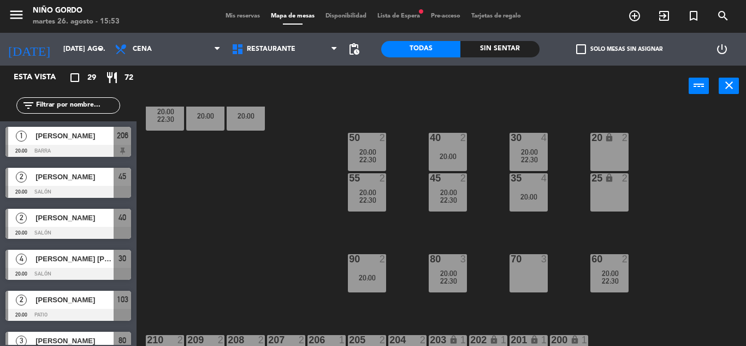
scroll to position [142, 0]
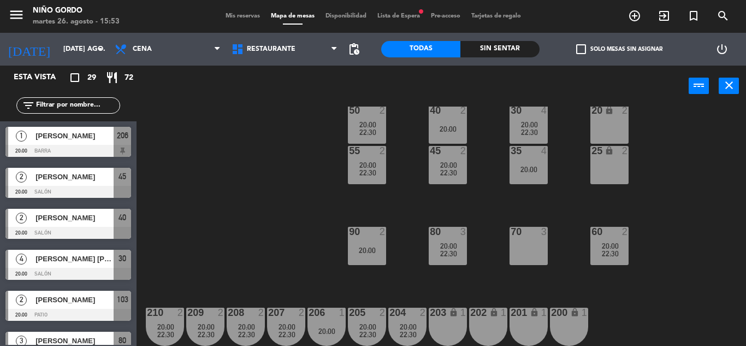
click at [394, 14] on span "Lista de Espera fiber_manual_record" at bounding box center [399, 16] width 54 height 6
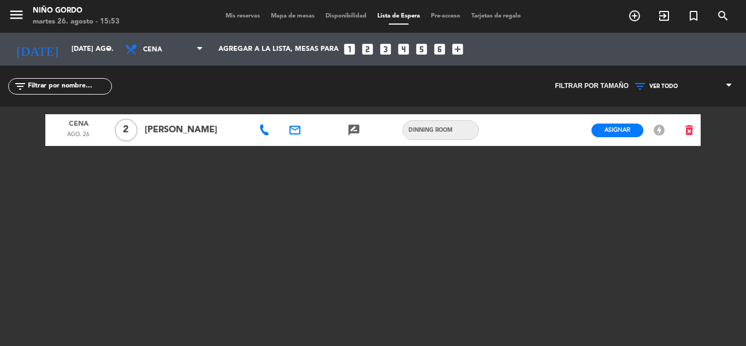
click at [258, 129] on div at bounding box center [266, 130] width 30 height 32
click at [265, 134] on icon at bounding box center [264, 130] width 11 height 11
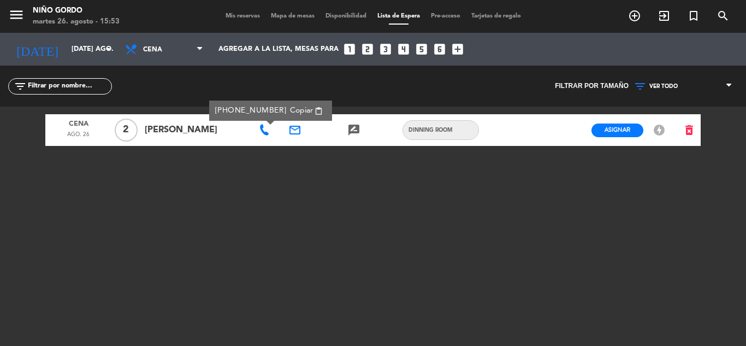
click at [287, 116] on button "Copiar content_paste" at bounding box center [307, 110] width 40 height 13
click at [77, 56] on div "[DATE] [DATE] ago. arrow_drop_down" at bounding box center [62, 49] width 109 height 24
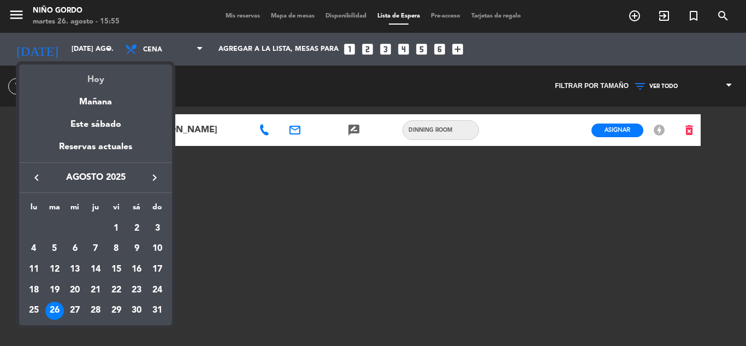
click at [91, 72] on div "Hoy" at bounding box center [95, 75] width 153 height 22
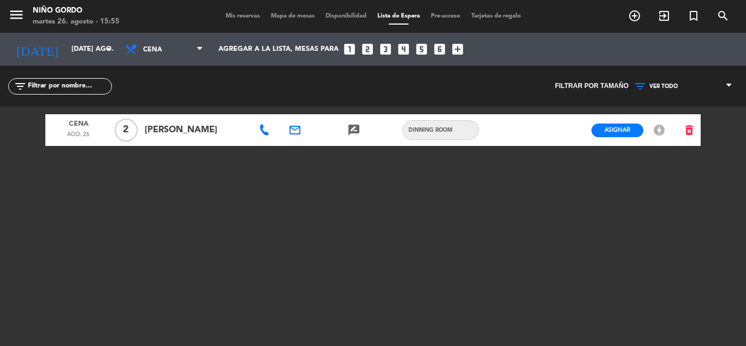
click at [238, 13] on div "Mis reservas Mapa de mesas Disponibilidad Lista de Espera Pre-acceso Tarjetas d…" at bounding box center [373, 16] width 307 height 10
click at [243, 15] on span "Mis reservas" at bounding box center [242, 16] width 45 height 6
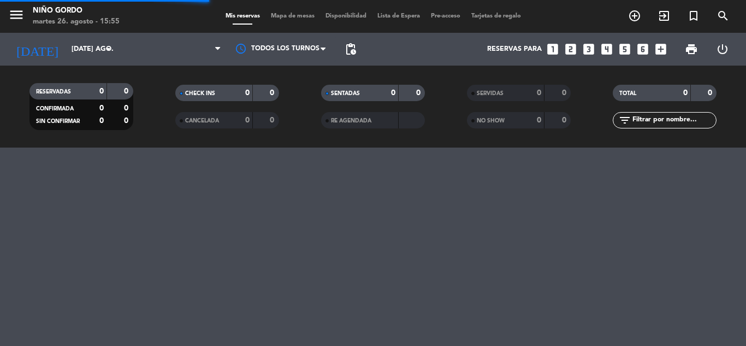
click at [11, 13] on icon "menu" at bounding box center [16, 15] width 16 height 16
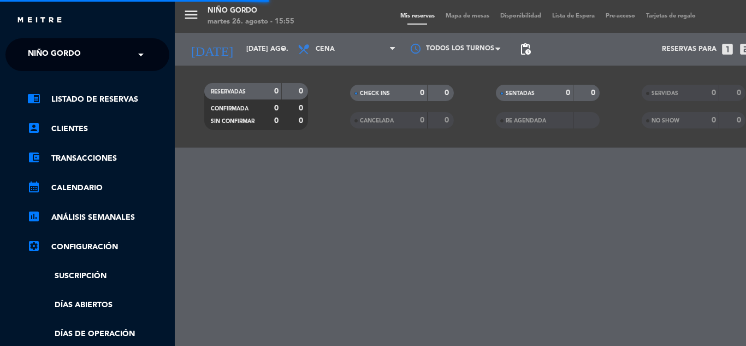
drag, startPoint x: 61, startPoint y: 51, endPoint x: 64, endPoint y: 62, distance: 11.4
click at [62, 51] on span "Niño Gordo" at bounding box center [54, 54] width 53 height 23
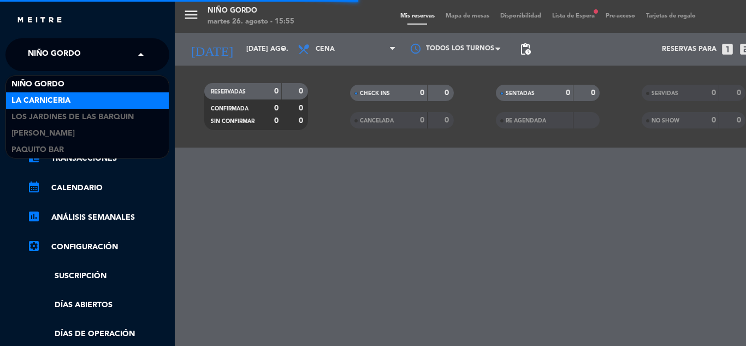
click at [82, 102] on div "La Carniceria" at bounding box center [87, 100] width 163 height 16
